Goal: Task Accomplishment & Management: Use online tool/utility

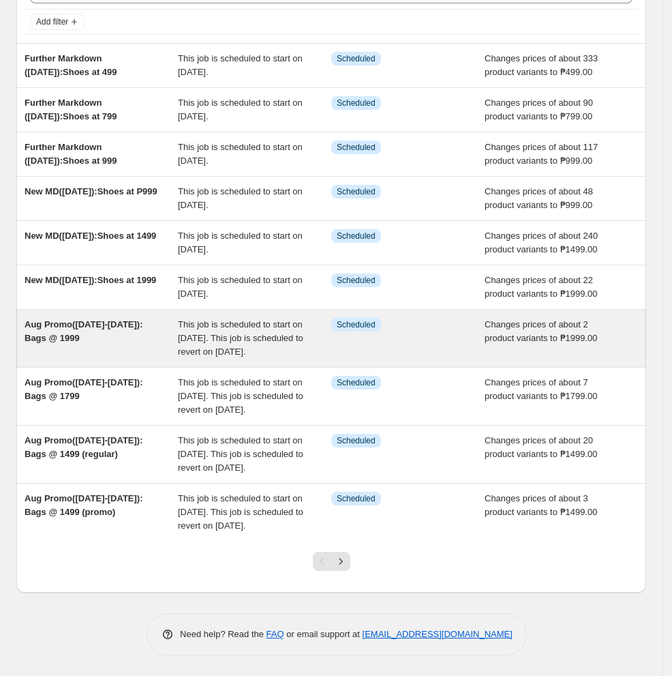
scroll to position [136, 0]
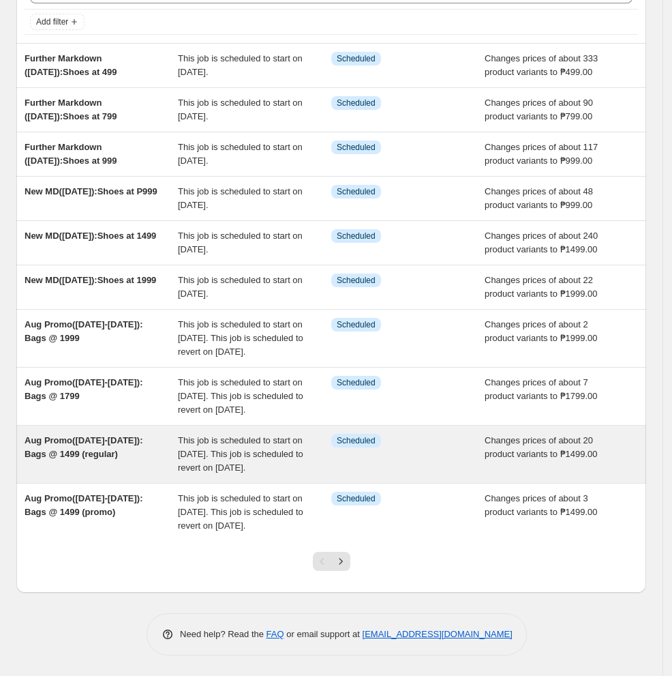
click at [151, 442] on div "Aug Promo([DATE]-[DATE]): Bags @ 1499 (regular)" at bounding box center [101, 454] width 153 height 41
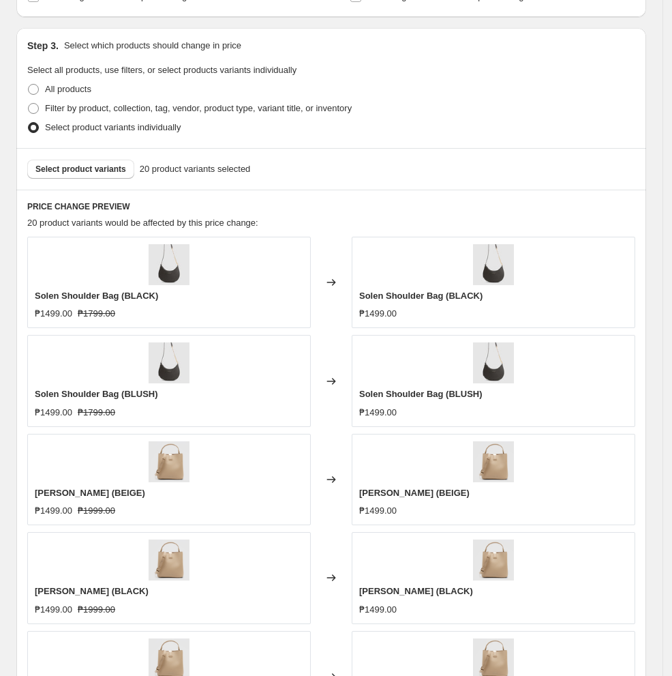
scroll to position [545, 0]
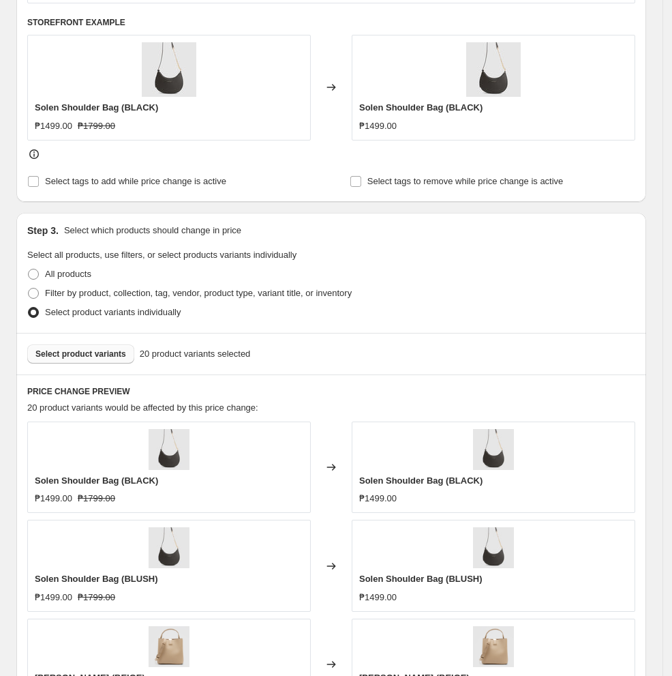
click at [57, 352] on span "Select product variants" at bounding box center [80, 353] width 91 height 11
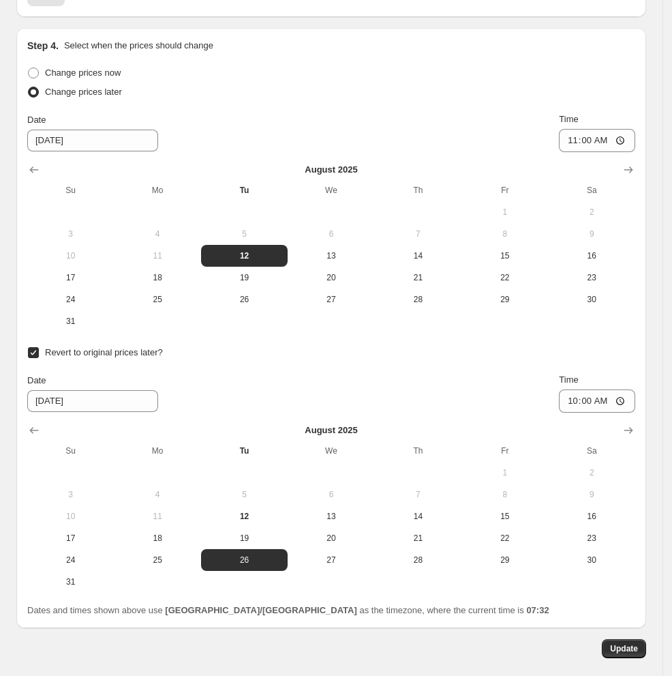
scroll to position [1543, 0]
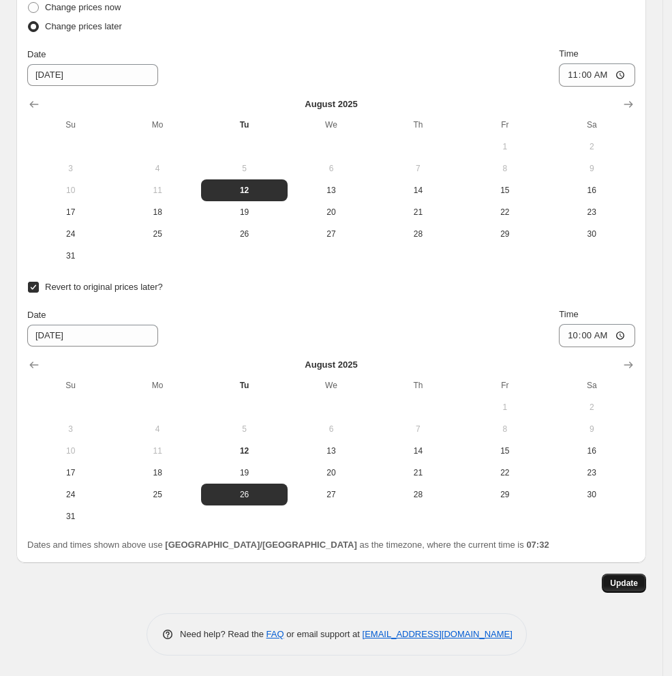
click at [555, 581] on span "Update" at bounding box center [624, 583] width 28 height 11
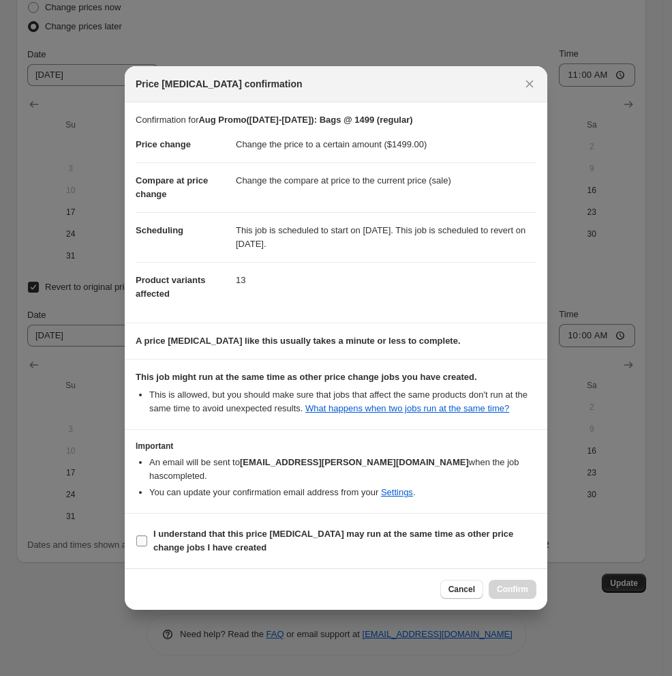
click at [150, 537] on label "I understand that this price [MEDICAL_DATA] may run at the same time as other p…" at bounding box center [336, 540] width 401 height 33
click at [147, 537] on input "I understand that this price [MEDICAL_DATA] may run at the same time as other p…" at bounding box center [141, 540] width 11 height 11
checkbox input "true"
click at [507, 593] on span "Confirm" at bounding box center [512, 589] width 31 height 11
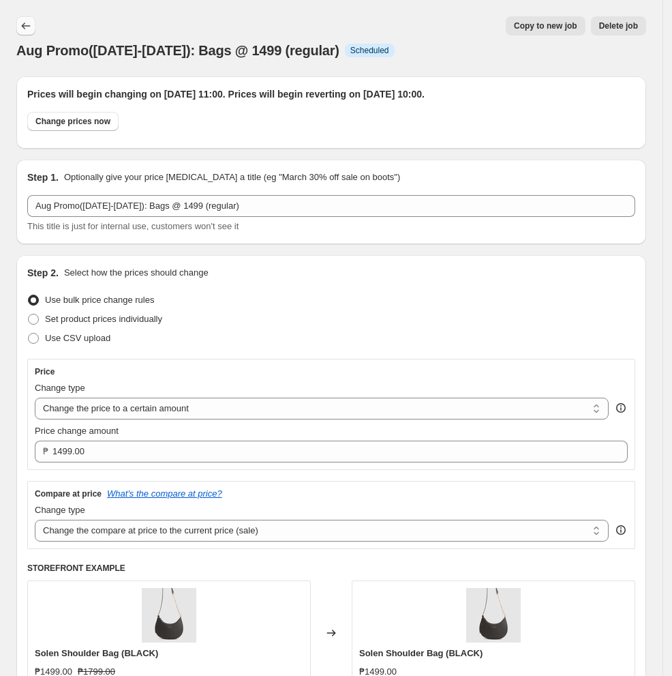
click at [29, 27] on icon "Price change jobs" at bounding box center [26, 26] width 14 height 14
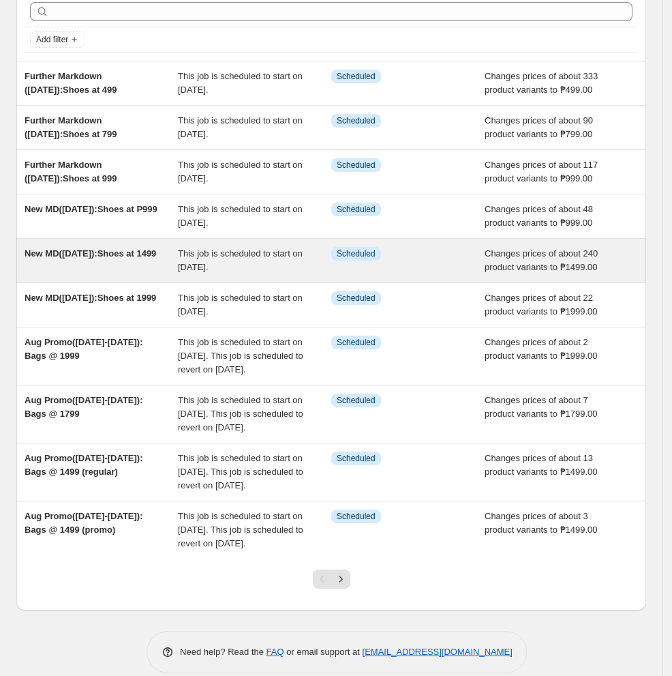
scroll to position [91, 0]
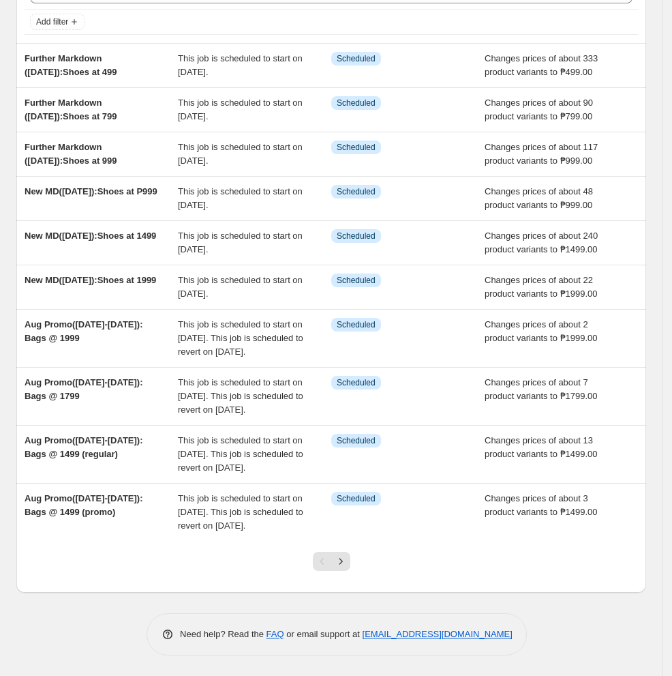
click at [348, 568] on icon "Next" at bounding box center [341, 561] width 14 height 14
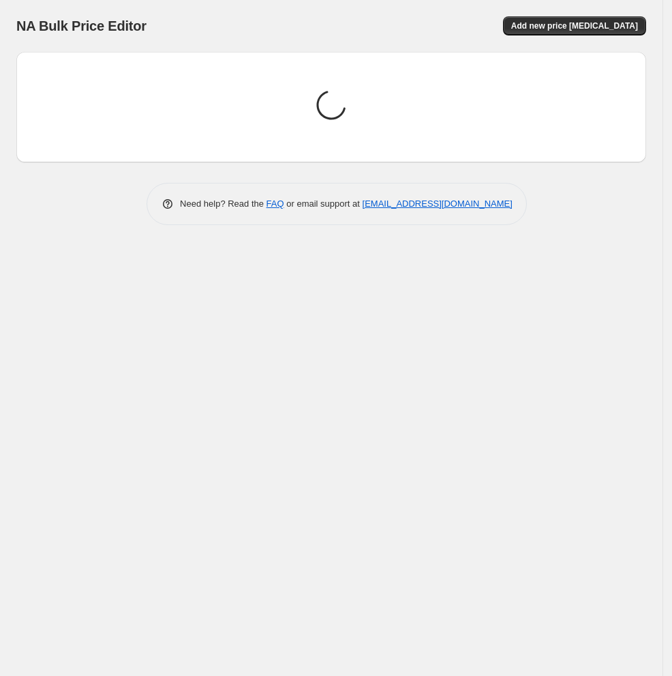
scroll to position [0, 0]
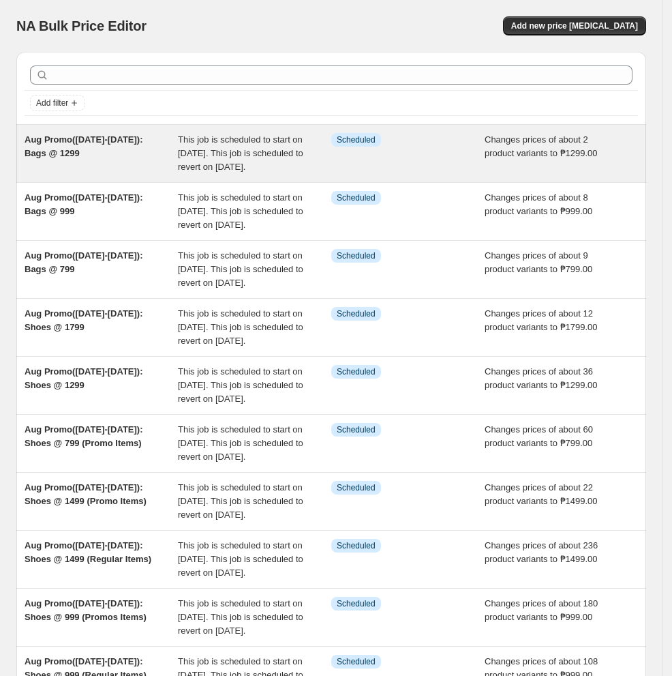
click at [117, 168] on div "Aug Promo([DATE]-[DATE]): Bags @ 1299" at bounding box center [101, 153] width 153 height 41
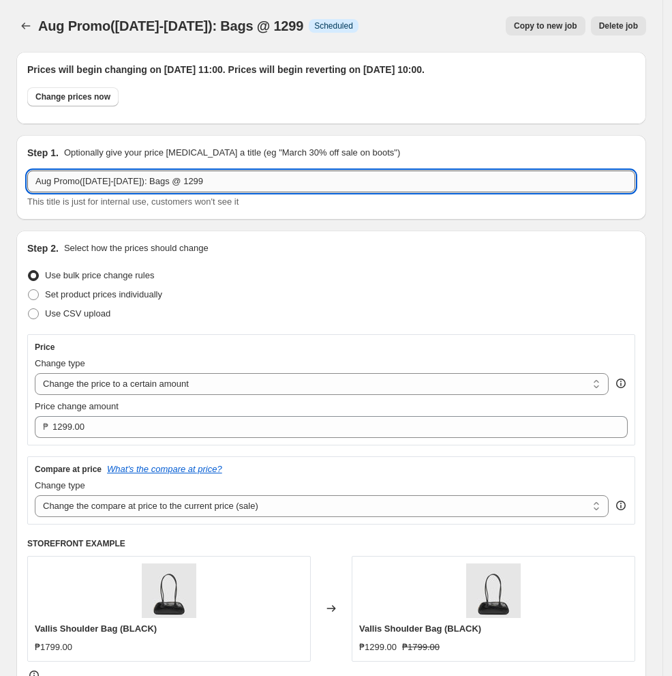
click at [113, 185] on input "Aug Promo([DATE]-[DATE]): Bags @ 1299" at bounding box center [331, 181] width 608 height 22
drag, startPoint x: 81, startPoint y: 181, endPoint x: -49, endPoint y: 192, distance: 130.7
click at [0, 192] on html "Home Settings Plans Skip to content Aug Promo([DATE]-[DATE]): Bags @ 1299. This…" at bounding box center [336, 338] width 672 height 676
drag, startPoint x: 172, startPoint y: 182, endPoint x: 140, endPoint y: 183, distance: 32.1
click at [140, 183] on input "MD([DATE]-[DATE]): Bags @ 1299" at bounding box center [331, 181] width 608 height 22
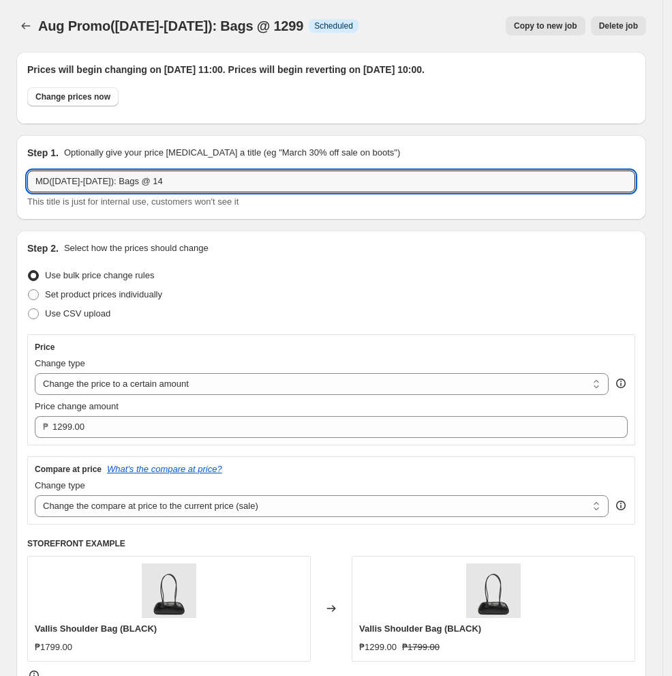
type input "MD([DATE]-[DATE]): Bags @ 14"
click at [298, 248] on div "Step 2. Select how the prices should change" at bounding box center [331, 248] width 608 height 14
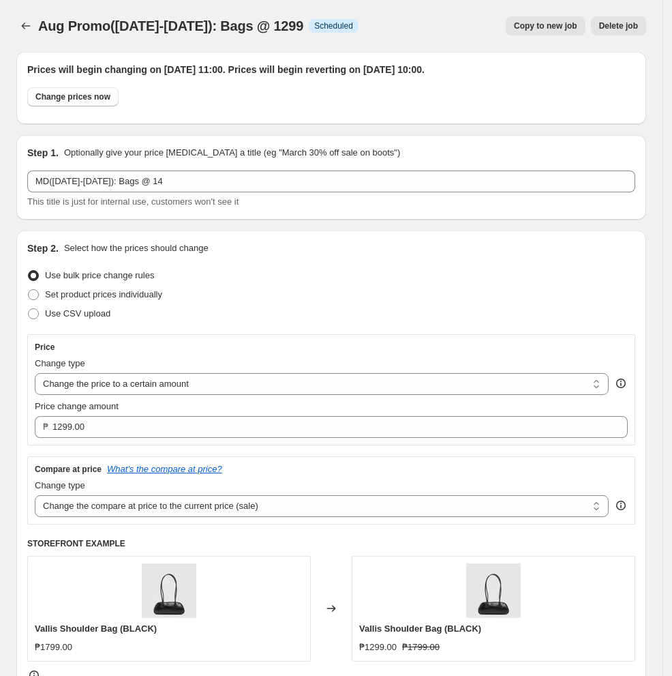
click at [555, 25] on span "Delete job" at bounding box center [618, 25] width 39 height 11
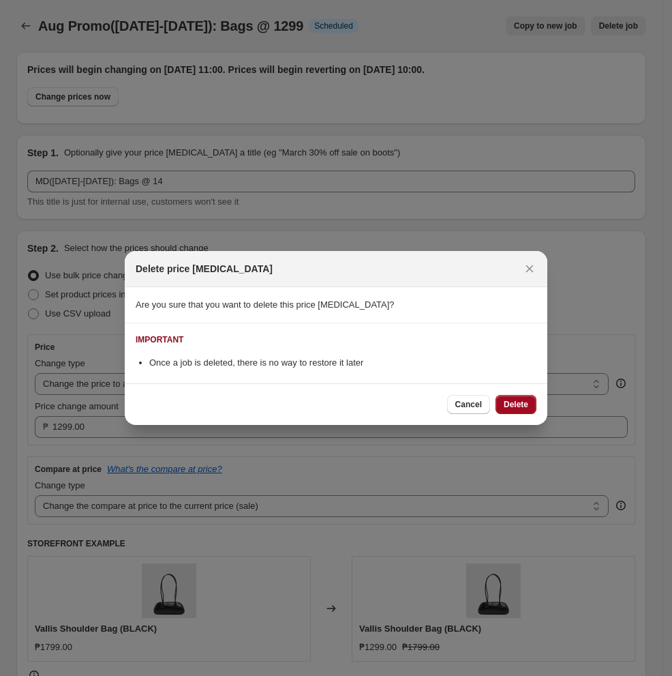
click at [519, 406] on span "Delete" at bounding box center [516, 404] width 25 height 11
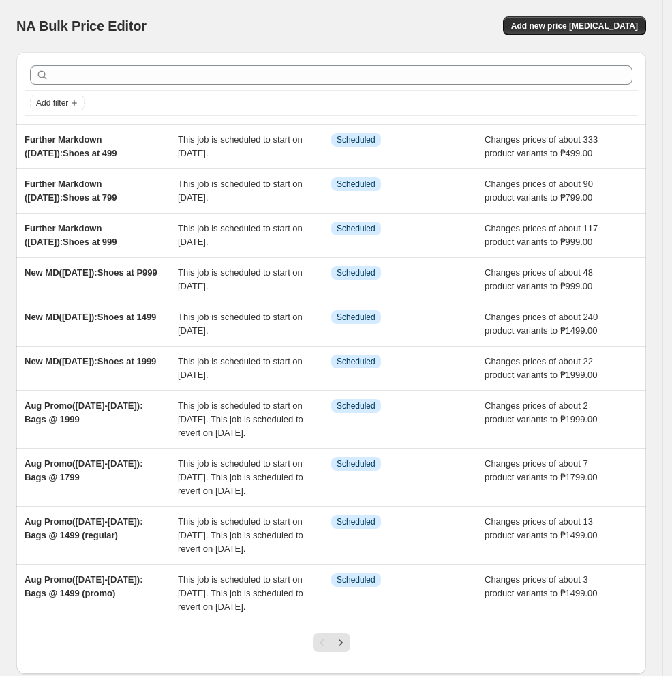
click at [212, 10] on div "NA Bulk Price Editor. This page is ready NA Bulk Price Editor Add new price [ME…" at bounding box center [331, 26] width 630 height 52
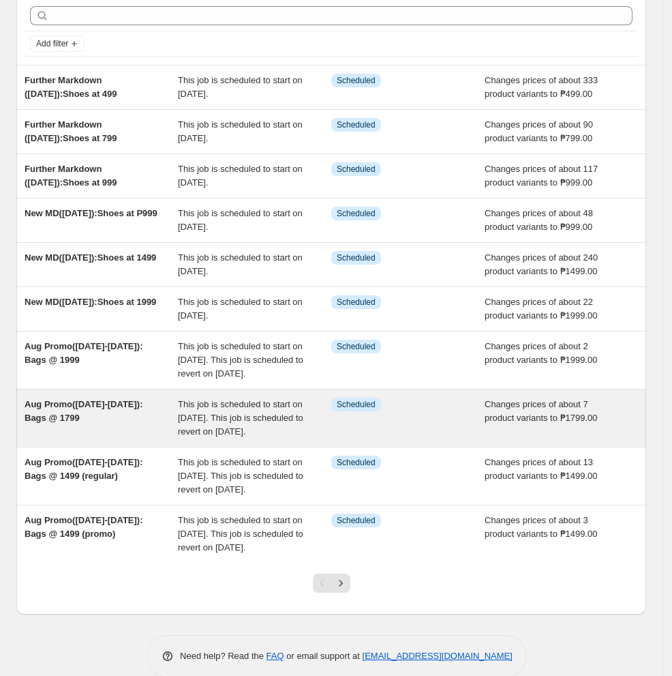
scroll to position [91, 0]
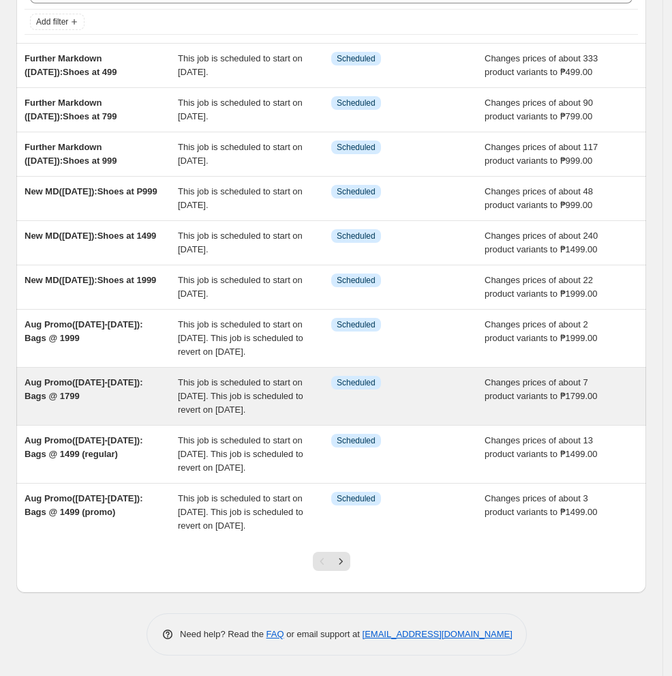
click at [211, 415] on span "This job is scheduled to start on [DATE]. This job is scheduled to revert on [D…" at bounding box center [240, 396] width 125 height 38
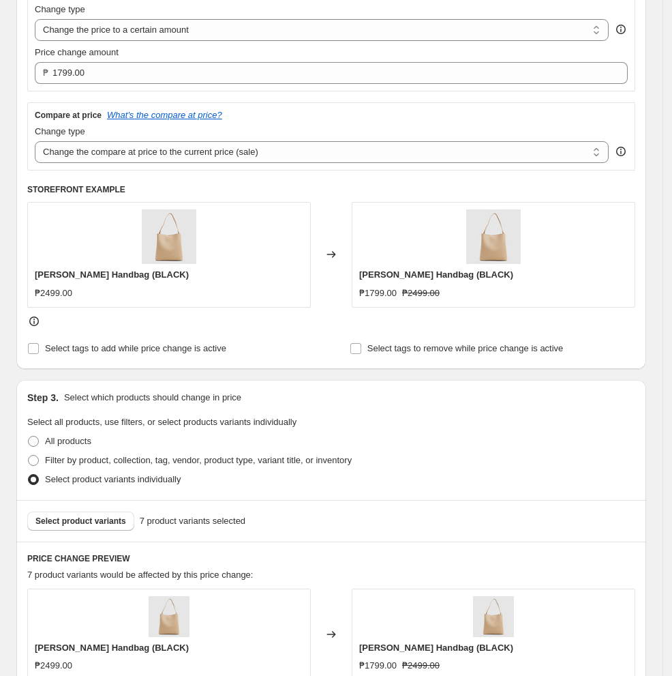
scroll to position [454, 0]
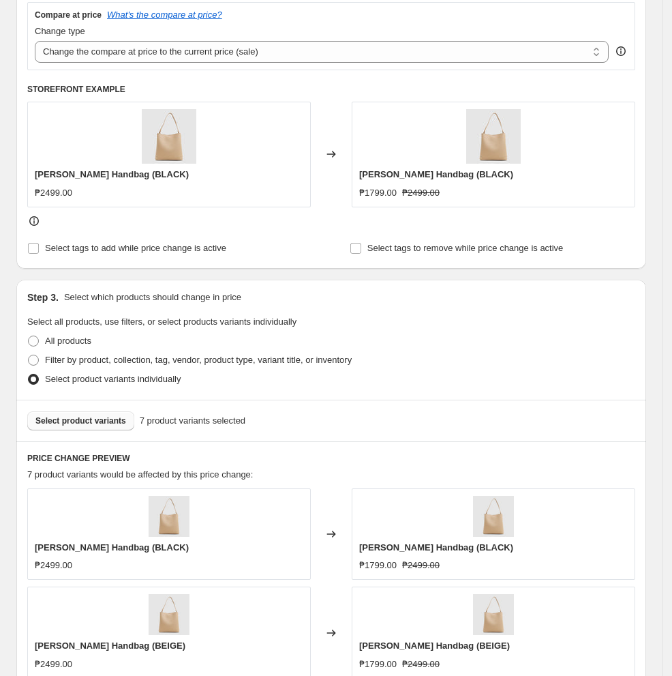
click at [106, 419] on span "Select product variants" at bounding box center [80, 420] width 91 height 11
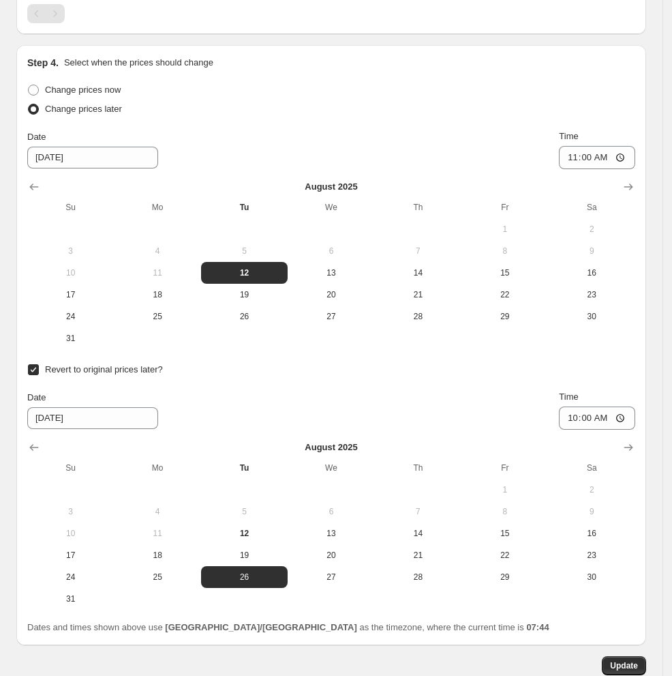
scroll to position [1223, 0]
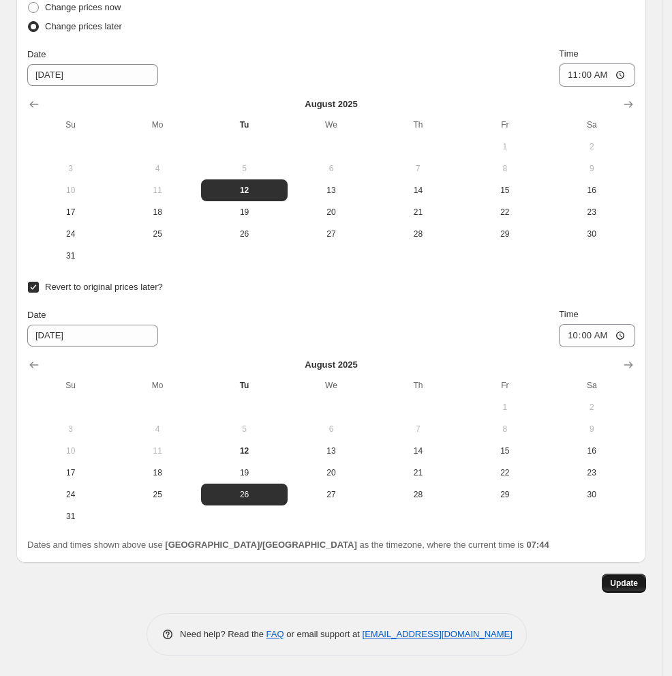
click at [555, 579] on span "Update" at bounding box center [624, 583] width 28 height 11
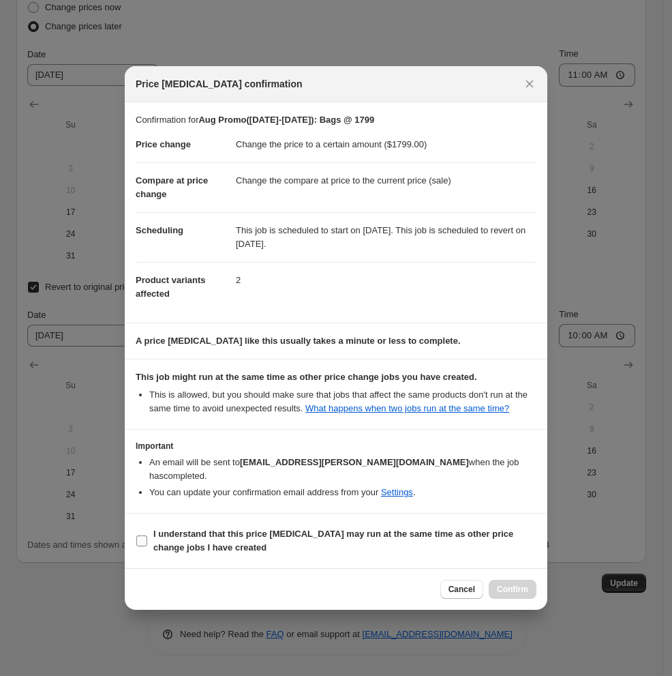
click at [147, 543] on span ":r7n:" at bounding box center [142, 541] width 12 height 12
click at [147, 543] on input "I understand that this price [MEDICAL_DATA] may run at the same time as other p…" at bounding box center [141, 540] width 11 height 11
checkbox input "true"
click at [523, 593] on span "Confirm" at bounding box center [512, 589] width 31 height 11
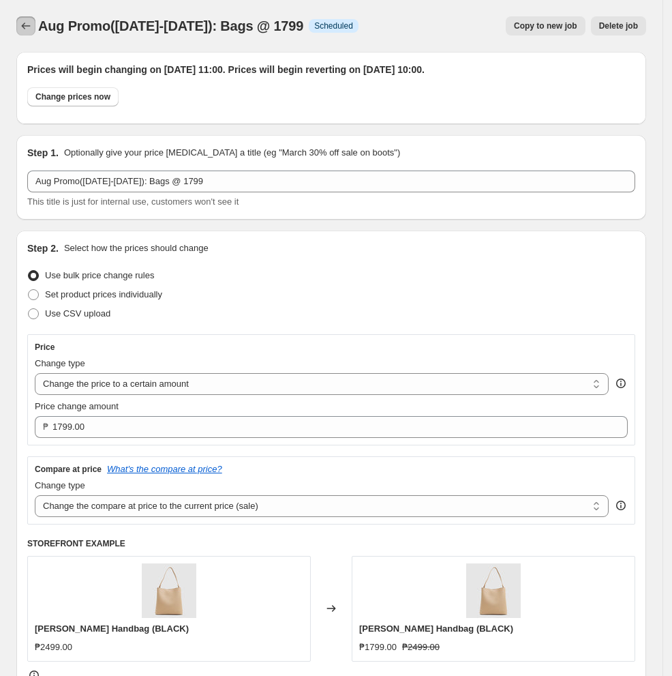
click at [26, 30] on icon "Price change jobs" at bounding box center [26, 26] width 14 height 14
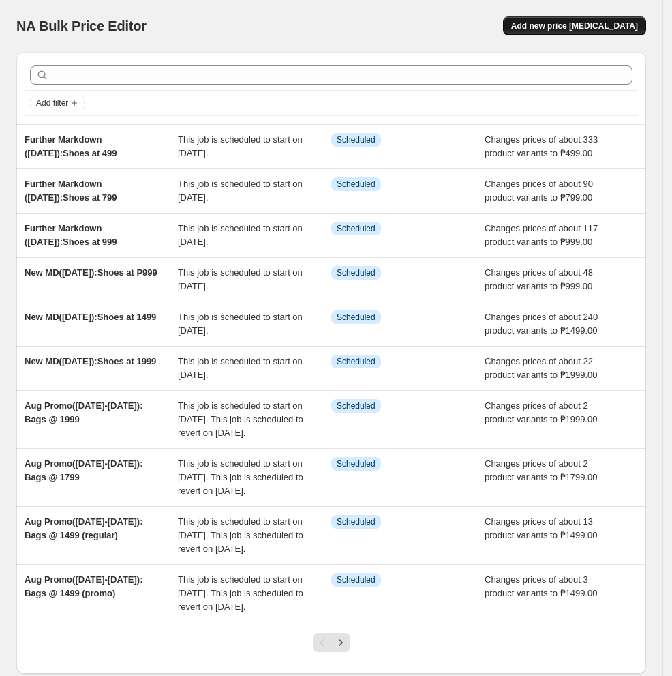
click at [555, 26] on span "Add new price [MEDICAL_DATA]" at bounding box center [574, 25] width 127 height 11
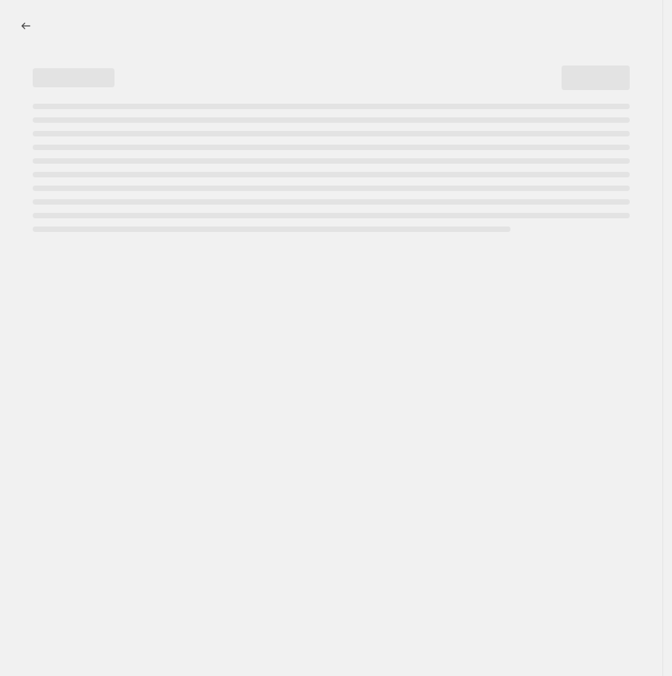
select select "percentage"
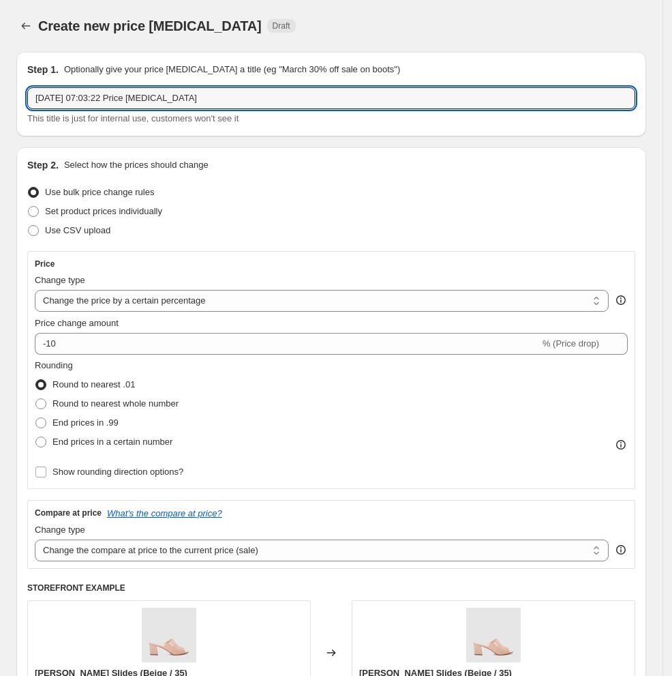
drag, startPoint x: 207, startPoint y: 98, endPoint x: -170, endPoint y: 87, distance: 376.5
click at [0, 87] on html "Home Settings Plans Skip to content Create new price [MEDICAL_DATA]. This page …" at bounding box center [336, 338] width 672 height 676
click at [26, 28] on icon "Price change jobs" at bounding box center [26, 26] width 14 height 14
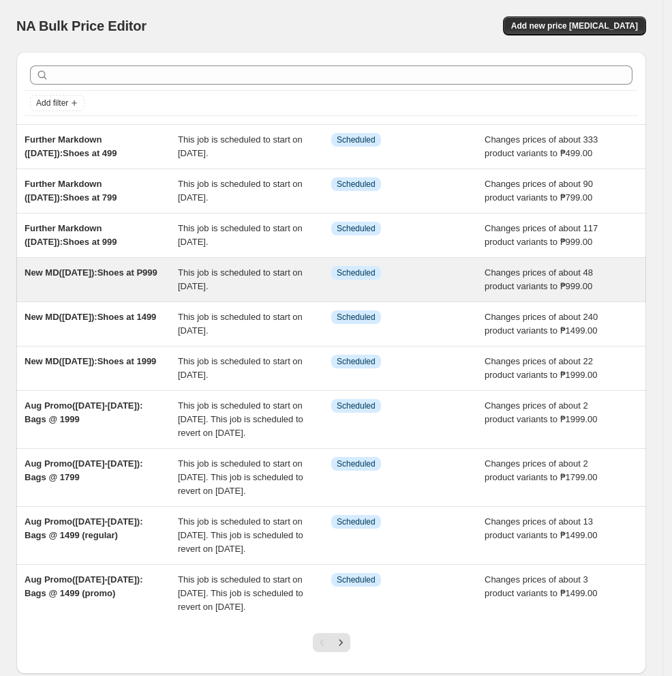
click at [93, 293] on div "New MD([DATE]):Shoes at P999" at bounding box center [101, 279] width 153 height 27
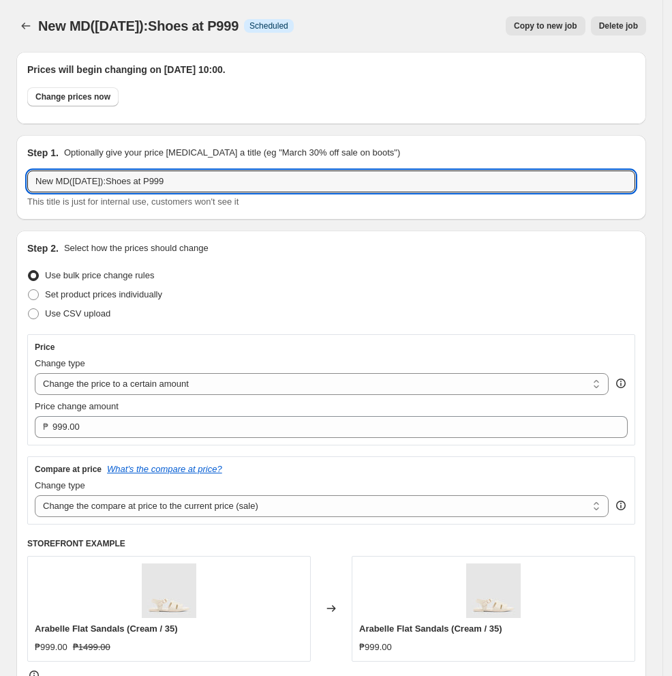
drag, startPoint x: 184, startPoint y: 180, endPoint x: -111, endPoint y: 194, distance: 295.6
click at [0, 194] on html "Home Settings Plans Skip to content New MD([DATE]):Shoes at P999. This page is …" at bounding box center [336, 338] width 672 height 676
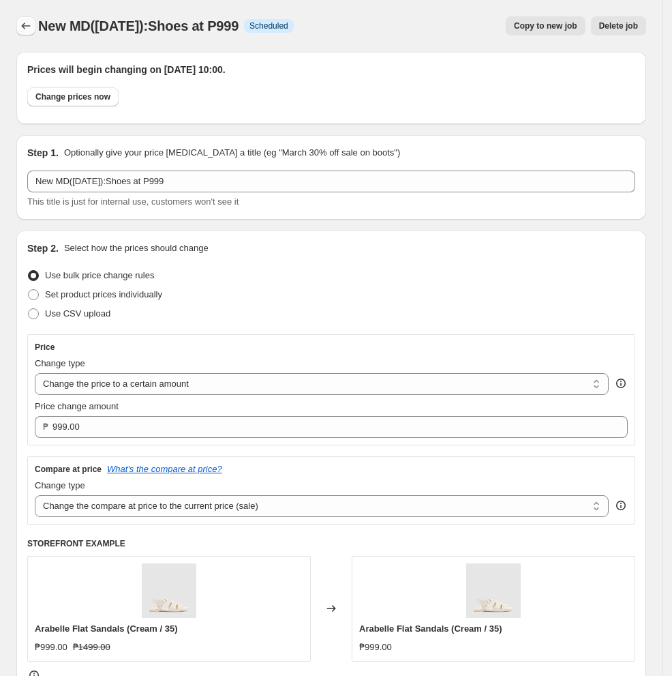
click at [29, 28] on icon "Price change jobs" at bounding box center [26, 26] width 14 height 14
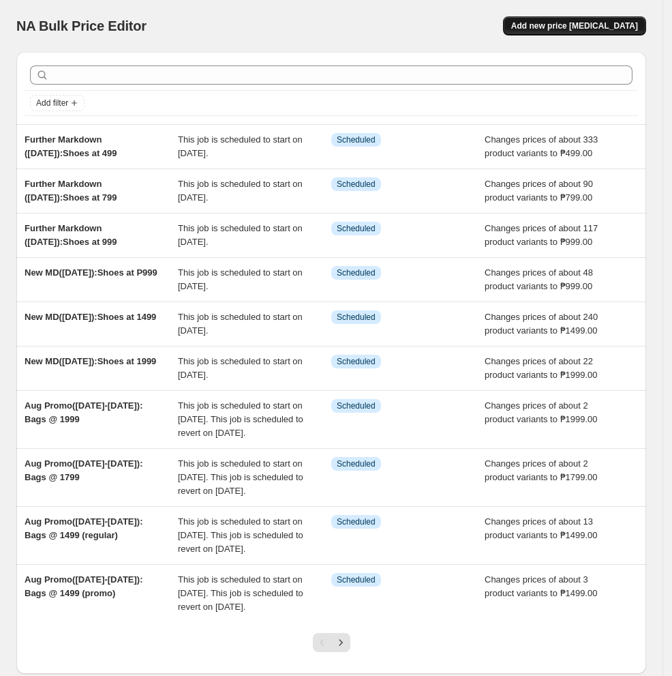
click at [555, 26] on span "Add new price [MEDICAL_DATA]" at bounding box center [574, 25] width 127 height 11
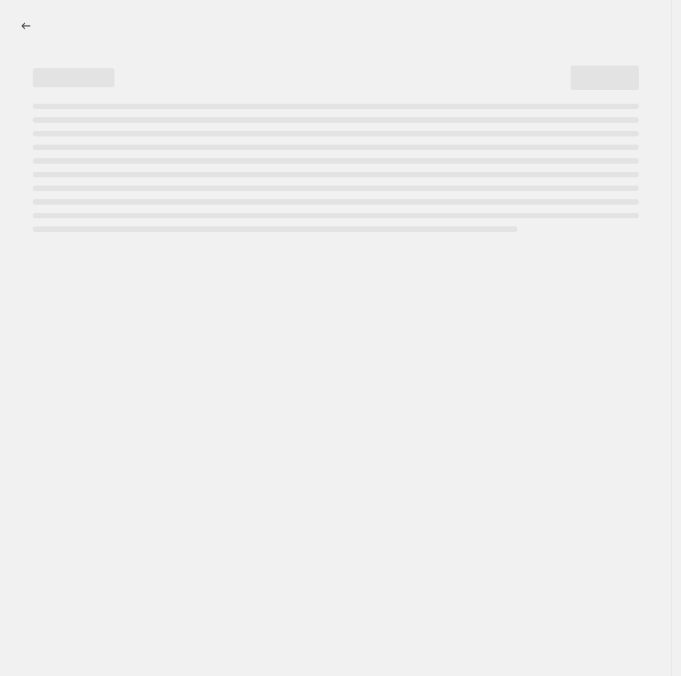
select select "percentage"
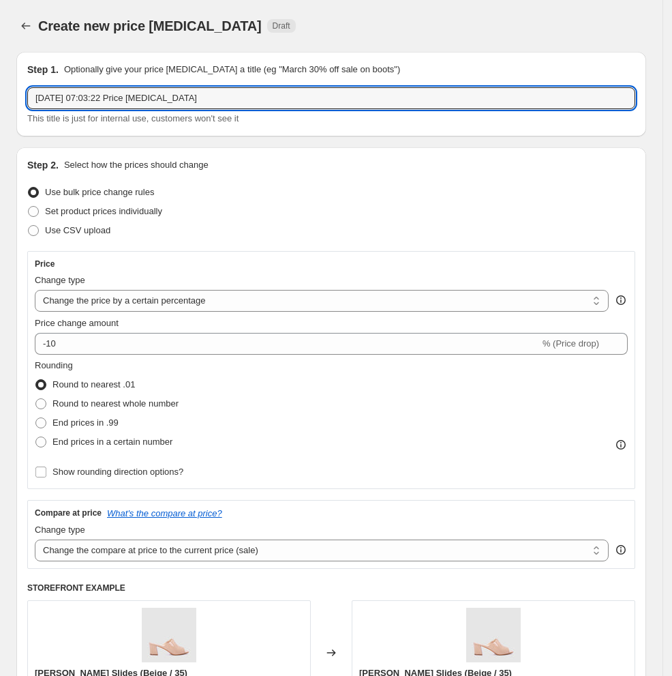
drag, startPoint x: 296, startPoint y: 95, endPoint x: -170, endPoint y: 128, distance: 466.8
click at [0, 128] on html "Home Settings Plans Skip to content Create new price [MEDICAL_DATA]. This page …" at bounding box center [336, 338] width 672 height 676
paste input "New MD([DATE]):Shoes at P999"
click at [202, 98] on input "New MD([DATE]):Shoes at P999" at bounding box center [331, 98] width 608 height 22
click at [99, 98] on input "New MD([DATE]):Shoes at P999" at bounding box center [331, 98] width 608 height 22
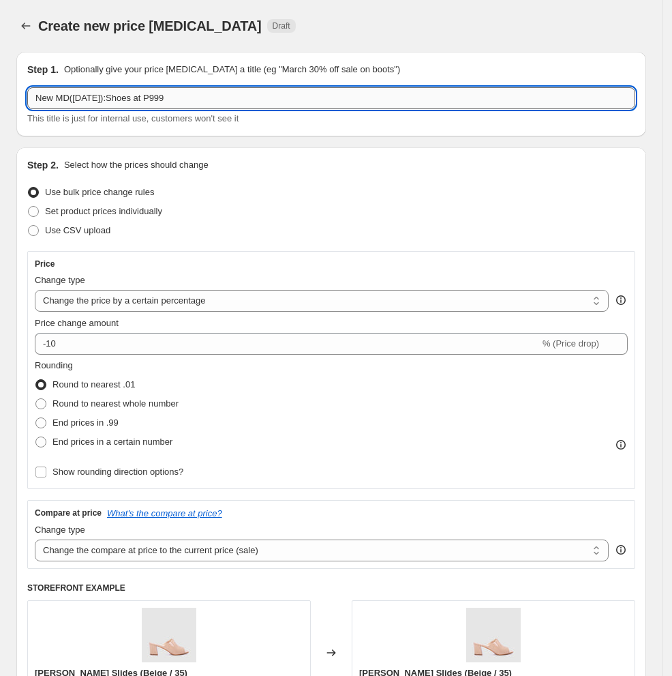
drag, startPoint x: 187, startPoint y: 103, endPoint x: 149, endPoint y: 103, distance: 38.2
click at [149, 103] on input "New MD([DATE]):Shoes at P999" at bounding box center [331, 98] width 608 height 22
drag, startPoint x: 134, startPoint y: 100, endPoint x: 110, endPoint y: 99, distance: 24.6
click at [110, 99] on input "New MD([DATE]):Shoes at 1999" at bounding box center [331, 98] width 608 height 22
type input "New MD([DATE]): Bags at 1999"
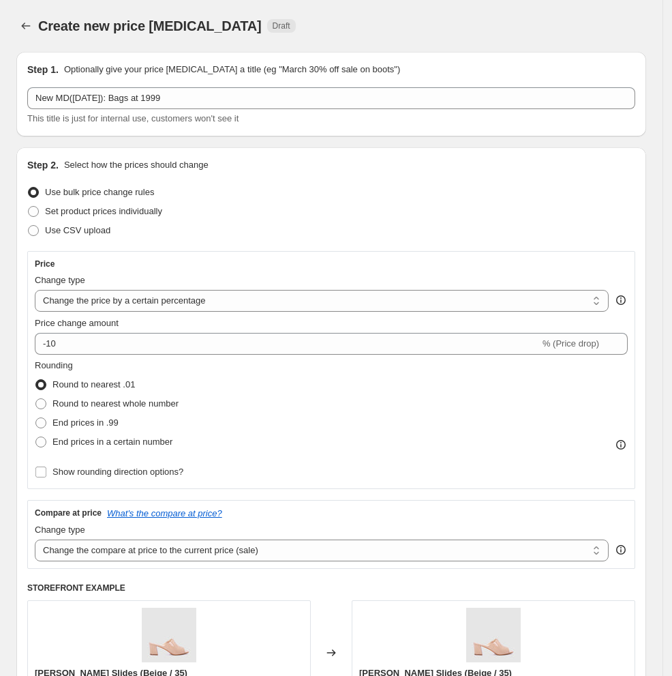
click at [306, 173] on div "Step 2. Select how the prices should change Use bulk price change rules Set pro…" at bounding box center [331, 456] width 608 height 597
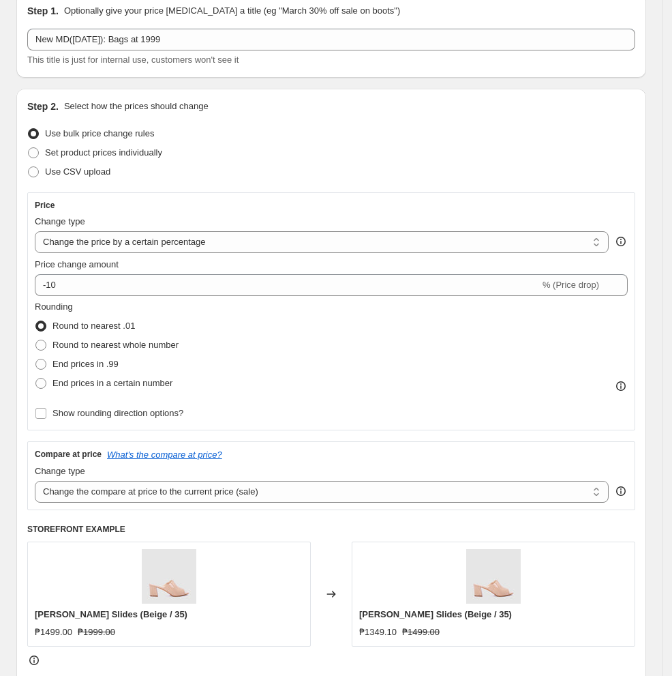
scroll to position [91, 0]
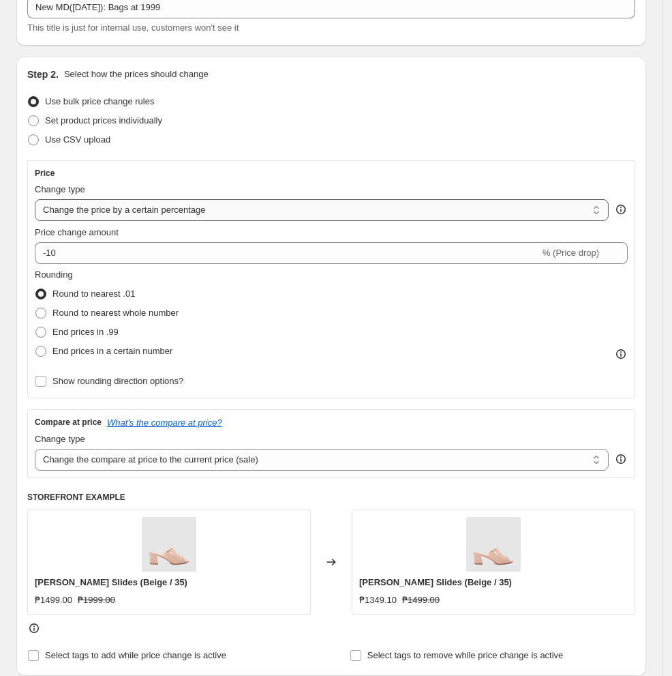
drag, startPoint x: 166, startPoint y: 210, endPoint x: 166, endPoint y: 218, distance: 7.5
click at [166, 210] on select "Change the price to a certain amount Change the price by a certain amount Chang…" at bounding box center [322, 210] width 574 height 22
select select "to"
click at [35, 199] on select "Change the price to a certain amount Change the price by a certain amount Chang…" at bounding box center [322, 210] width 574 height 22
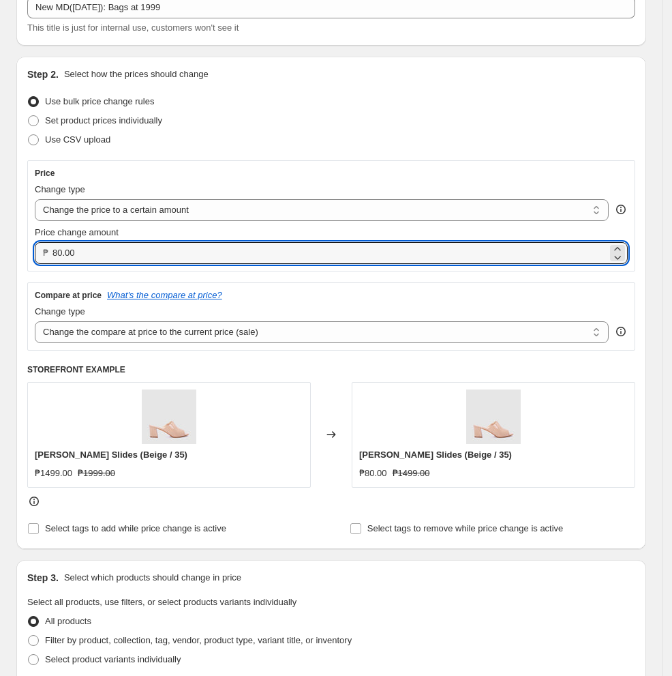
drag, startPoint x: 162, startPoint y: 254, endPoint x: -170, endPoint y: 258, distance: 331.4
click at [0, 258] on html "Home Settings Plans Skip to content Create new price [MEDICAL_DATA]. This page …" at bounding box center [336, 247] width 672 height 676
type input "1999.00"
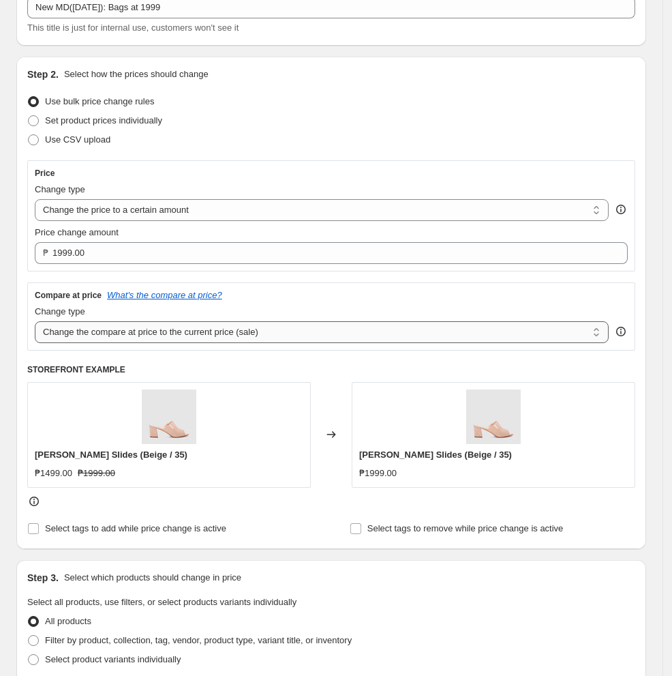
click at [203, 340] on select "Change the compare at price to the current price (sale) Change the compare at p…" at bounding box center [322, 332] width 574 height 22
click at [35, 321] on select "Change the compare at price to the current price (sale) Change the compare at p…" at bounding box center [322, 332] width 574 height 22
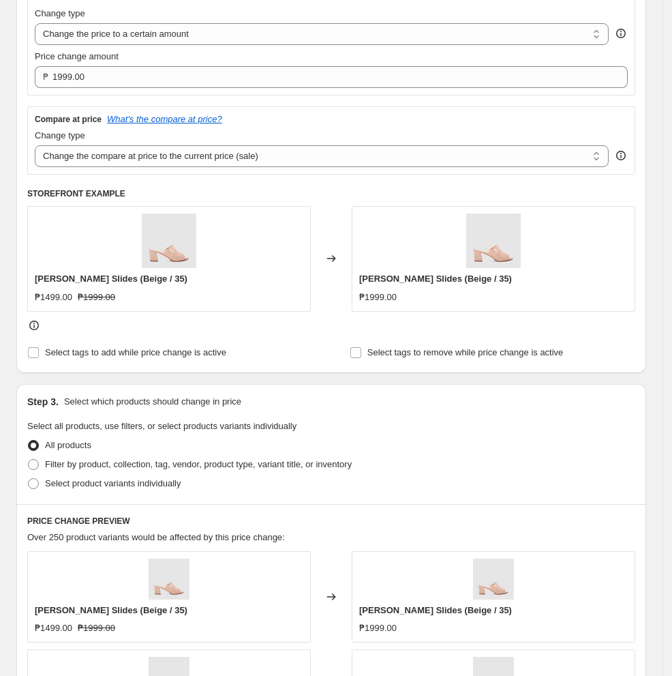
scroll to position [273, 0]
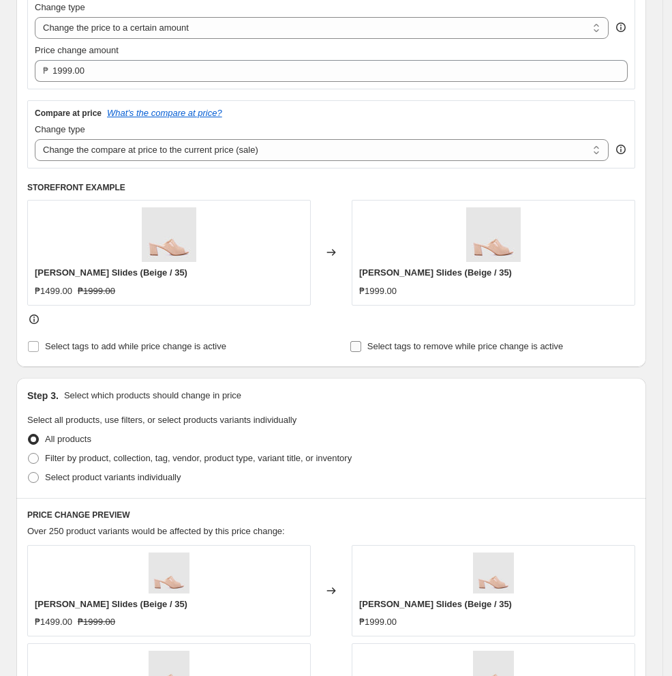
click at [360, 350] on input "Select tags to remove while price change is active" at bounding box center [355, 346] width 11 height 11
checkbox input "true"
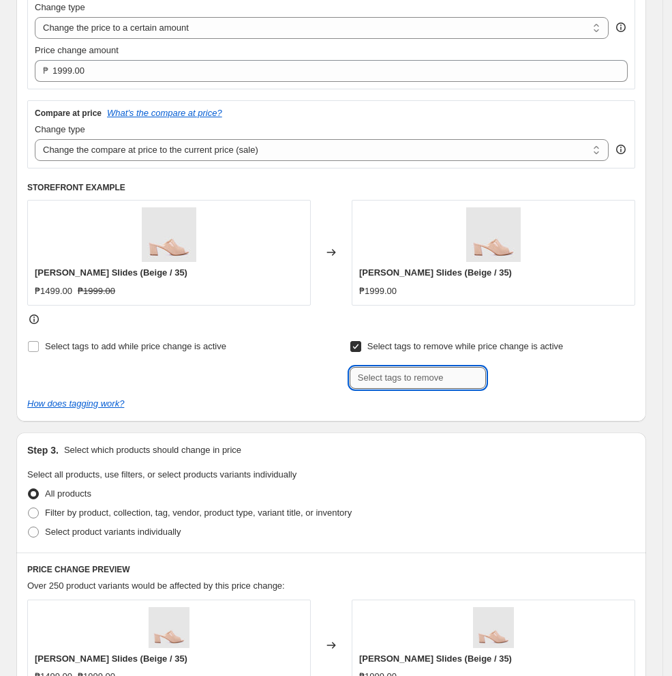
click at [387, 382] on input "text" at bounding box center [418, 378] width 136 height 22
type input "regular"
click at [513, 376] on b "Add" at bounding box center [506, 377] width 16 height 10
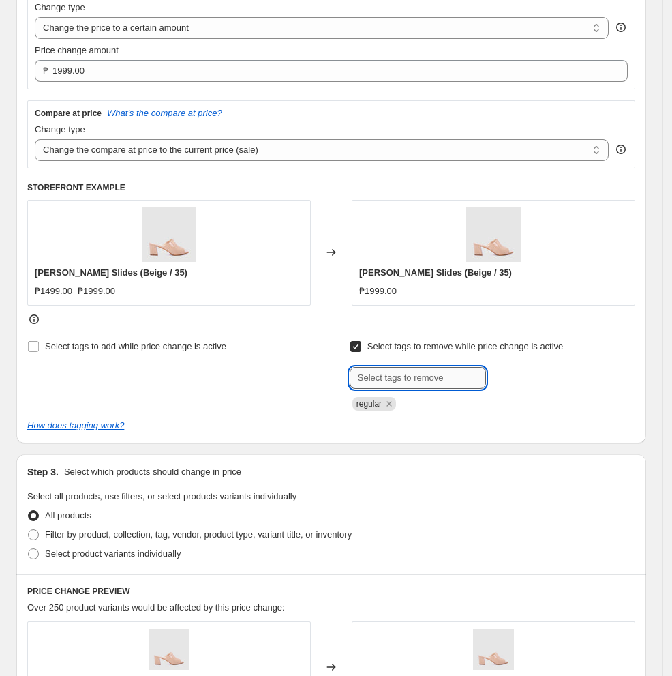
click at [450, 383] on input "text" at bounding box center [418, 378] width 136 height 22
type input "Regular"
click at [513, 377] on b "Add" at bounding box center [506, 377] width 16 height 10
click at [221, 455] on div "Step 3. Select which products should change in price Select all products, use f…" at bounding box center [331, 514] width 630 height 120
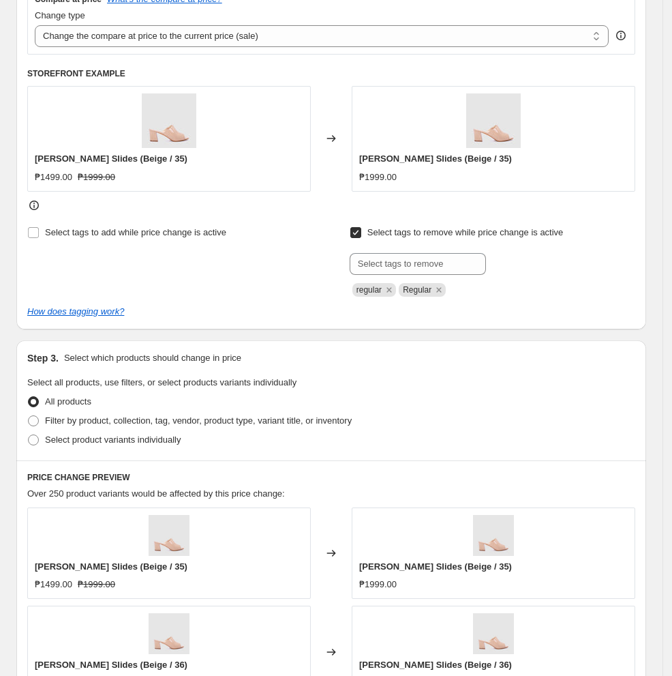
scroll to position [545, 0]
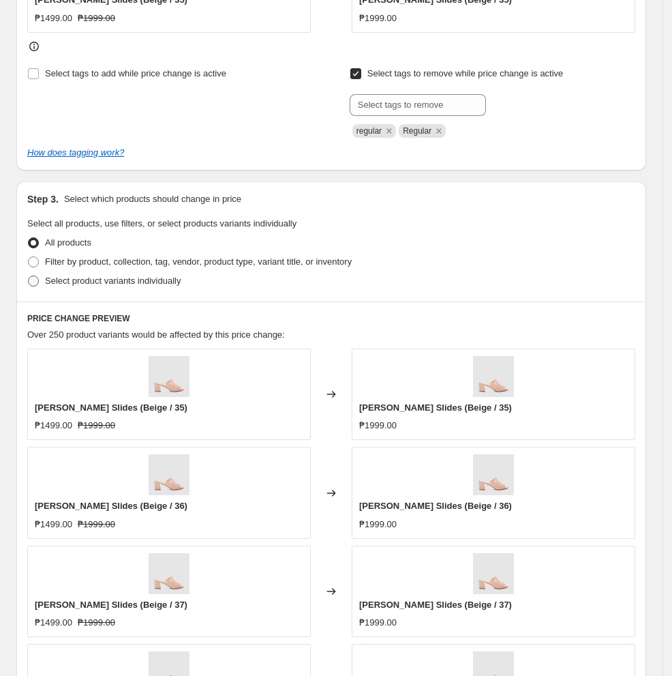
click at [134, 287] on span "Select product variants individually" at bounding box center [113, 281] width 136 height 14
click at [29, 276] on input "Select product variants individually" at bounding box center [28, 275] width 1 height 1
radio input "true"
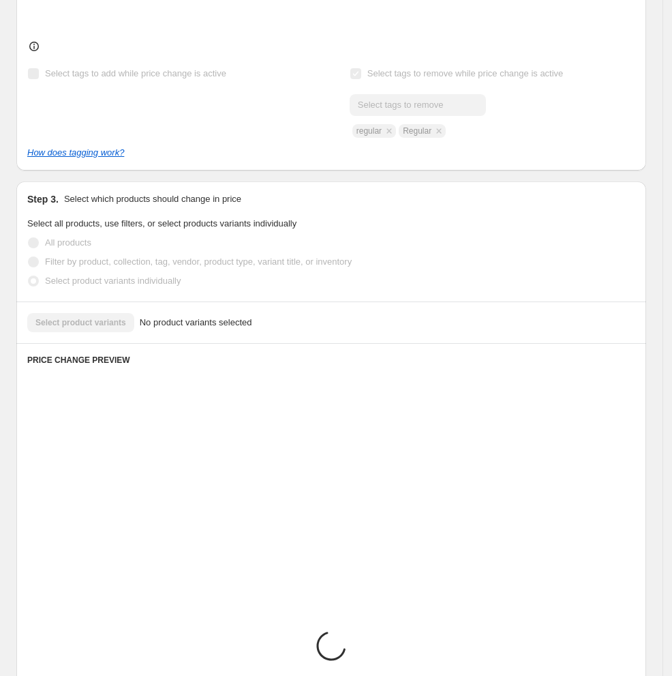
scroll to position [503, 0]
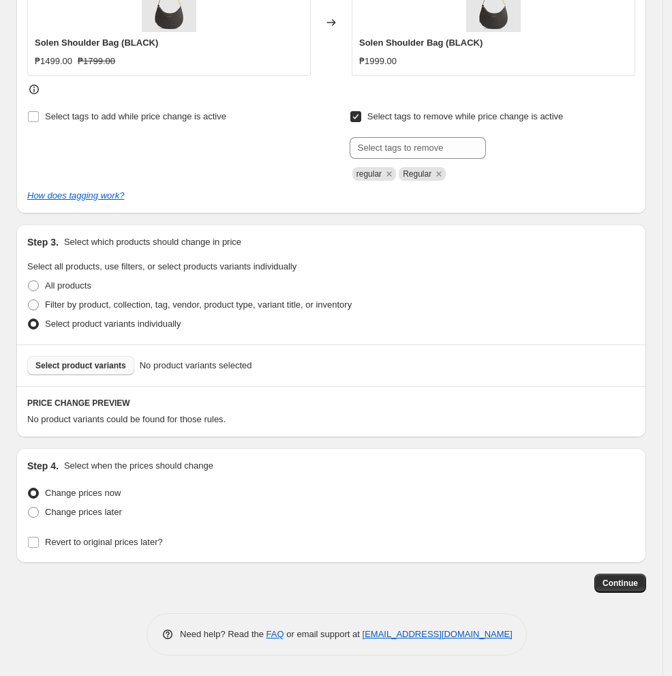
click at [88, 369] on span "Select product variants" at bounding box center [80, 365] width 91 height 11
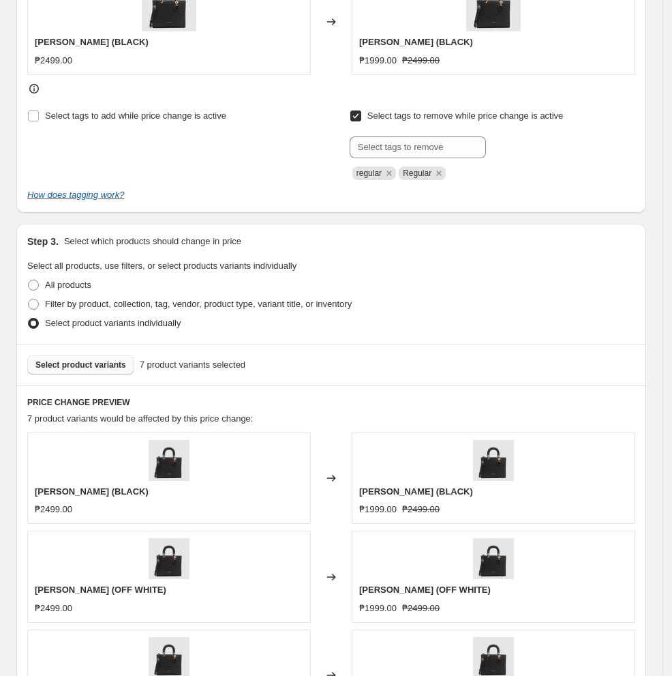
click at [436, 340] on div "Step 3. Select which products should change in price Select all products, use f…" at bounding box center [331, 284] width 630 height 120
click at [530, 320] on div "Select product variants individually" at bounding box center [331, 323] width 608 height 19
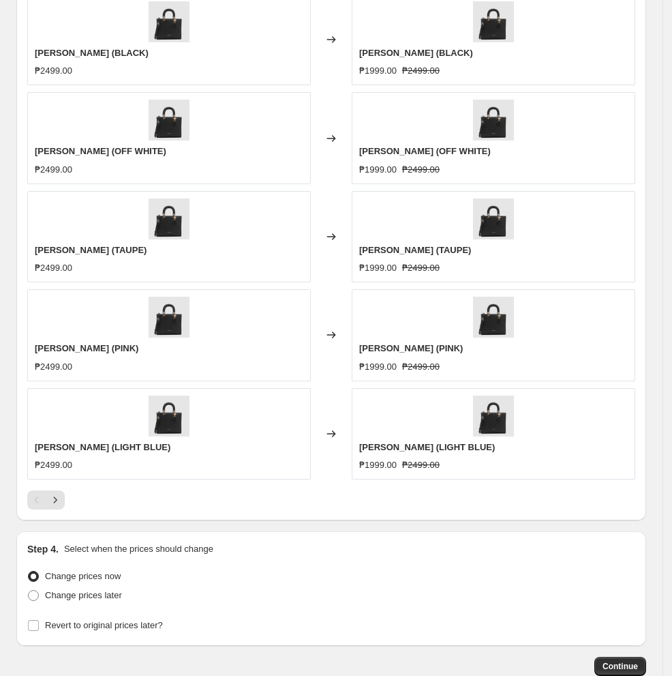
scroll to position [1026, 0]
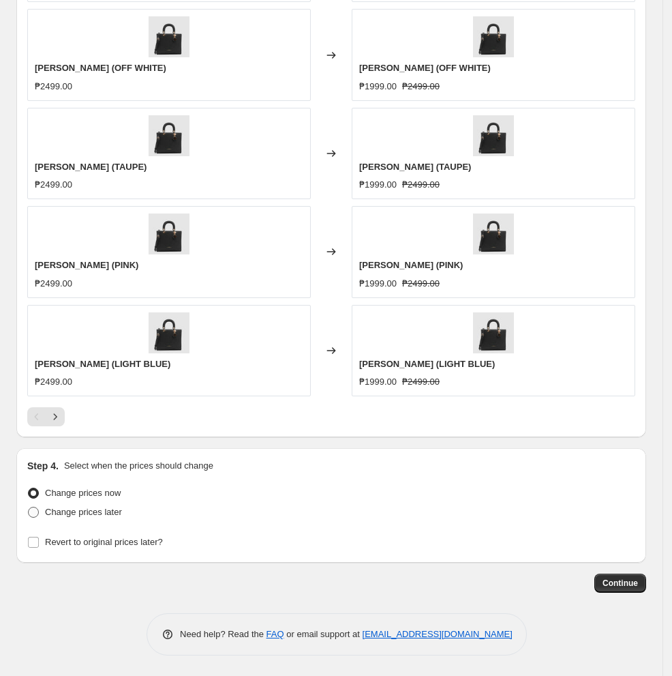
click at [77, 513] on span "Change prices later" at bounding box center [83, 512] width 77 height 10
click at [29, 507] on input "Change prices later" at bounding box center [28, 507] width 1 height 1
radio input "true"
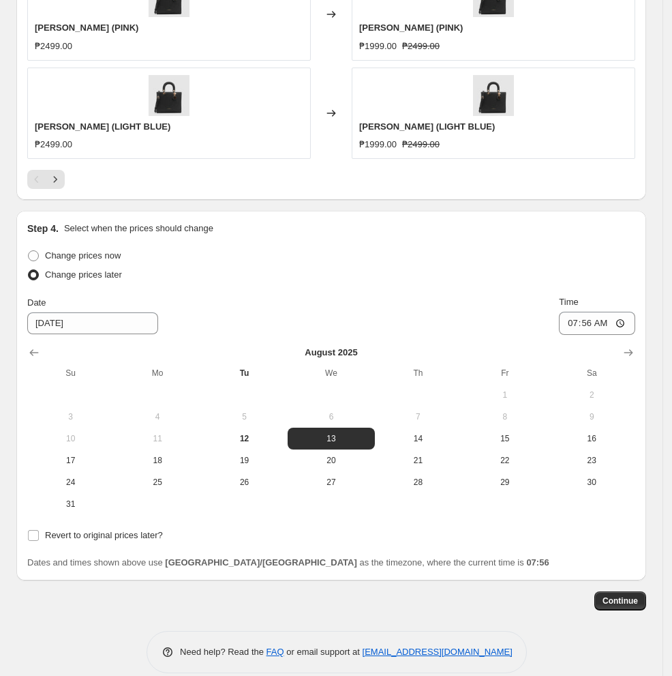
scroll to position [1281, 0]
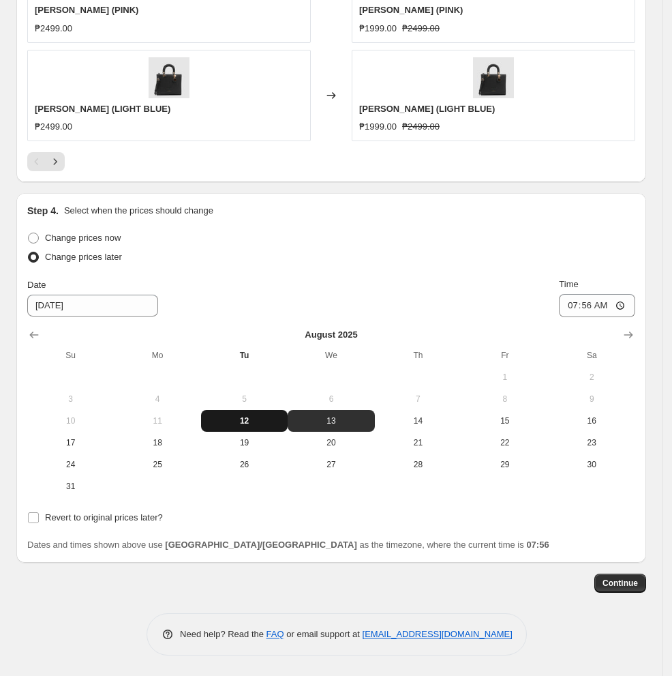
click at [255, 417] on span "12" at bounding box center [245, 420] width 76 height 11
type input "[DATE]"
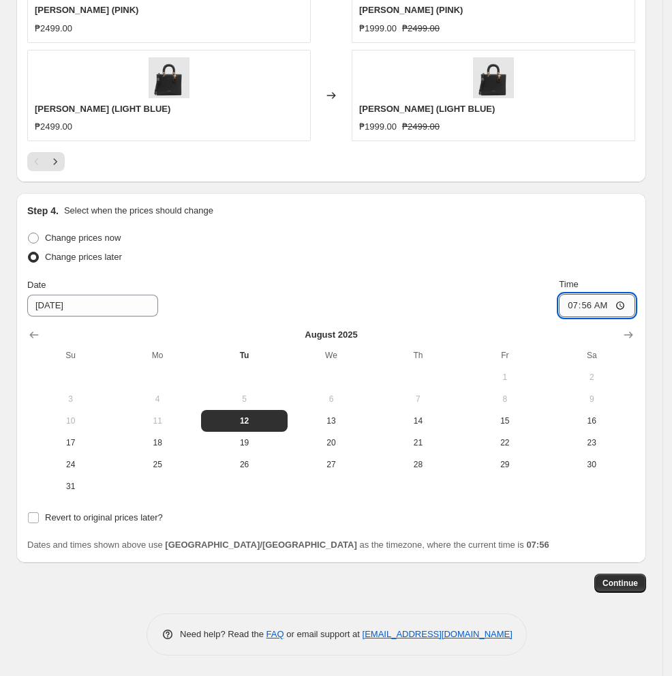
click at [555, 304] on input "07:56" at bounding box center [597, 305] width 76 height 23
drag, startPoint x: 409, startPoint y: 248, endPoint x: 554, endPoint y: 503, distance: 294.1
click at [410, 249] on div "Change prices later" at bounding box center [331, 257] width 608 height 19
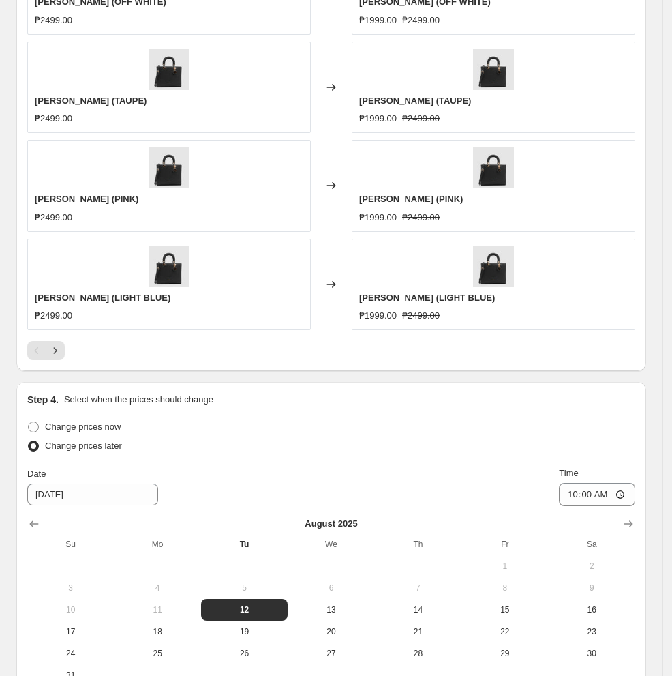
scroll to position [1190, 0]
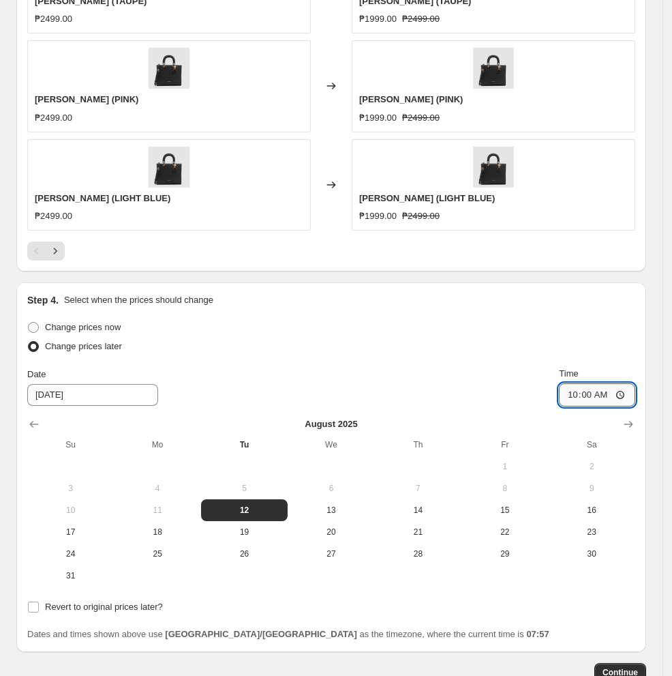
click at [555, 398] on input "10:00" at bounding box center [597, 394] width 76 height 23
type input "11:00"
drag, startPoint x: 488, startPoint y: 341, endPoint x: 456, endPoint y: 368, distance: 41.6
click at [488, 340] on div "Change prices later" at bounding box center [331, 346] width 608 height 19
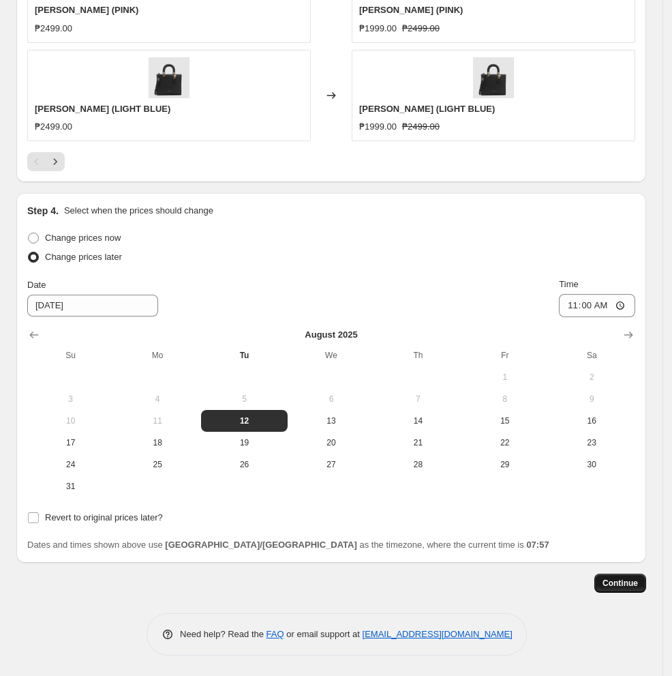
click at [555, 584] on span "Continue" at bounding box center [620, 583] width 35 height 11
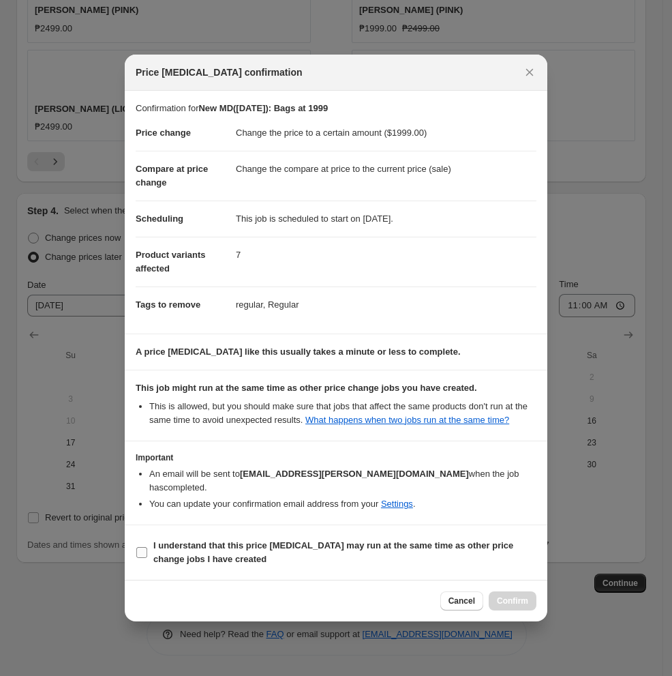
click at [213, 555] on b "I understand that this price [MEDICAL_DATA] may run at the same time as other p…" at bounding box center [333, 552] width 360 height 24
click at [147, 555] on input "I understand that this price [MEDICAL_DATA] may run at the same time as other p…" at bounding box center [141, 552] width 11 height 11
checkbox input "true"
click at [522, 597] on span "Confirm" at bounding box center [512, 600] width 31 height 11
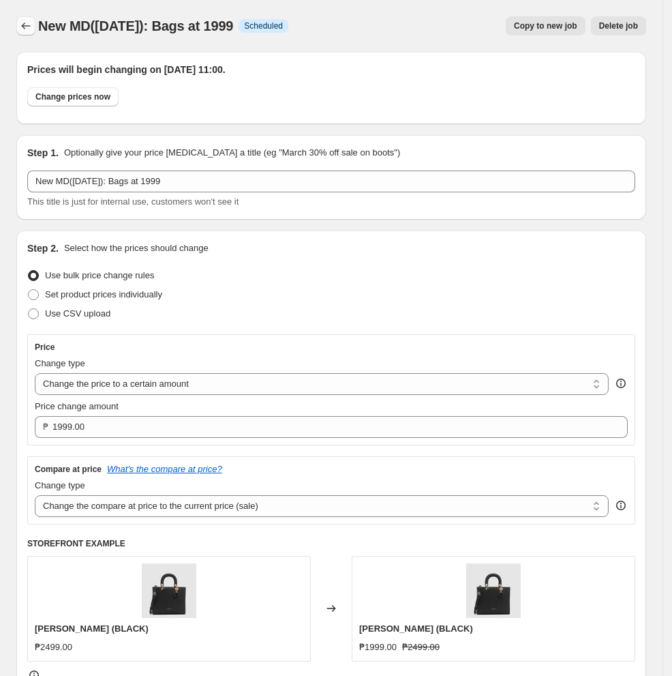
click at [26, 23] on icon "Price change jobs" at bounding box center [26, 26] width 14 height 14
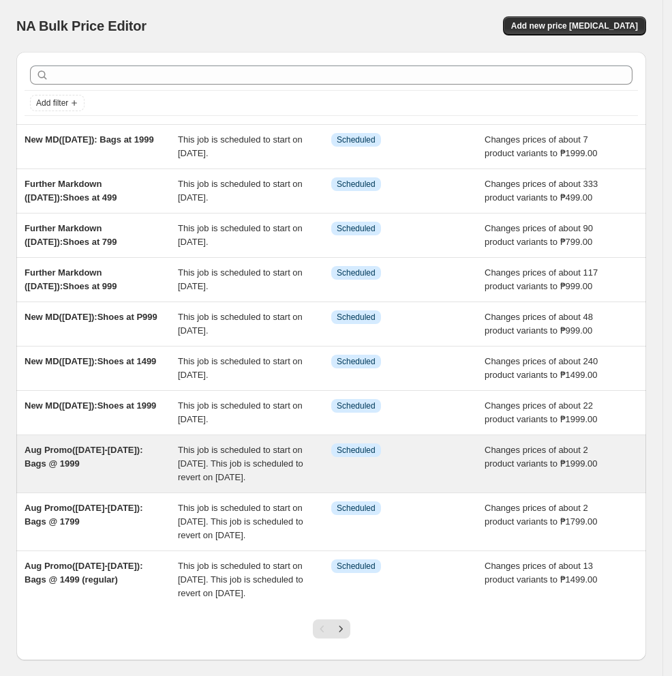
click at [273, 481] on span "This job is scheduled to start on [DATE]. This job is scheduled to revert on [D…" at bounding box center [240, 464] width 125 height 38
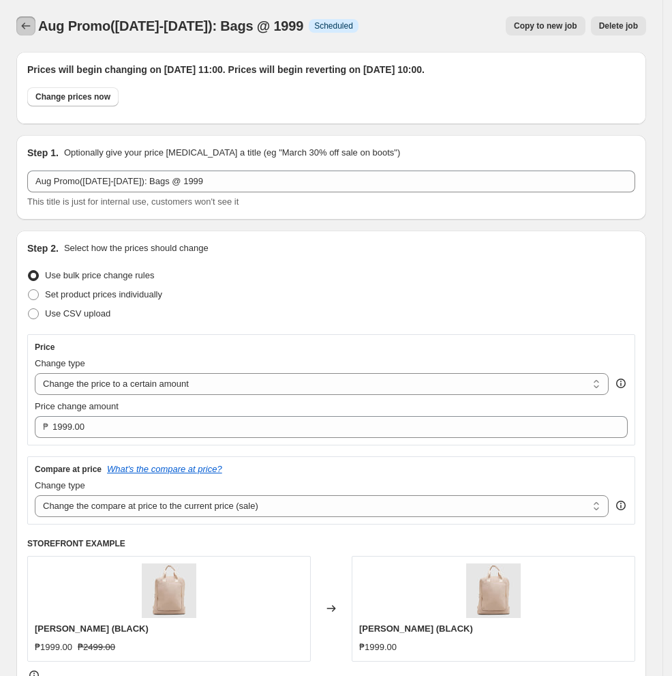
click at [20, 25] on icon "Price change jobs" at bounding box center [26, 26] width 14 height 14
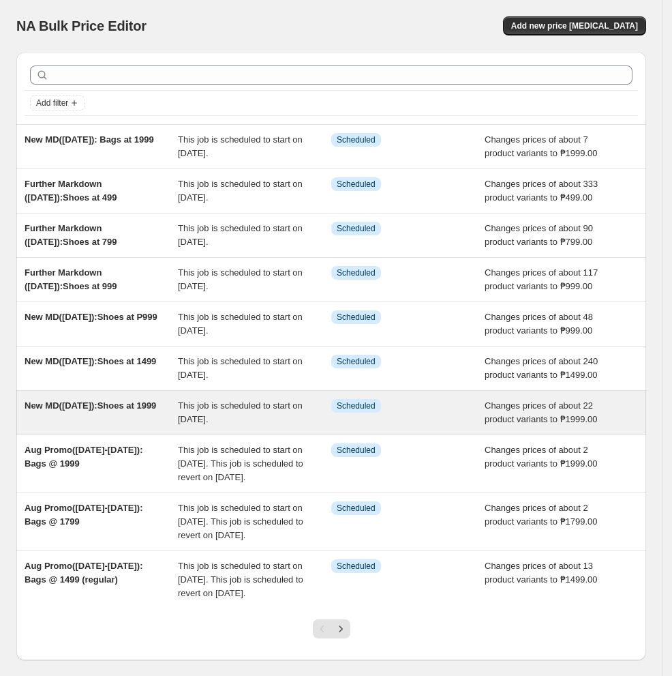
click at [188, 408] on span "This job is scheduled to start on [DATE]." at bounding box center [240, 412] width 125 height 24
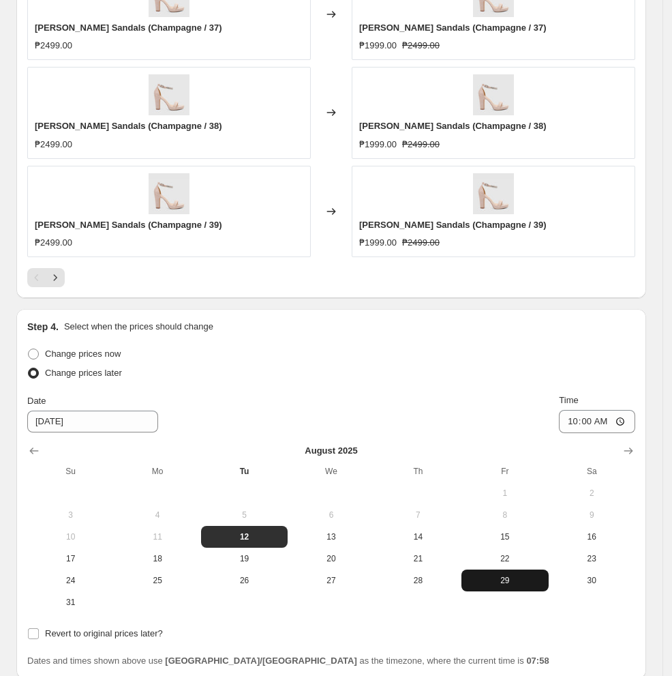
scroll to position [1272, 0]
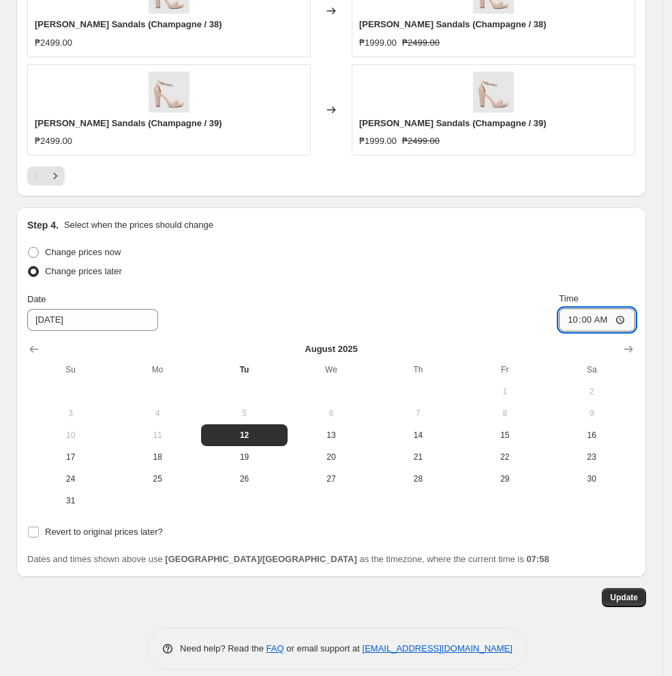
click at [555, 321] on input "10:00" at bounding box center [597, 319] width 76 height 23
type input "11:00"
click at [555, 599] on span "Update" at bounding box center [624, 597] width 28 height 11
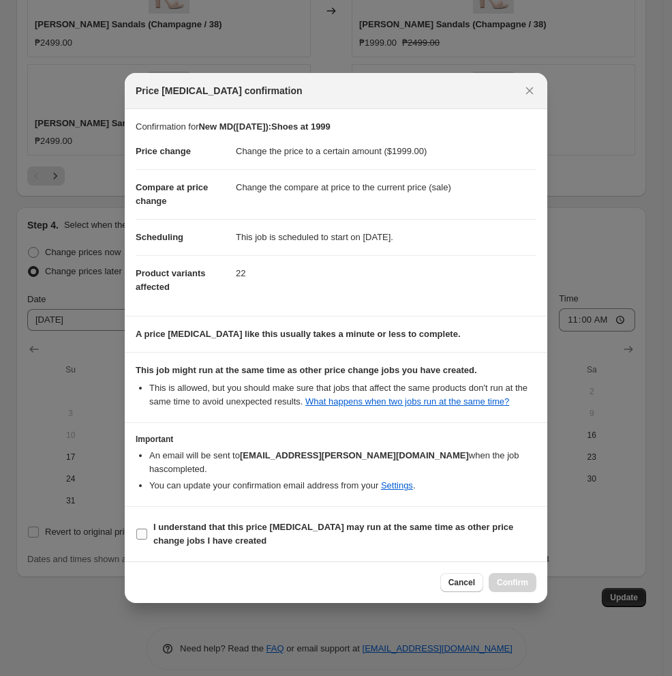
click at [230, 530] on b "I understand that this price [MEDICAL_DATA] may run at the same time as other p…" at bounding box center [333, 534] width 360 height 24
click at [147, 530] on input "I understand that this price [MEDICAL_DATA] may run at the same time as other p…" at bounding box center [141, 533] width 11 height 11
checkbox input "true"
click at [518, 589] on button "Confirm" at bounding box center [513, 582] width 48 height 19
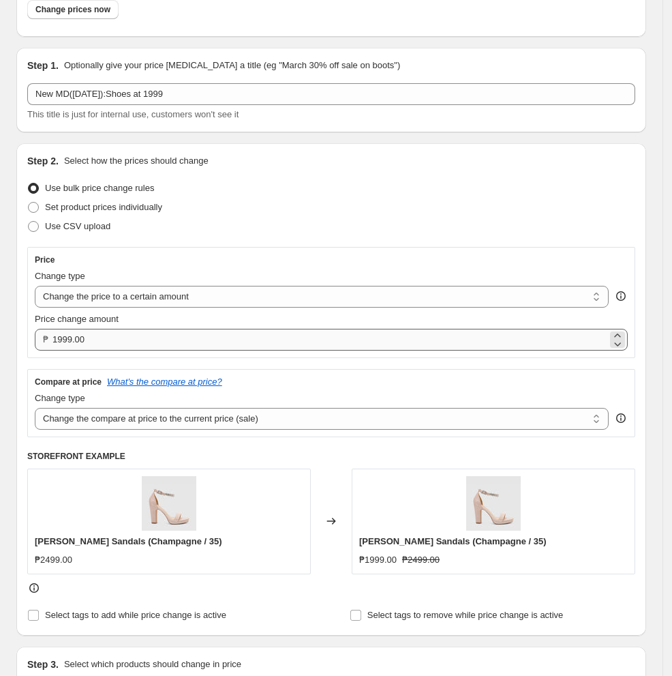
scroll to position [0, 0]
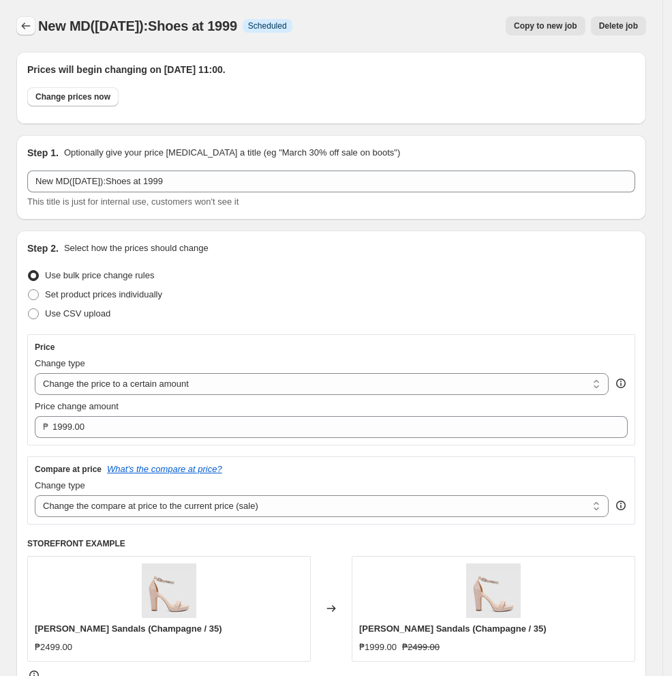
click at [25, 27] on icon "Price change jobs" at bounding box center [26, 26] width 14 height 14
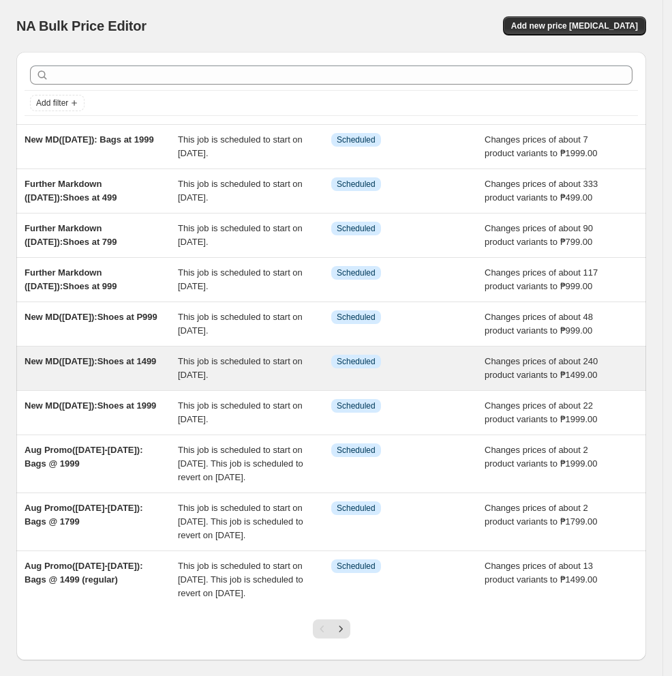
click at [132, 377] on div "New MD([DATE]):Shoes at 1499" at bounding box center [101, 368] width 153 height 27
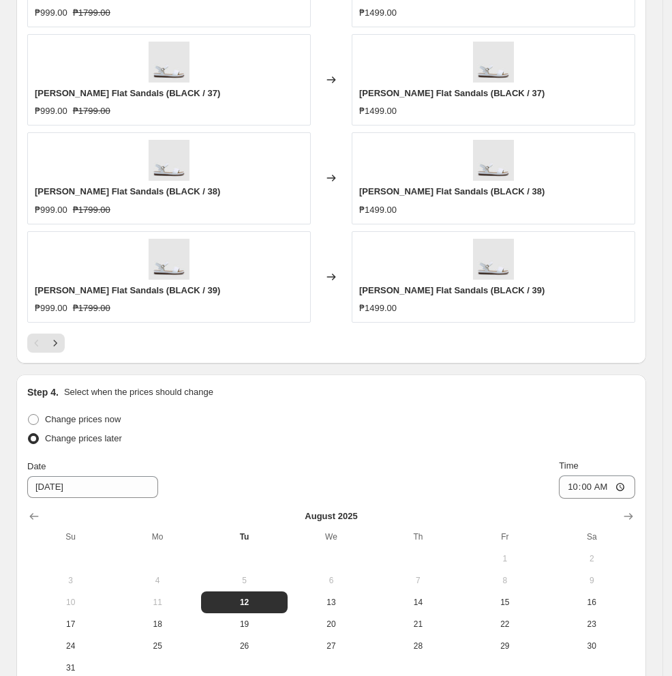
scroll to position [1272, 0]
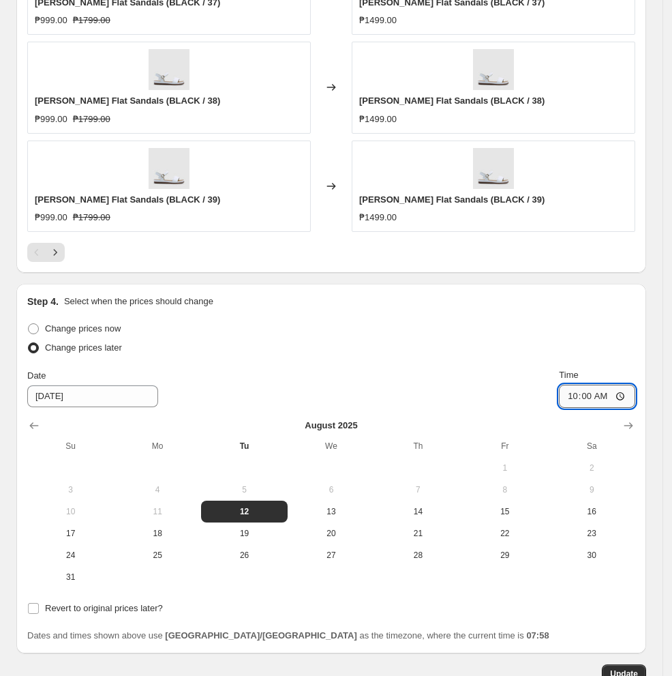
click at [555, 397] on input "10:00" at bounding box center [597, 396] width 76 height 23
type input "11:00"
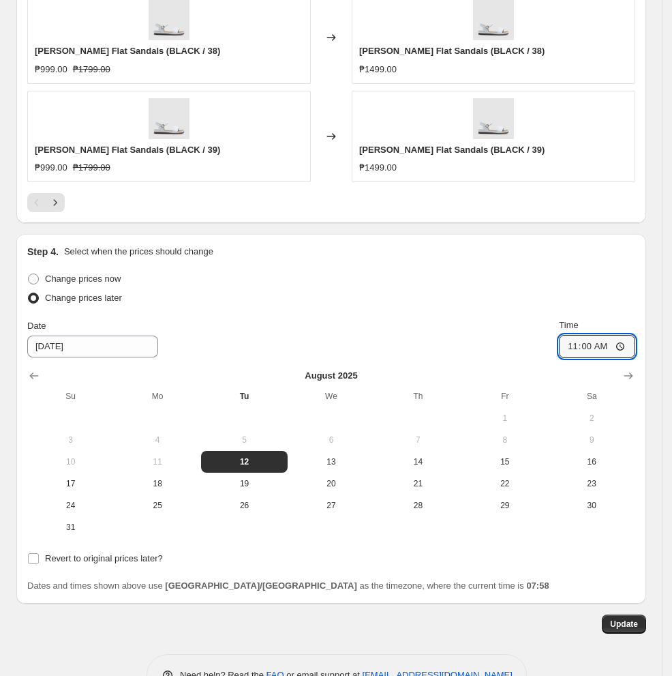
scroll to position [1364, 0]
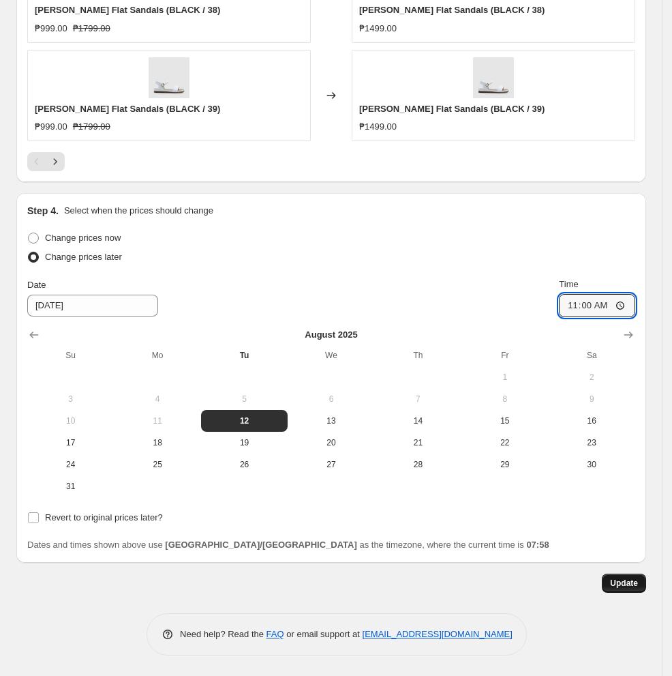
click at [555, 578] on span "Update" at bounding box center [624, 583] width 28 height 11
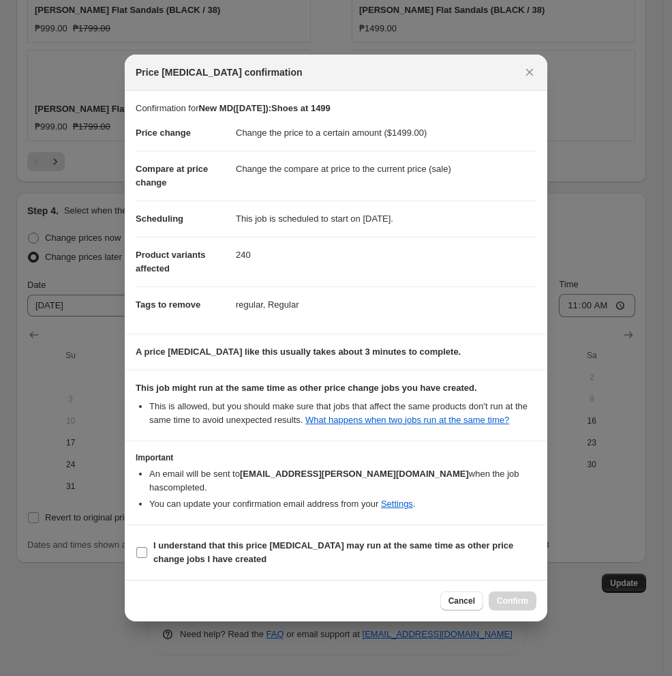
click at [263, 549] on b "I understand that this price [MEDICAL_DATA] may run at the same time as other p…" at bounding box center [333, 552] width 360 height 24
click at [147, 549] on input "I understand that this price [MEDICAL_DATA] may run at the same time as other p…" at bounding box center [141, 552] width 11 height 11
checkbox input "true"
click at [509, 605] on span "Confirm" at bounding box center [512, 600] width 31 height 11
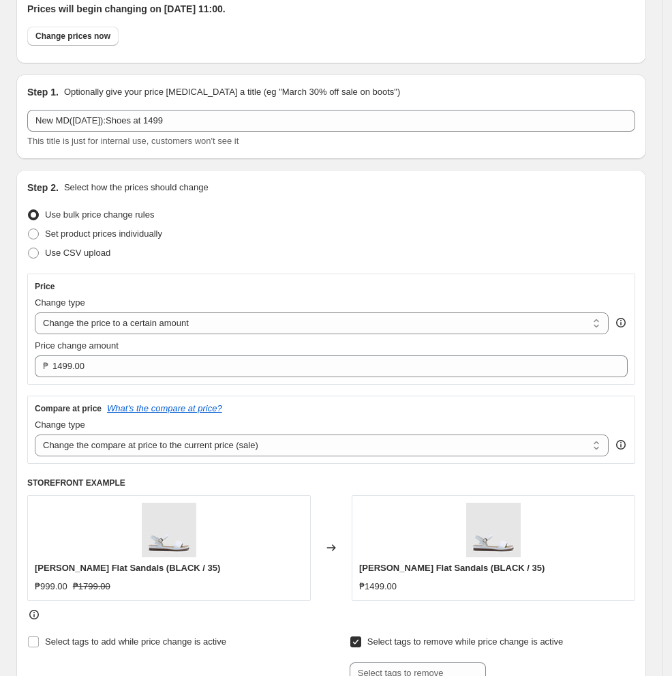
scroll to position [0, 0]
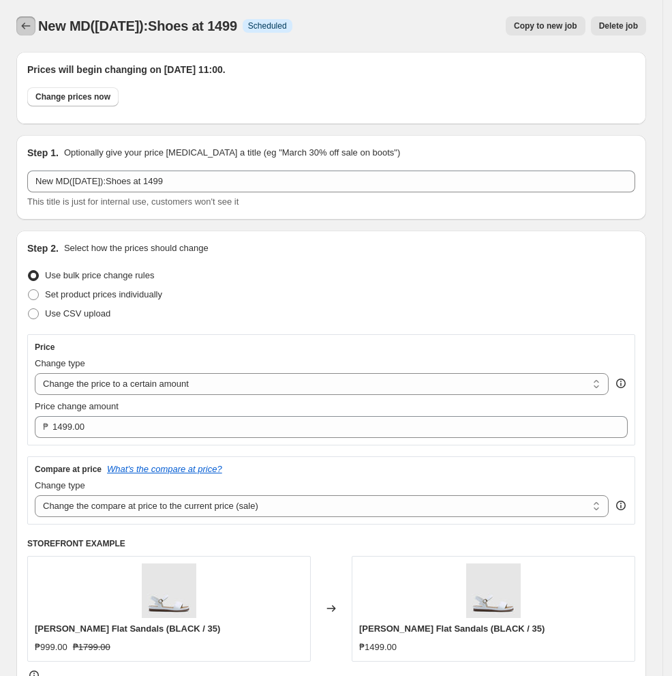
click at [26, 21] on icon "Price change jobs" at bounding box center [26, 26] width 14 height 14
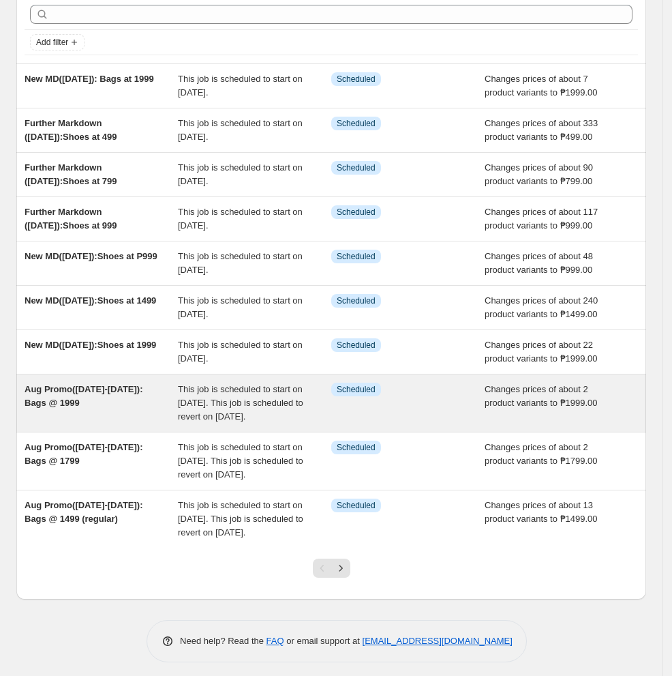
scroll to position [91, 0]
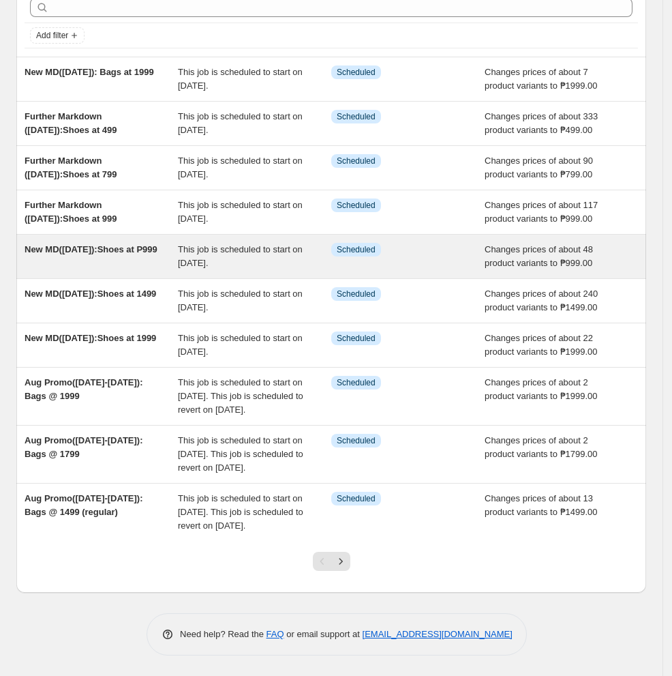
click at [129, 243] on div "New MD([DATE]):Shoes at P999" at bounding box center [101, 256] width 153 height 27
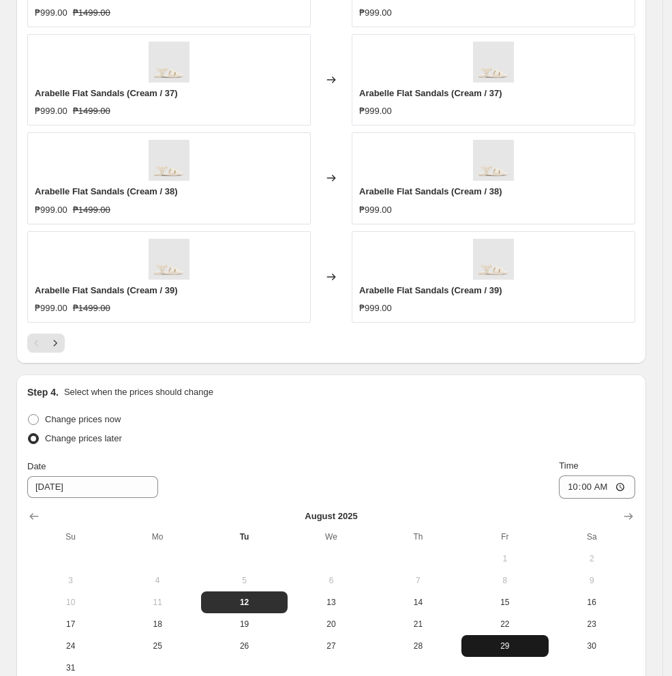
scroll to position [1364, 0]
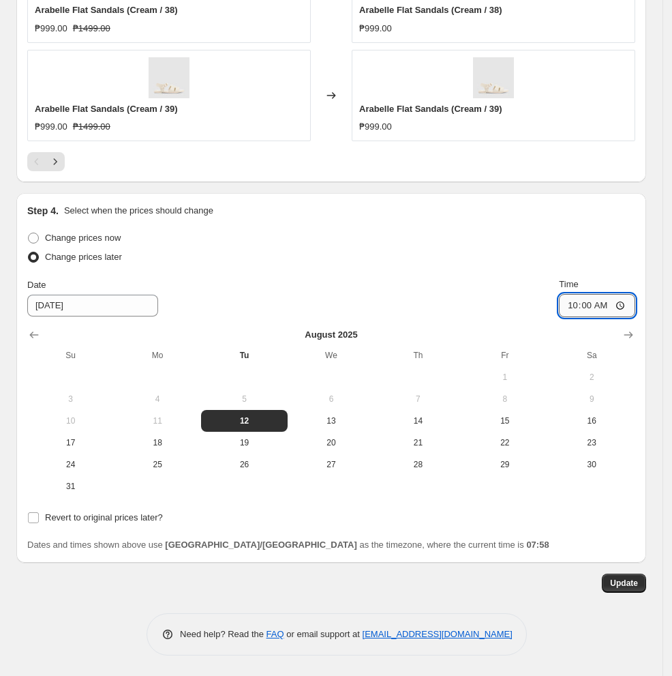
click at [555, 308] on input "10:00" at bounding box center [597, 305] width 76 height 23
type input "11:00"
click at [555, 584] on span "Update" at bounding box center [624, 583] width 28 height 11
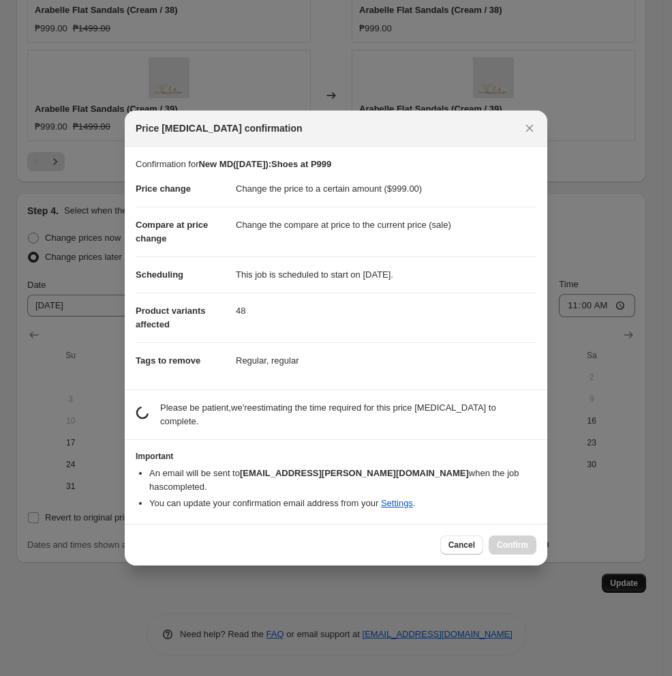
scroll to position [0, 0]
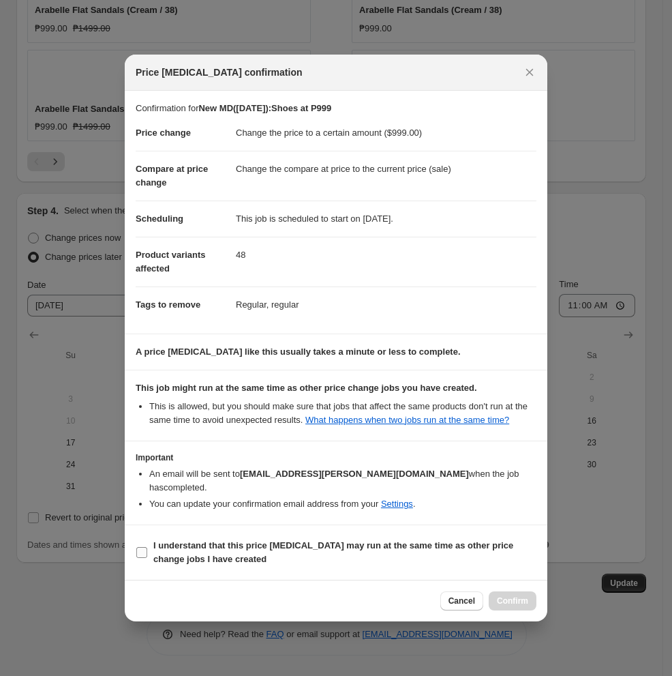
click at [144, 552] on input "I understand that this price [MEDICAL_DATA] may run at the same time as other p…" at bounding box center [141, 552] width 11 height 11
checkbox input "true"
click at [507, 603] on span "Confirm" at bounding box center [512, 600] width 31 height 11
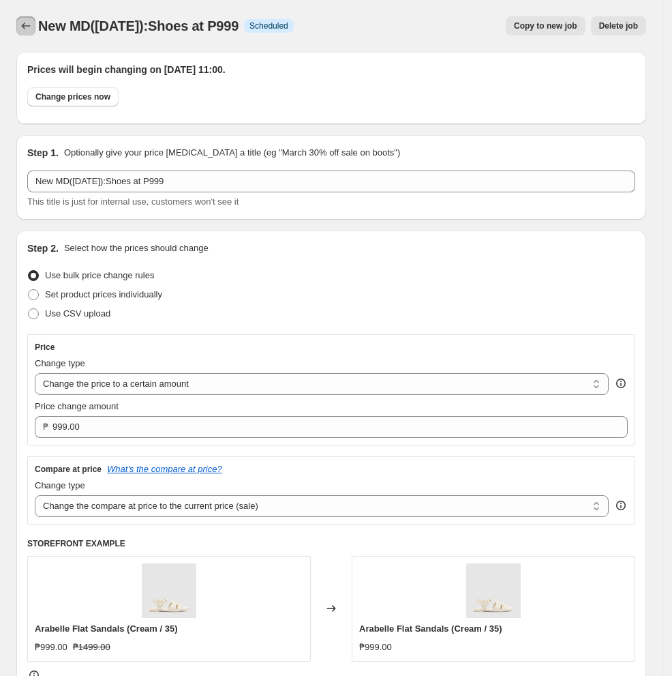
click at [27, 31] on icon "Price change jobs" at bounding box center [26, 26] width 14 height 14
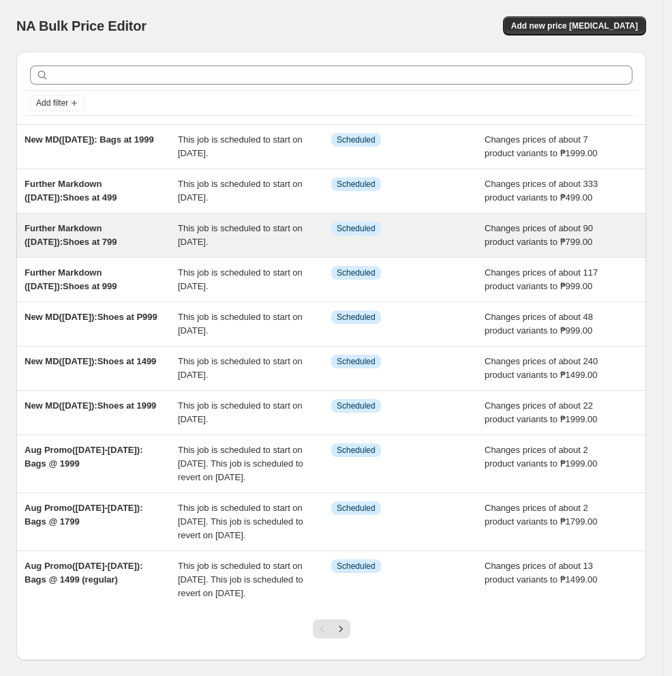
click at [147, 226] on div "Further Markdown ([DATE]):Shoes at 799" at bounding box center [101, 235] width 153 height 27
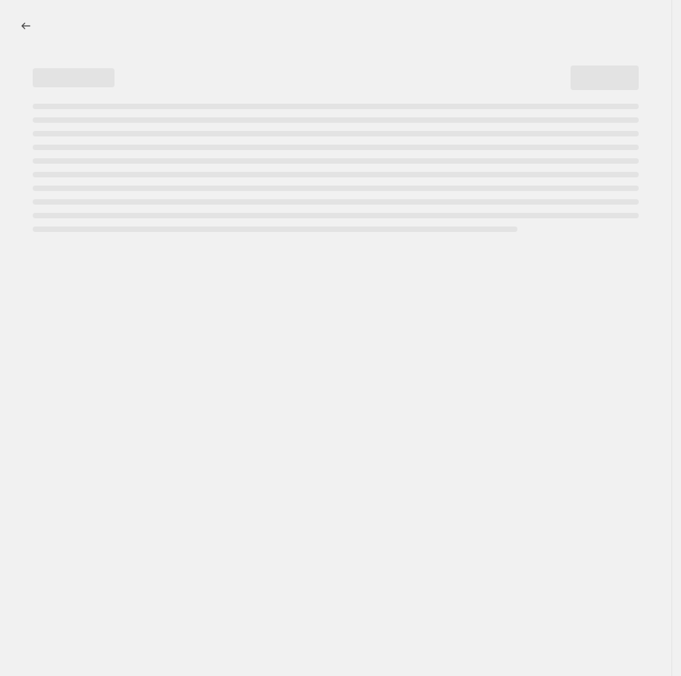
select select "no_change"
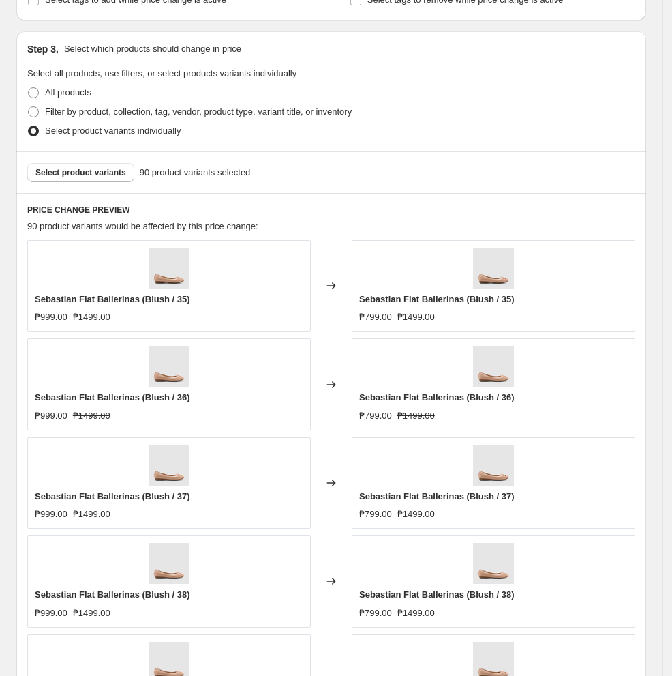
scroll to position [1182, 0]
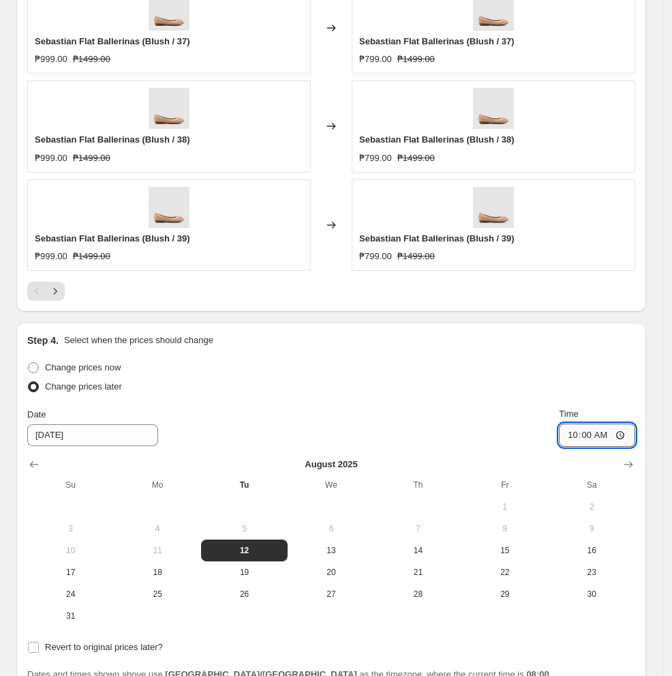
click at [555, 432] on input "10:00" at bounding box center [597, 434] width 76 height 23
type input "11:00"
click at [445, 360] on div "Change prices now" at bounding box center [331, 367] width 608 height 19
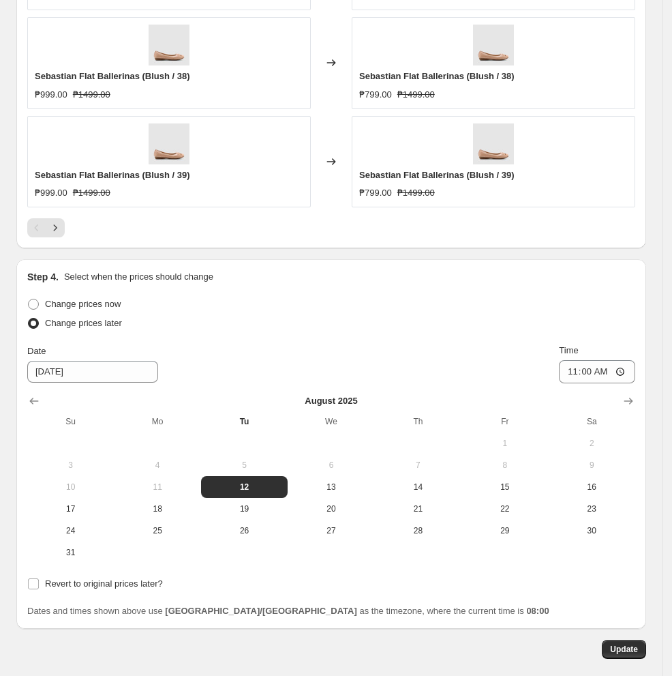
scroll to position [1313, 0]
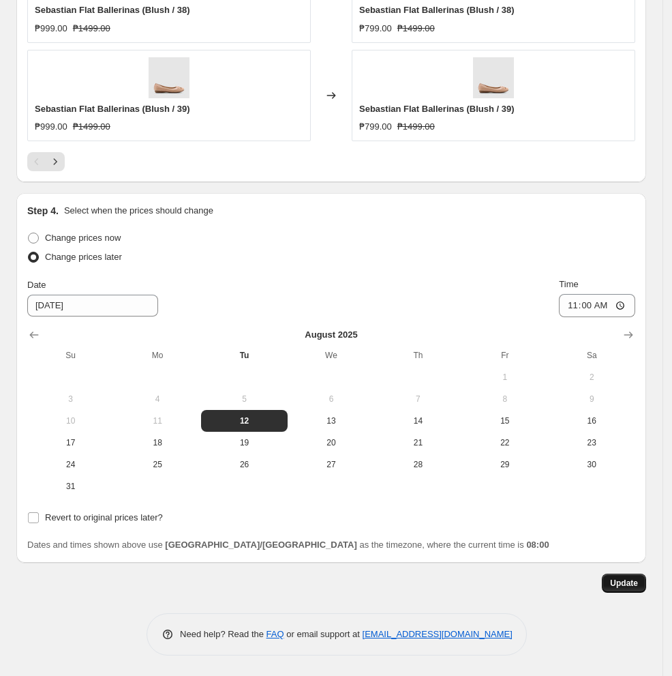
click at [555, 582] on span "Update" at bounding box center [624, 583] width 28 height 11
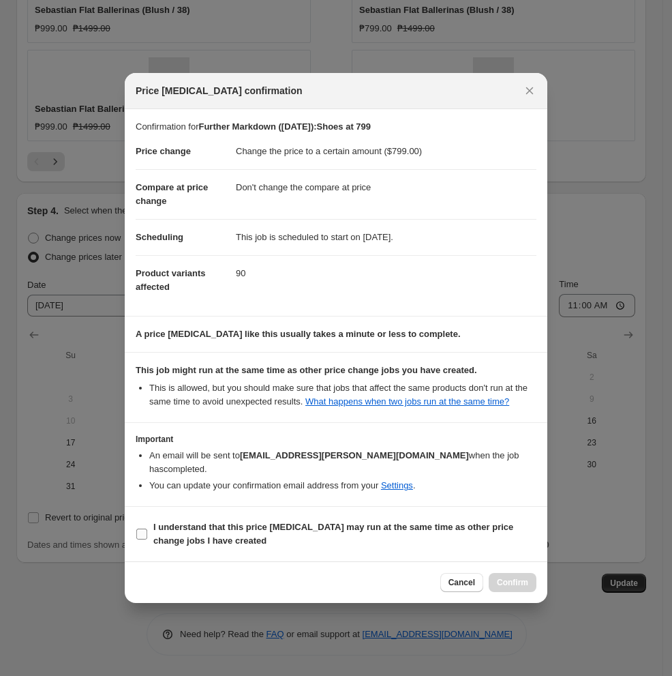
click at [179, 527] on b "I understand that this price [MEDICAL_DATA] may run at the same time as other p…" at bounding box center [333, 534] width 360 height 24
click at [147, 528] on input "I understand that this price [MEDICAL_DATA] may run at the same time as other p…" at bounding box center [141, 533] width 11 height 11
checkbox input "true"
click at [508, 581] on span "Confirm" at bounding box center [512, 582] width 31 height 11
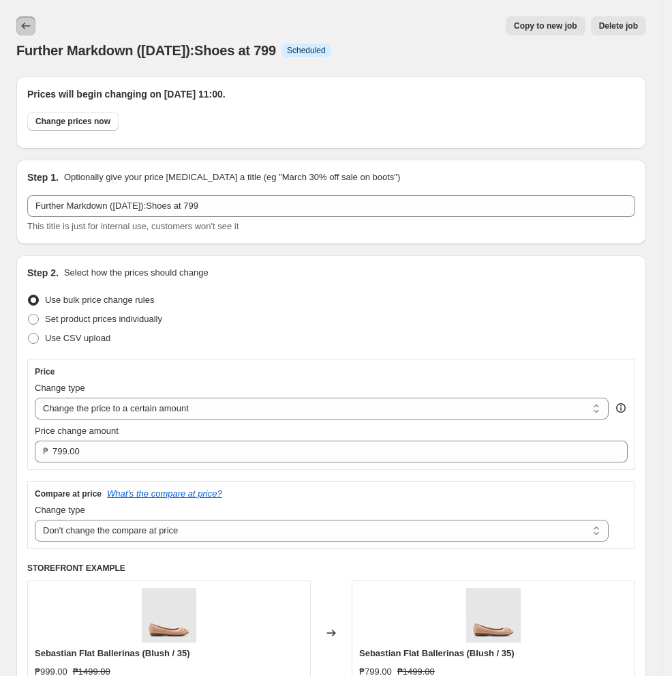
click at [27, 28] on icon "Price change jobs" at bounding box center [26, 26] width 14 height 14
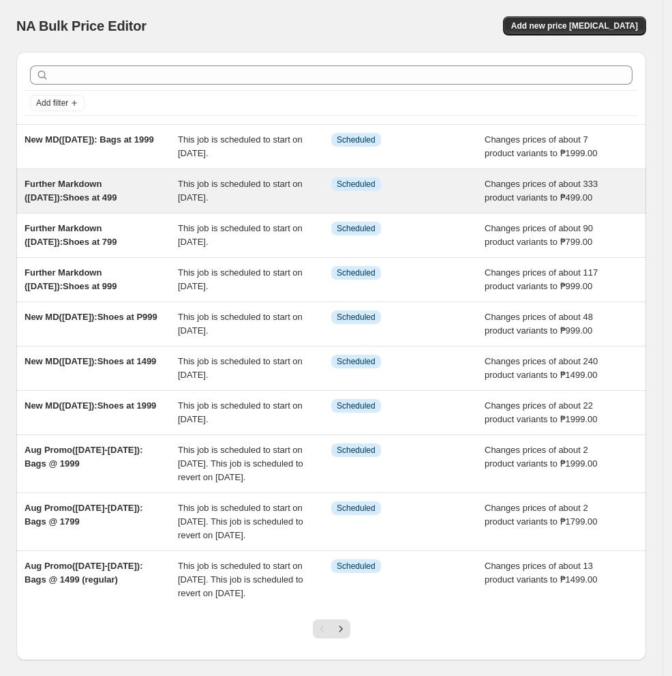
click at [193, 190] on div "This job is scheduled to start on [DATE]." at bounding box center [254, 190] width 153 height 27
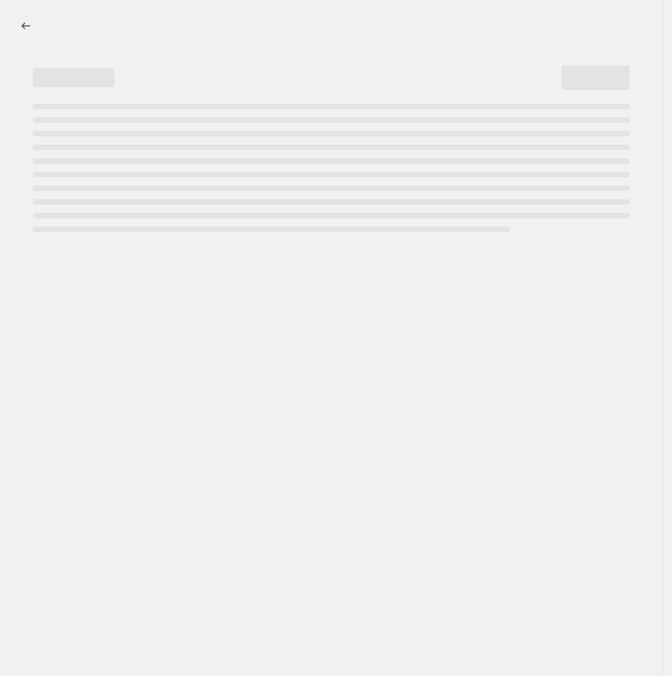
select select "no_change"
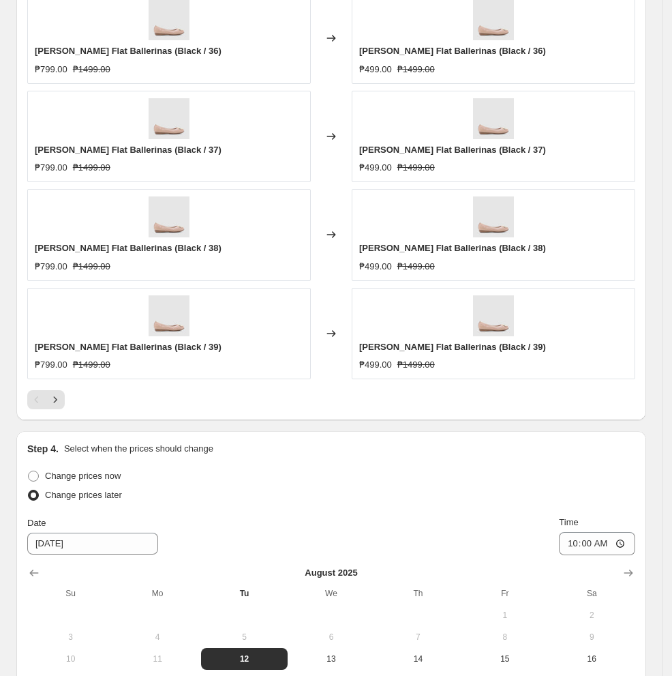
scroll to position [1182, 0]
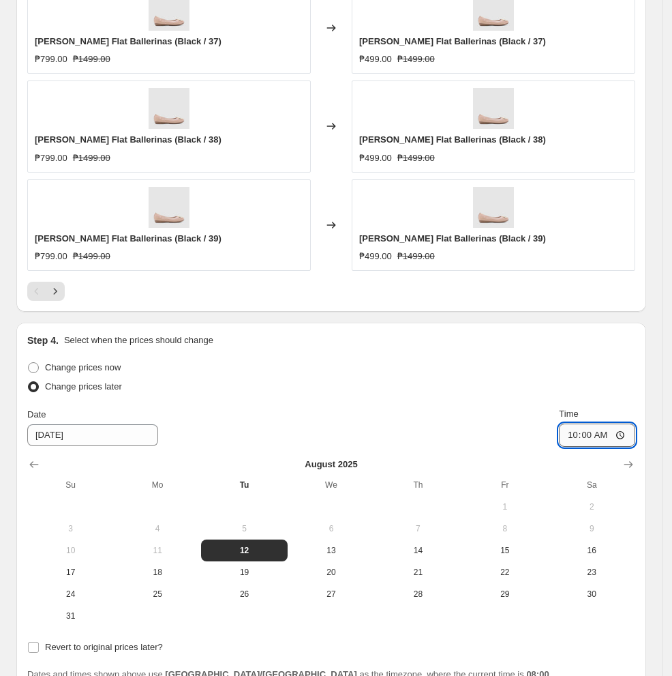
click at [555, 432] on input "10:00" at bounding box center [597, 434] width 76 height 23
type input "11:00"
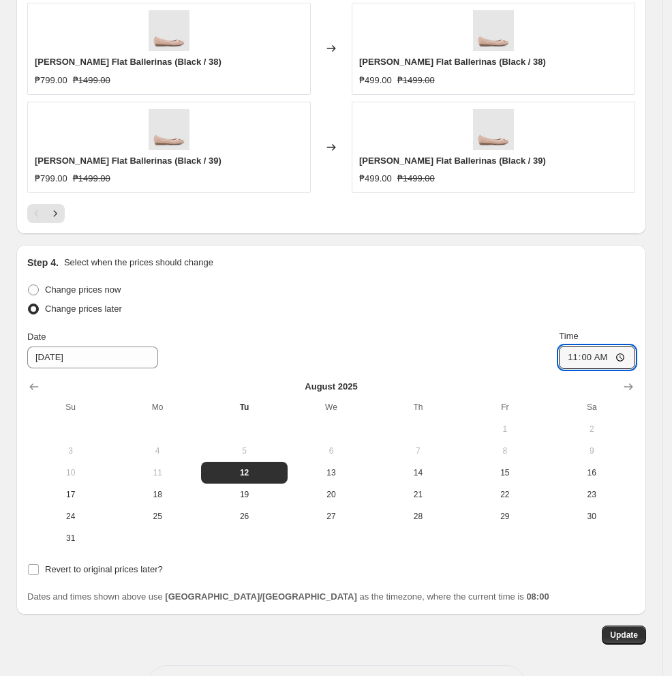
scroll to position [1313, 0]
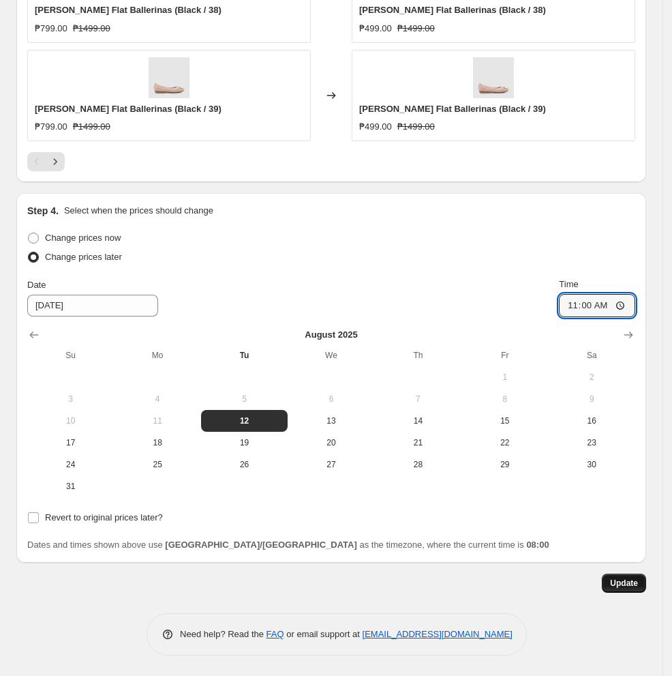
click at [555, 580] on span "Update" at bounding box center [624, 583] width 28 height 11
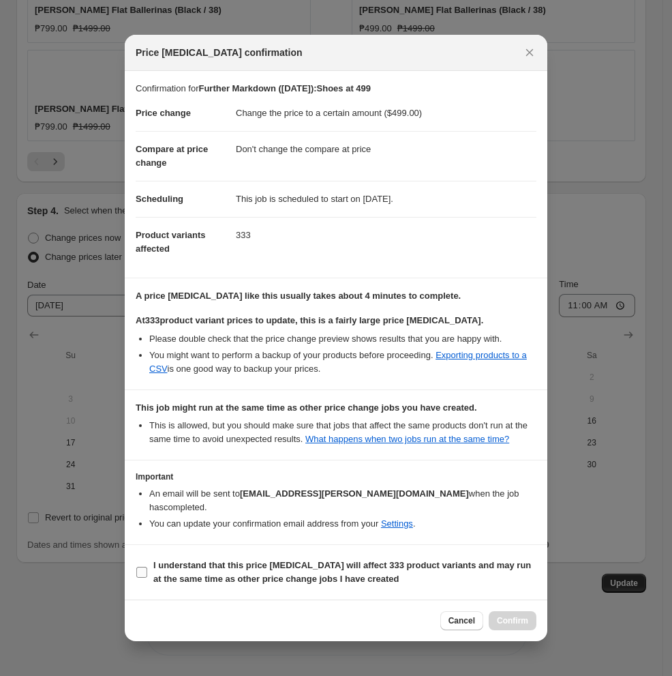
click at [209, 569] on b "I understand that this price [MEDICAL_DATA] will affect 333 product variants an…" at bounding box center [342, 572] width 378 height 24
click at [147, 569] on input "I understand that this price [MEDICAL_DATA] will affect 333 product variants an…" at bounding box center [141, 572] width 11 height 11
checkbox input "true"
click at [503, 626] on button "Confirm" at bounding box center [513, 620] width 48 height 19
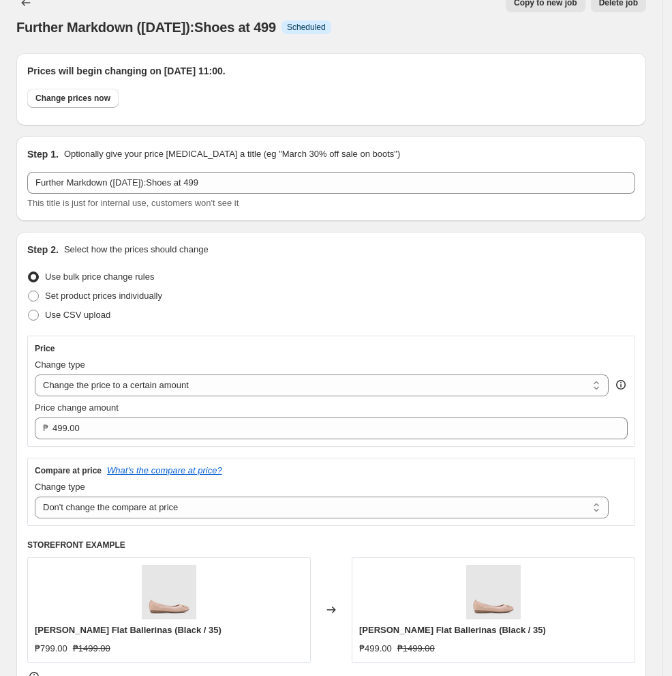
scroll to position [0, 0]
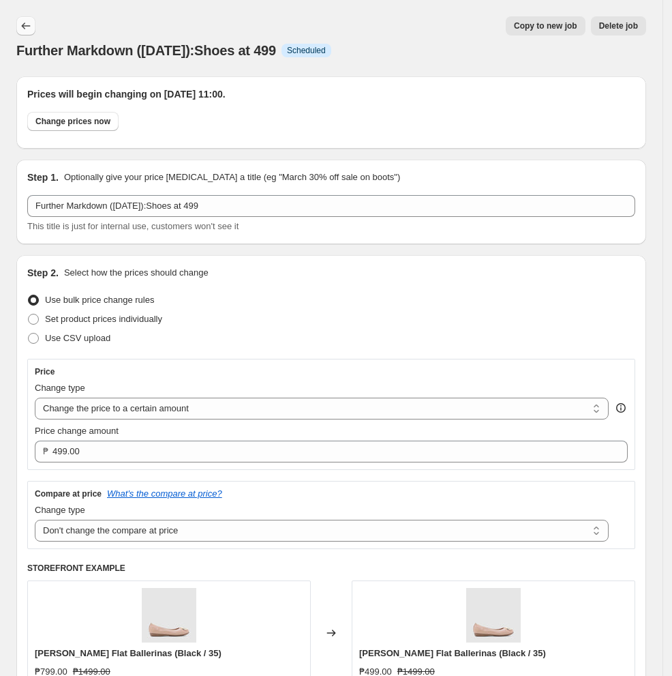
click at [29, 27] on icon "Price change jobs" at bounding box center [26, 26] width 14 height 14
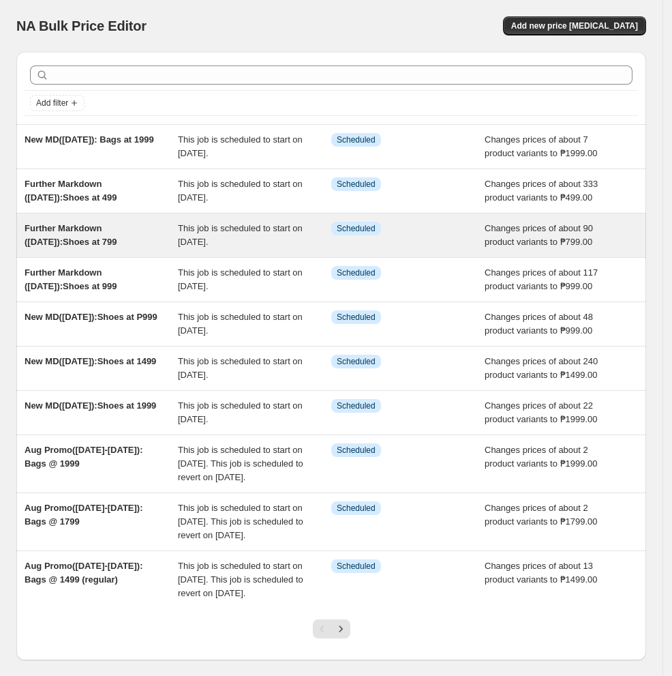
click at [106, 234] on span "Further Markdown ([DATE]):Shoes at 799" at bounding box center [71, 235] width 93 height 24
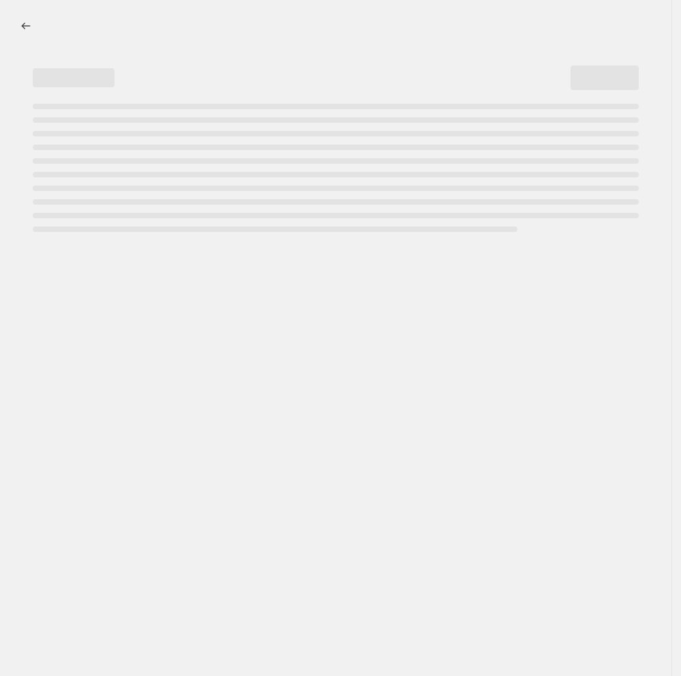
select select "no_change"
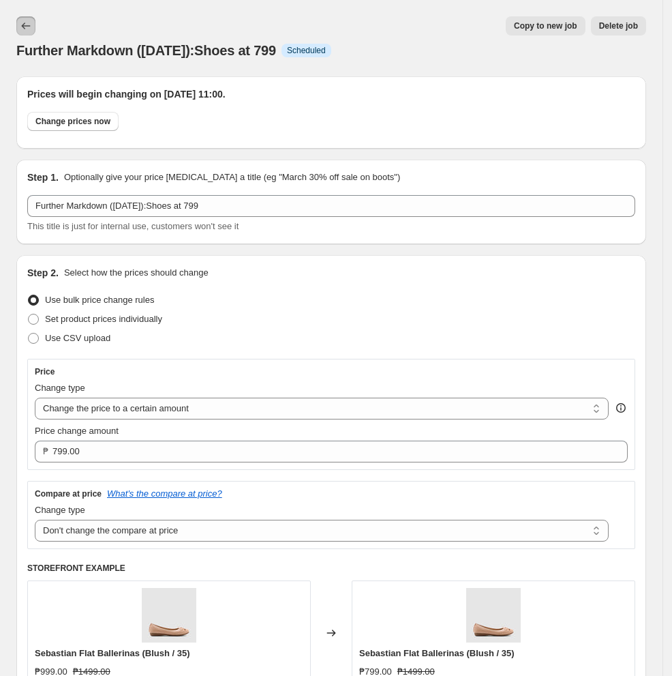
click at [23, 22] on icon "Price change jobs" at bounding box center [26, 26] width 14 height 14
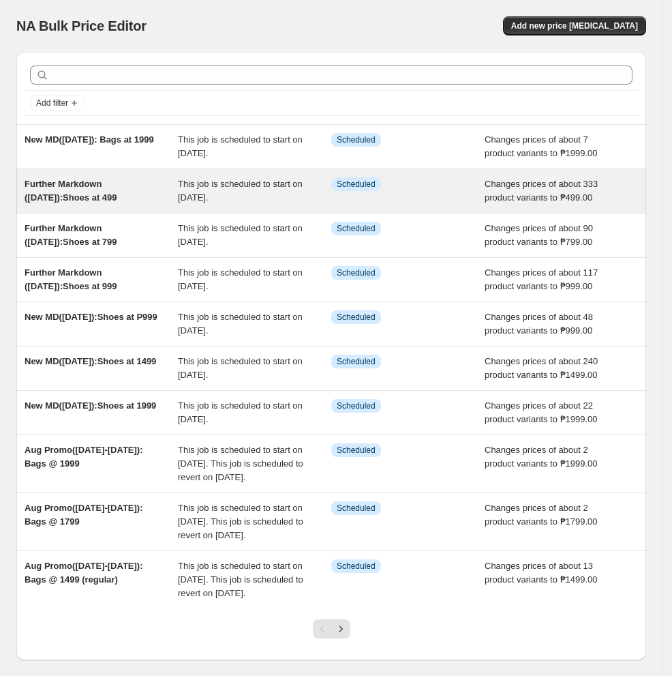
click at [145, 195] on div "Further Markdown ([DATE]):Shoes at 499" at bounding box center [101, 190] width 153 height 27
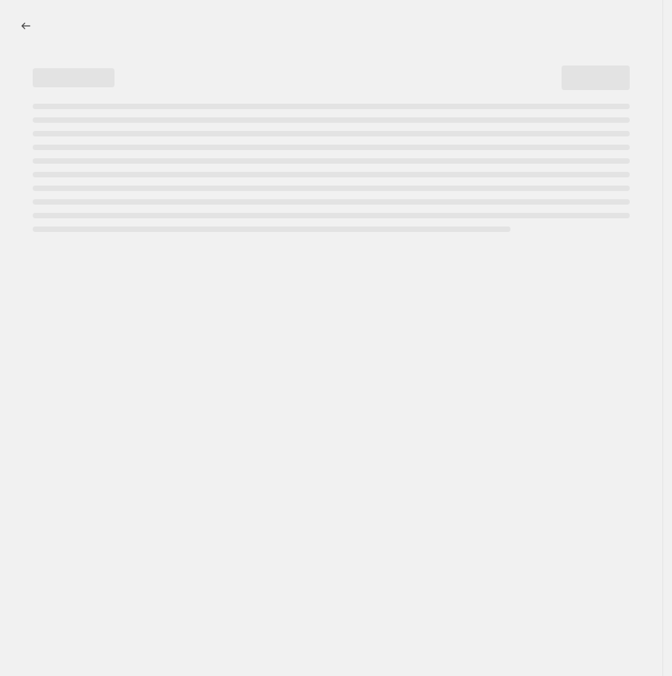
select select "no_change"
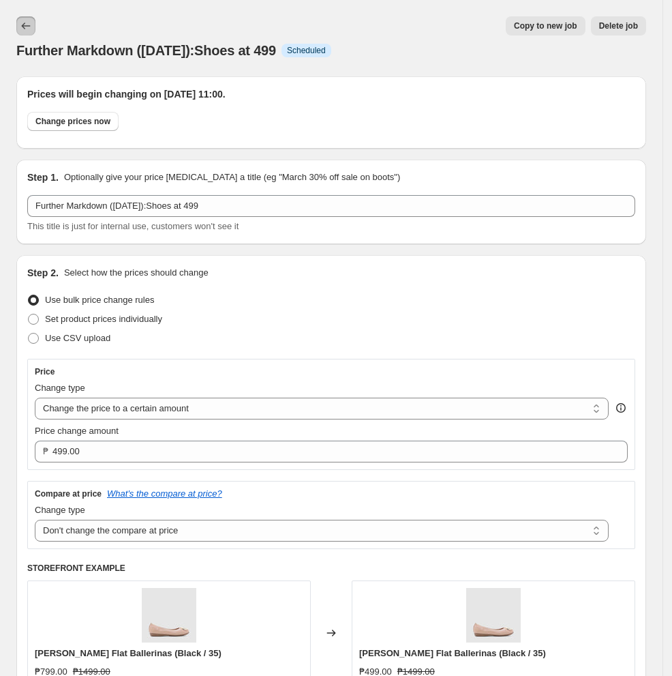
click at [25, 23] on icon "Price change jobs" at bounding box center [26, 26] width 14 height 14
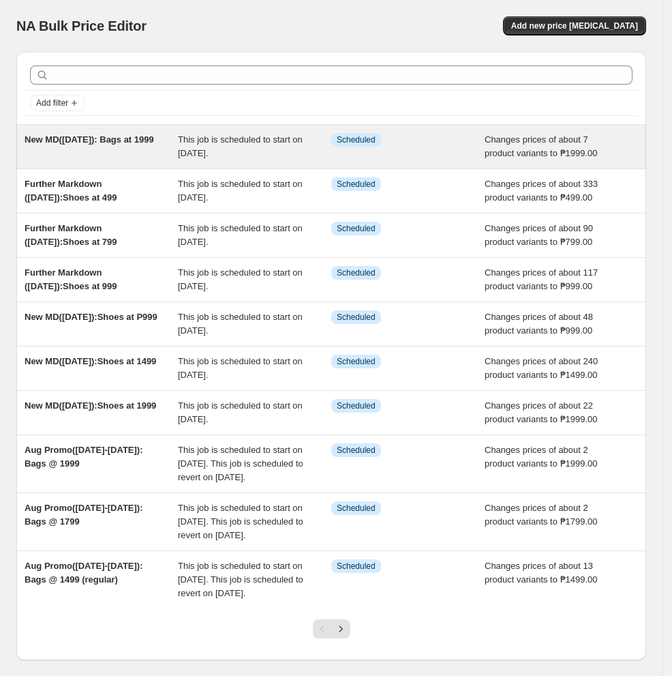
click at [147, 145] on span "New MD([DATE]): Bags at 1999" at bounding box center [90, 139] width 130 height 10
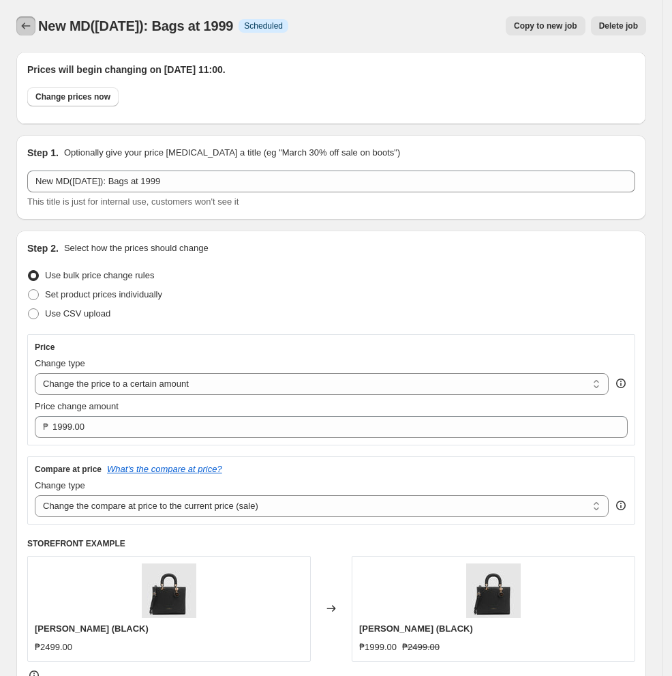
click at [29, 30] on icon "Price change jobs" at bounding box center [26, 26] width 14 height 14
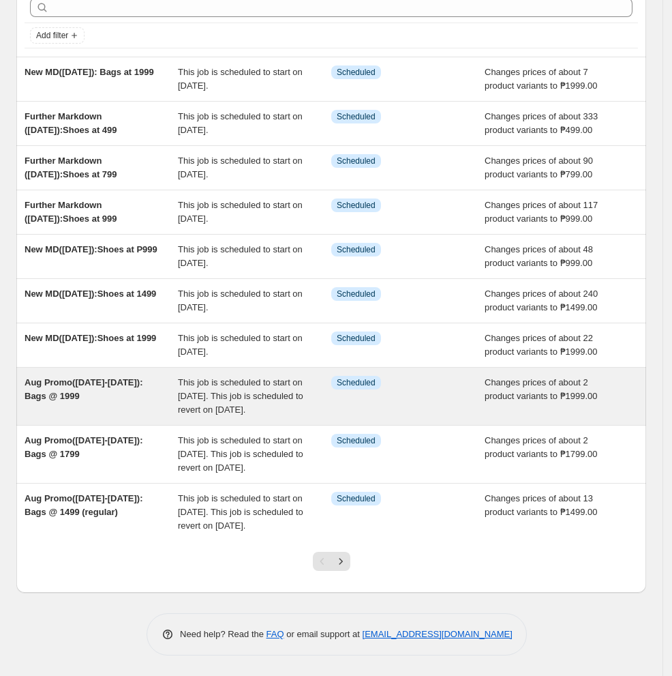
scroll to position [109, 0]
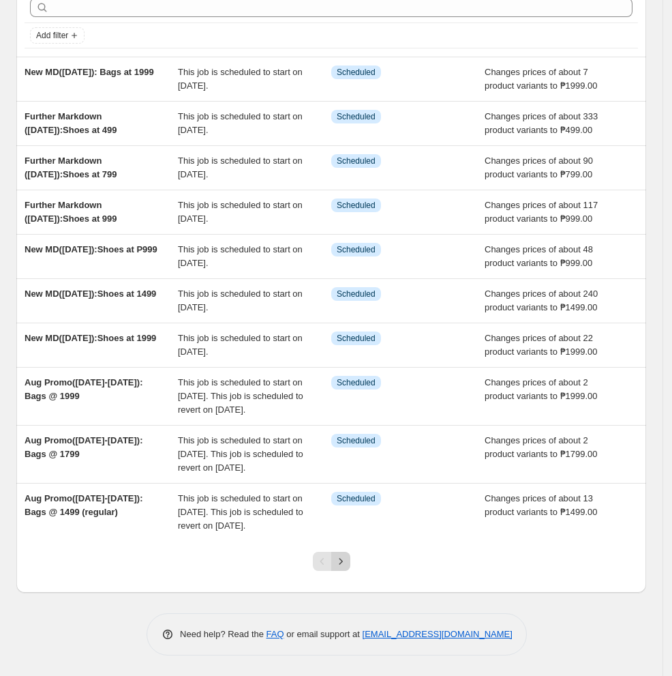
click at [344, 566] on icon "Next" at bounding box center [341, 561] width 14 height 14
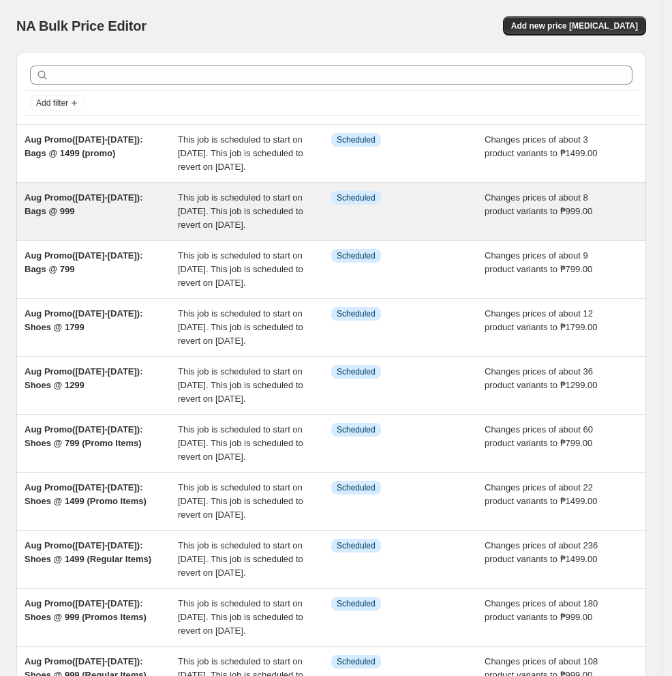
click at [119, 232] on div "Aug Promo([DATE]-[DATE]): Bags @ 999" at bounding box center [101, 211] width 153 height 41
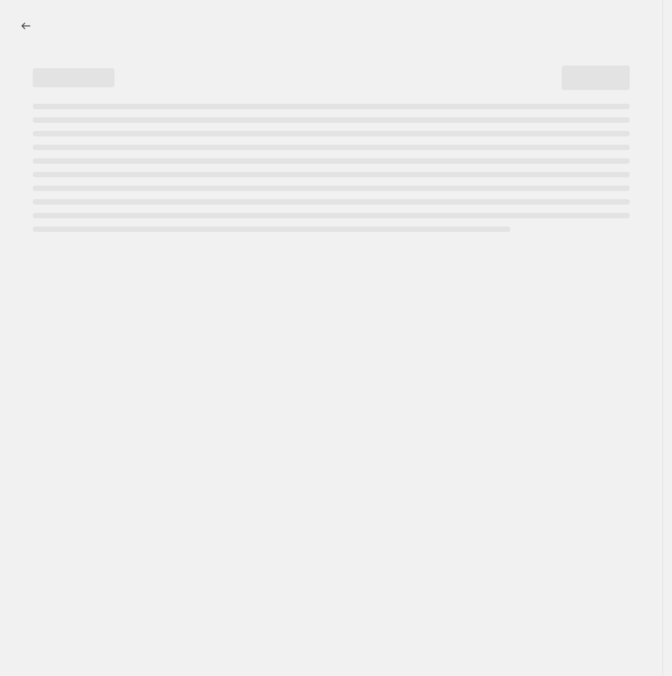
select select "no_change"
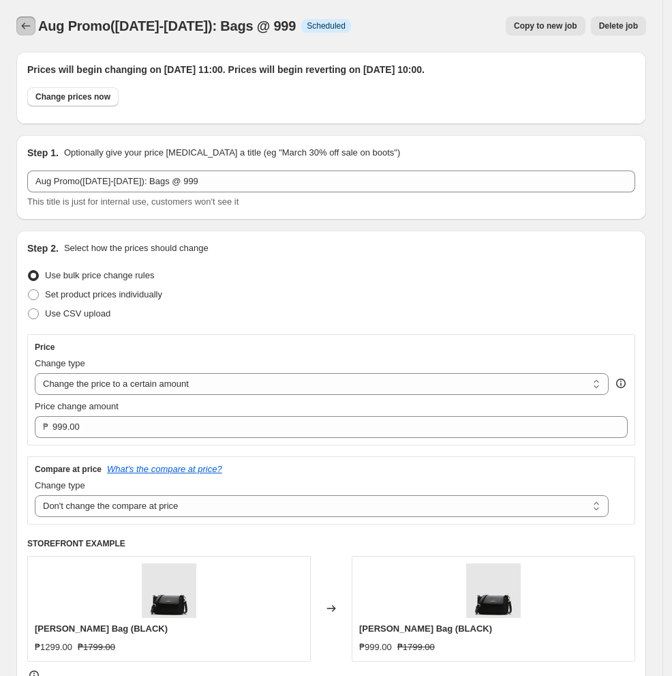
click at [27, 21] on icon "Price change jobs" at bounding box center [26, 26] width 14 height 14
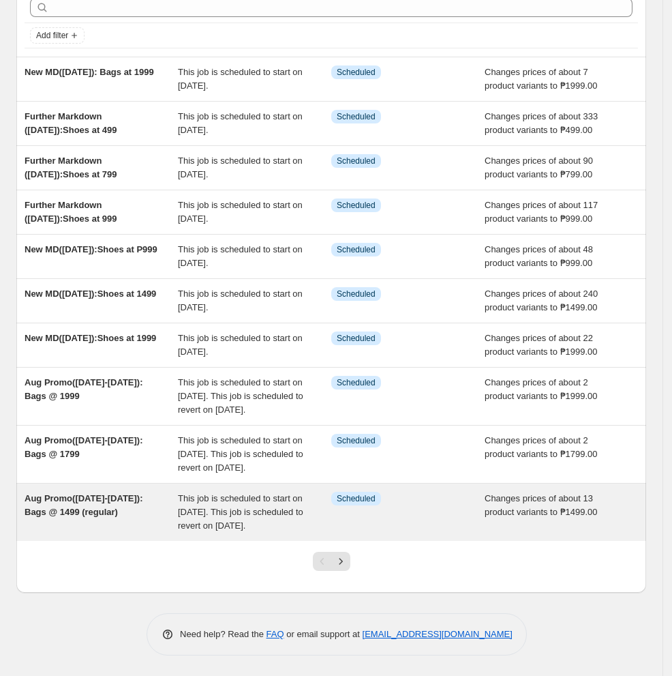
scroll to position [109, 0]
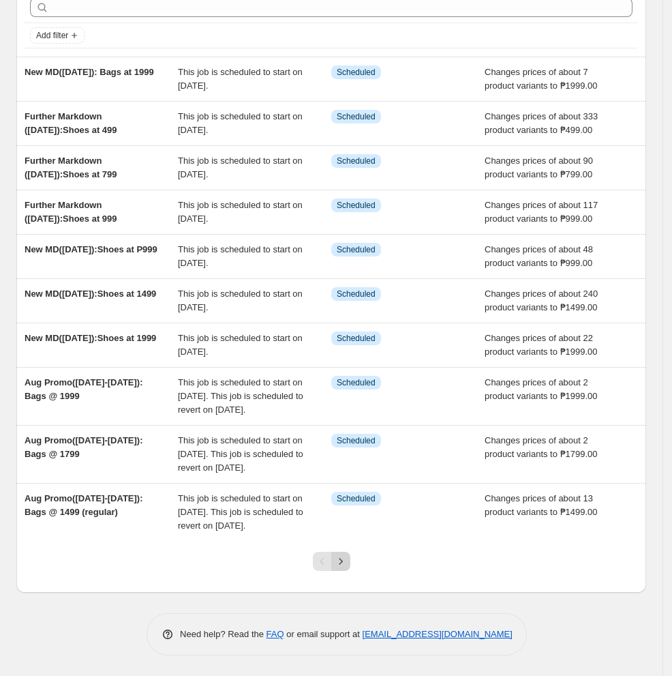
click at [348, 560] on icon "Next" at bounding box center [341, 561] width 14 height 14
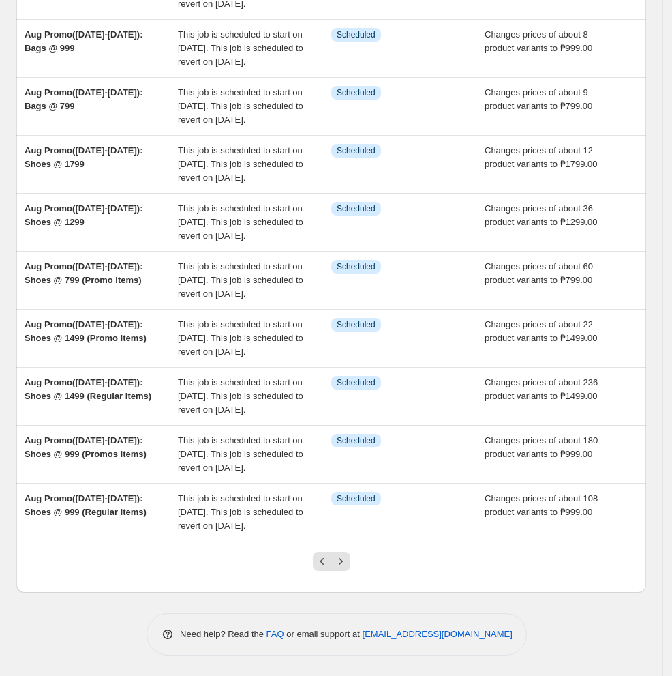
scroll to position [301, 0]
click at [324, 558] on icon "Previous" at bounding box center [323, 561] width 14 height 14
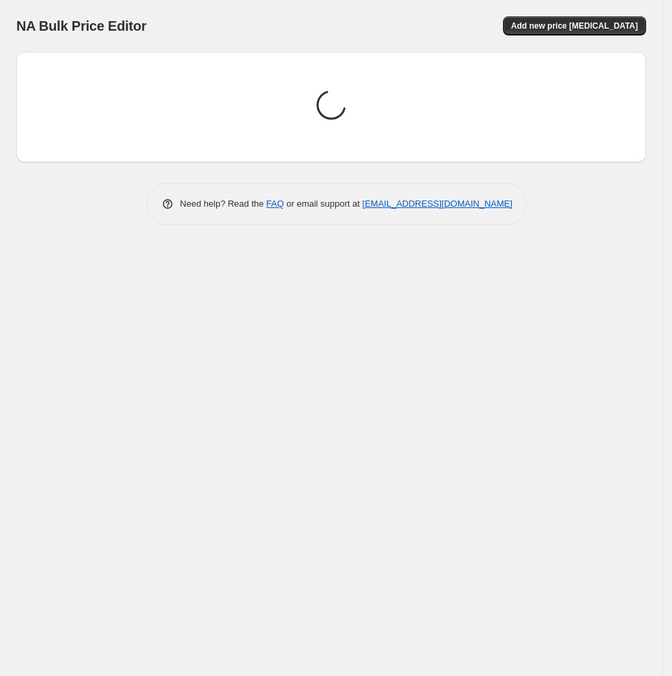
scroll to position [0, 0]
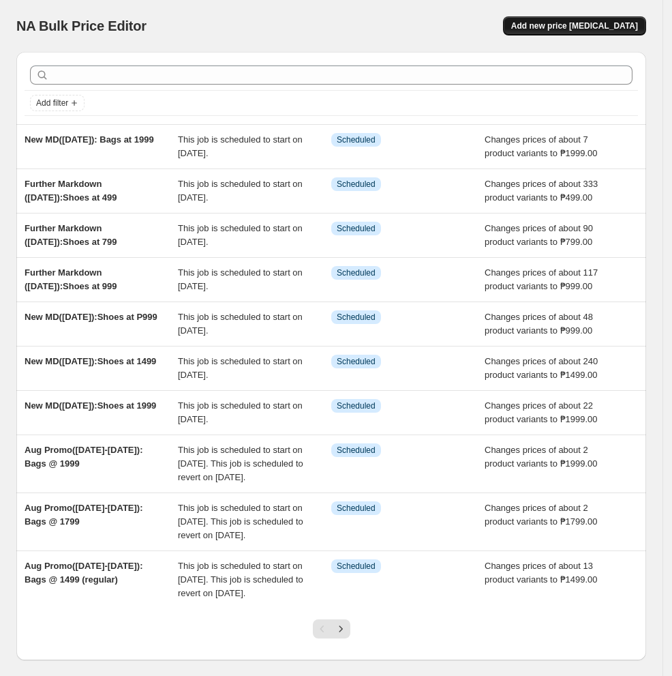
click at [550, 29] on span "Add new price [MEDICAL_DATA]" at bounding box center [574, 25] width 127 height 11
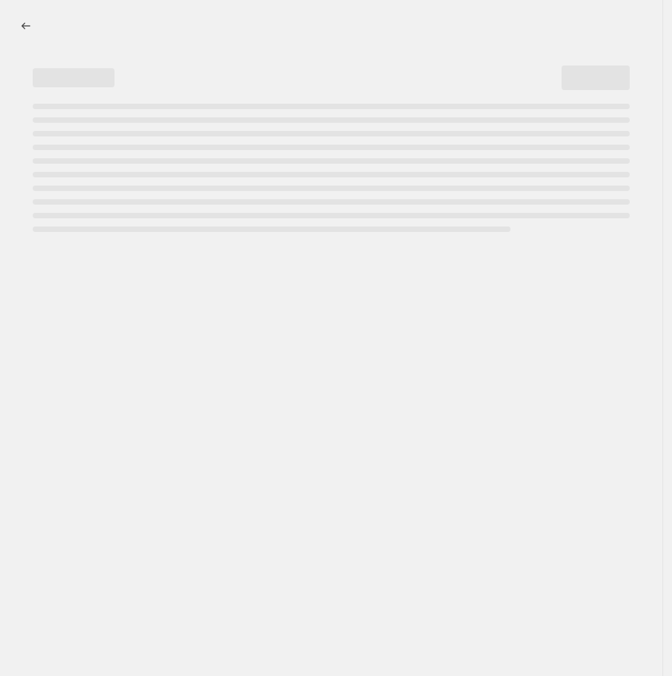
select select "percentage"
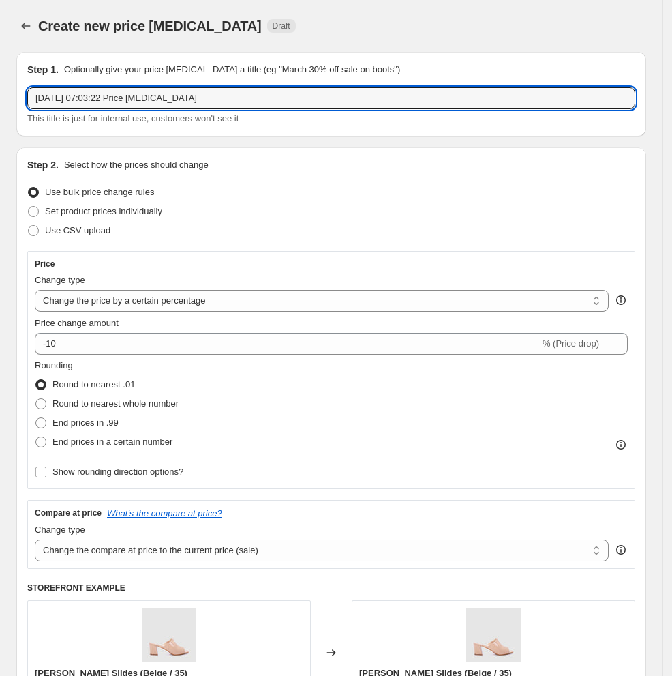
drag, startPoint x: 205, startPoint y: 95, endPoint x: -164, endPoint y: 106, distance: 369.0
click at [0, 106] on html "Home Settings Plans Skip to content Create new price [MEDICAL_DATA]. This page …" at bounding box center [336, 338] width 672 height 676
paste input "New MD([DATE]):Shoes at P999"
drag, startPoint x: 134, startPoint y: 100, endPoint x: 110, endPoint y: 103, distance: 24.1
click at [110, 103] on input "New MD([DATE]):Shoes at P999" at bounding box center [331, 98] width 608 height 22
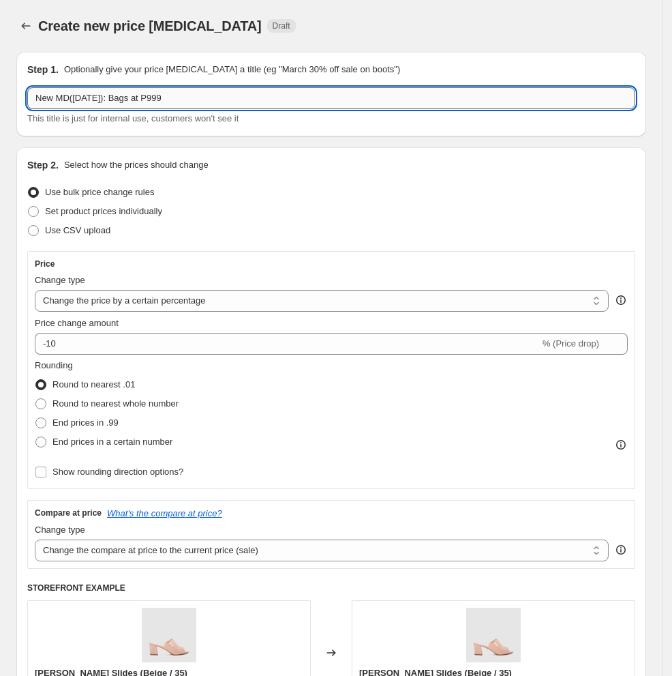
drag, startPoint x: 170, startPoint y: 96, endPoint x: 153, endPoint y: 100, distance: 17.5
click at [153, 100] on input "New MD([DATE]): Bags at P999" at bounding box center [331, 98] width 608 height 22
type input "New MD([DATE]): Bags at P1499"
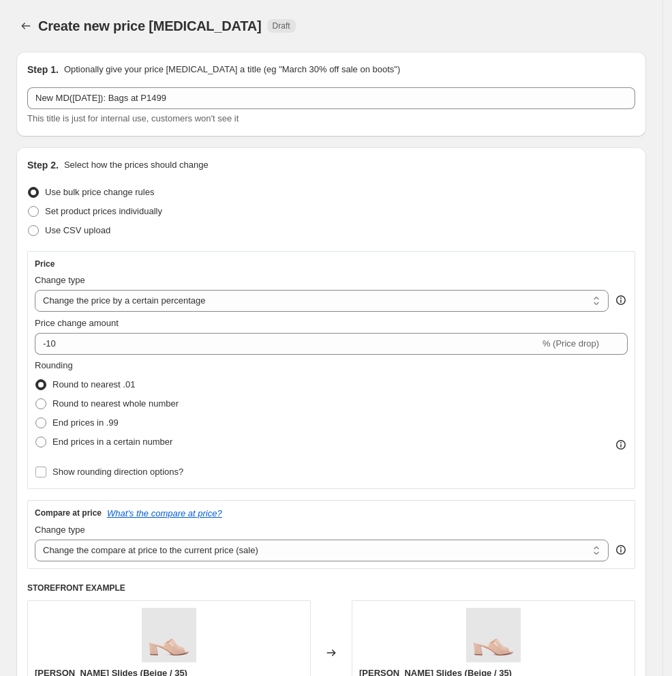
click at [306, 194] on div "Use bulk price change rules" at bounding box center [331, 192] width 608 height 19
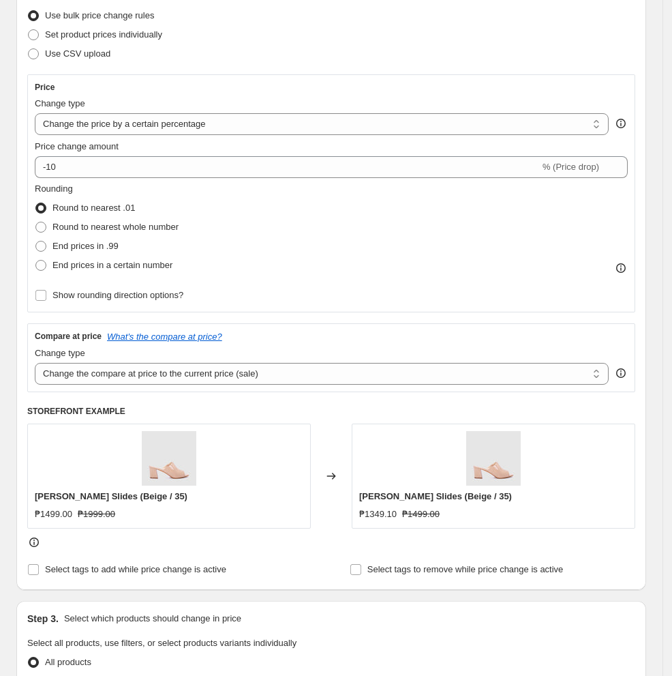
scroll to position [181, 0]
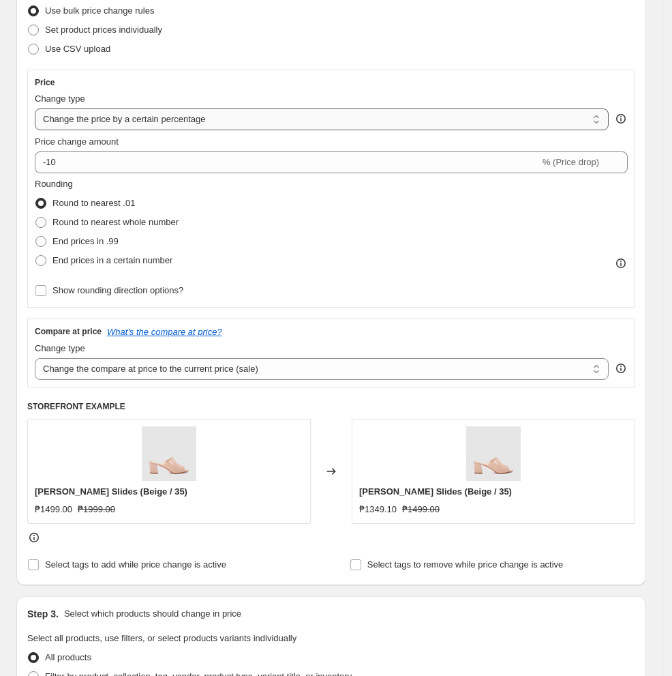
click at [168, 121] on select "Change the price to a certain amount Change the price by a certain amount Chang…" at bounding box center [322, 119] width 574 height 22
select select "to"
click at [35, 108] on select "Change the price to a certain amount Change the price by a certain amount Chang…" at bounding box center [322, 119] width 574 height 22
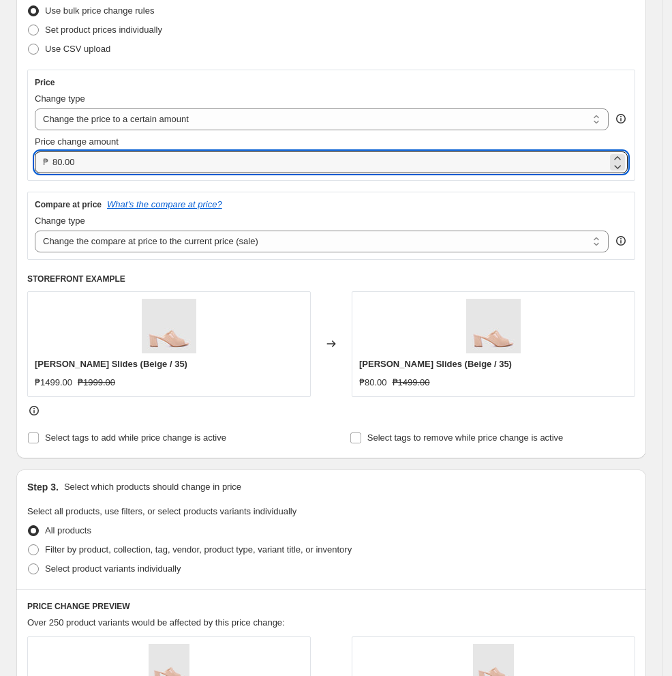
drag, startPoint x: 160, startPoint y: 172, endPoint x: -78, endPoint y: 190, distance: 237.9
click at [0, 190] on html "Home Settings Plans Skip to content Create new price [MEDICAL_DATA]. This page …" at bounding box center [336, 157] width 672 height 676
type input "1499.00"
click at [351, 207] on div "Compare at price What's the compare at price?" at bounding box center [331, 204] width 593 height 11
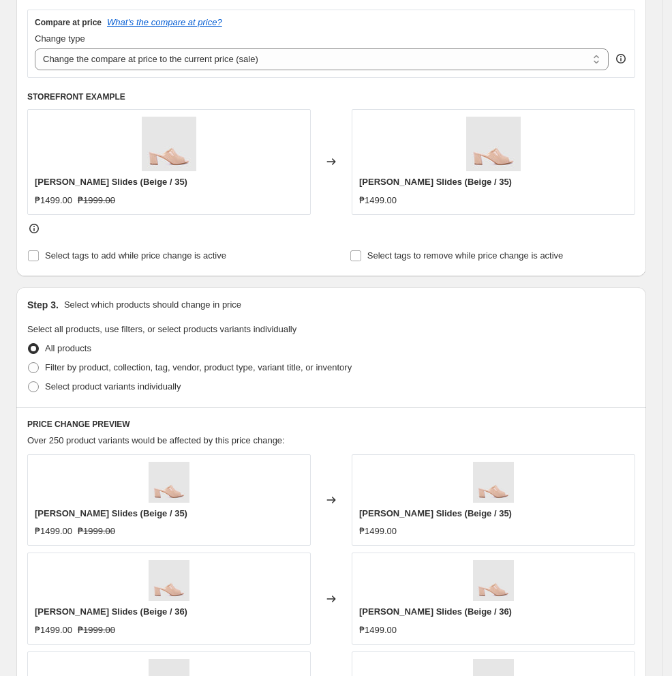
scroll to position [454, 0]
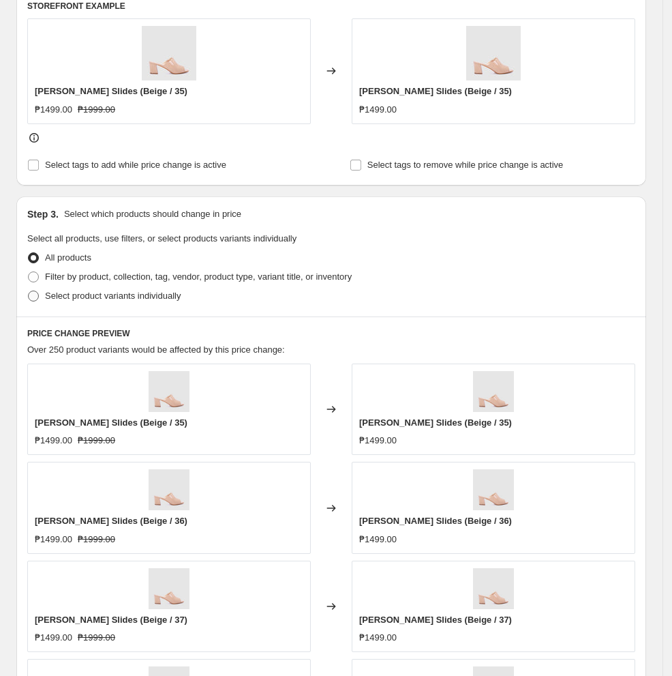
click at [76, 301] on span "Select product variants individually" at bounding box center [113, 295] width 136 height 10
click at [29, 291] on input "Select product variants individually" at bounding box center [28, 290] width 1 height 1
radio input "true"
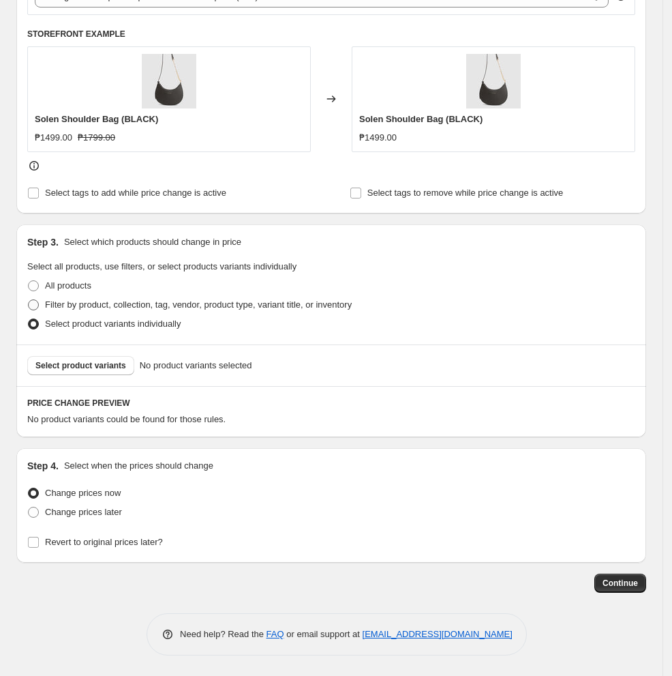
scroll to position [427, 0]
click at [115, 369] on span "Select product variants" at bounding box center [80, 365] width 91 height 11
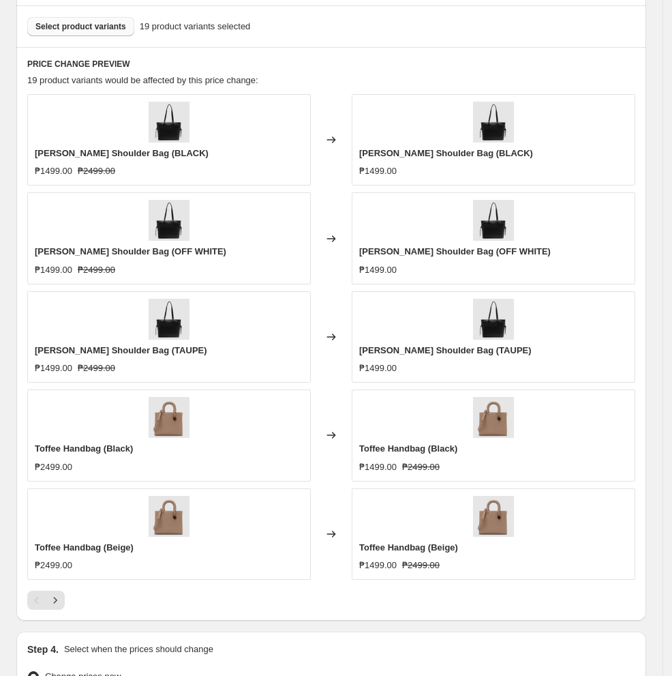
scroll to position [909, 0]
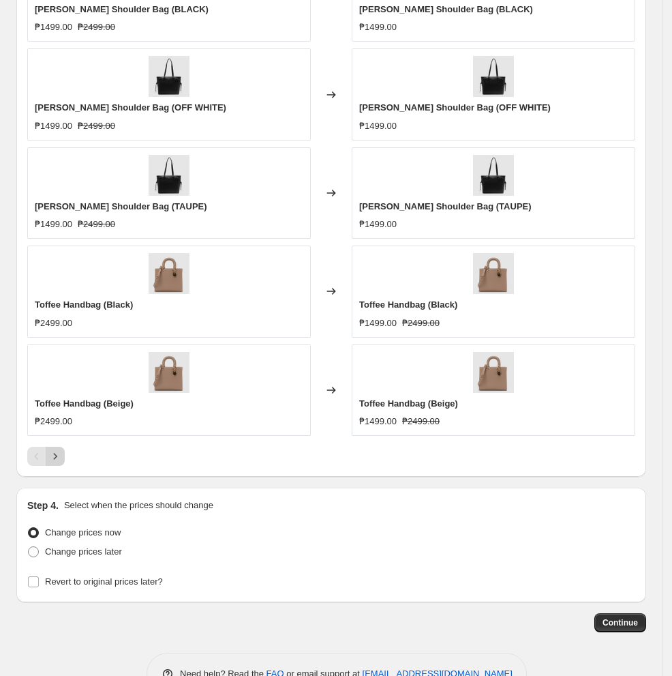
click at [59, 455] on icon "Next" at bounding box center [55, 456] width 14 height 14
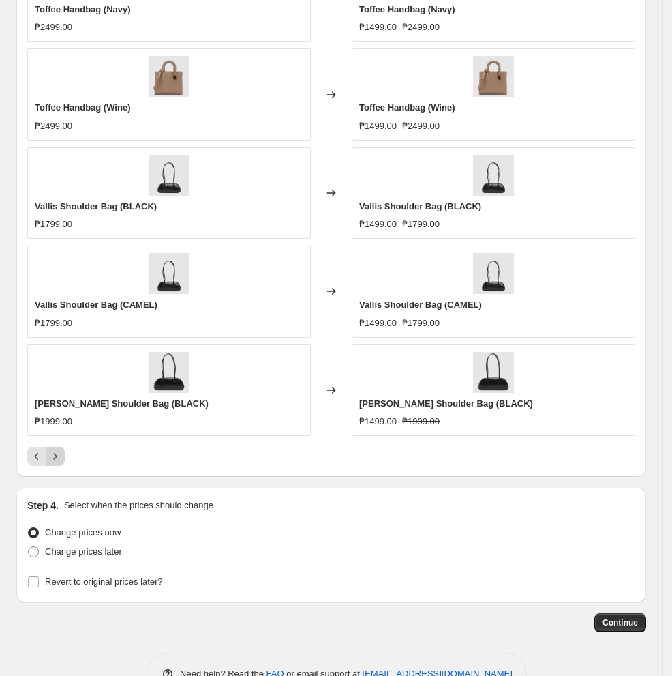
click at [60, 463] on icon "Next" at bounding box center [55, 456] width 14 height 14
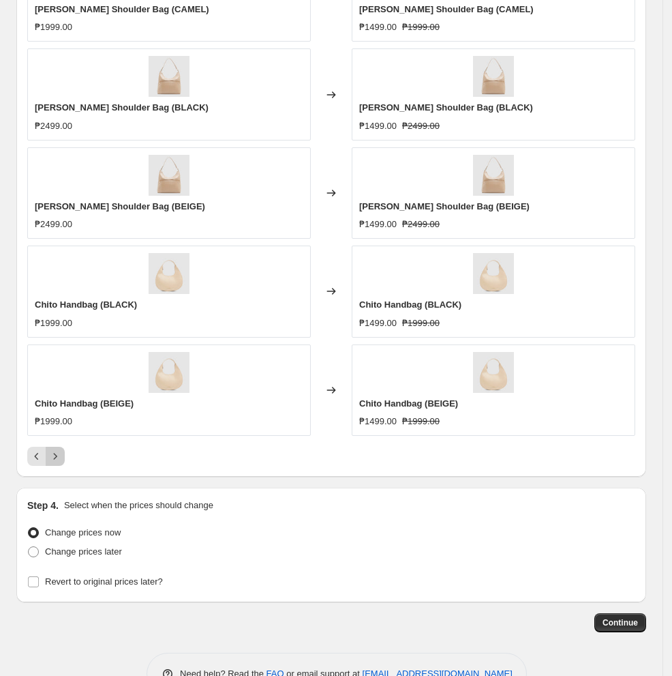
click at [60, 463] on icon "Next" at bounding box center [55, 456] width 14 height 14
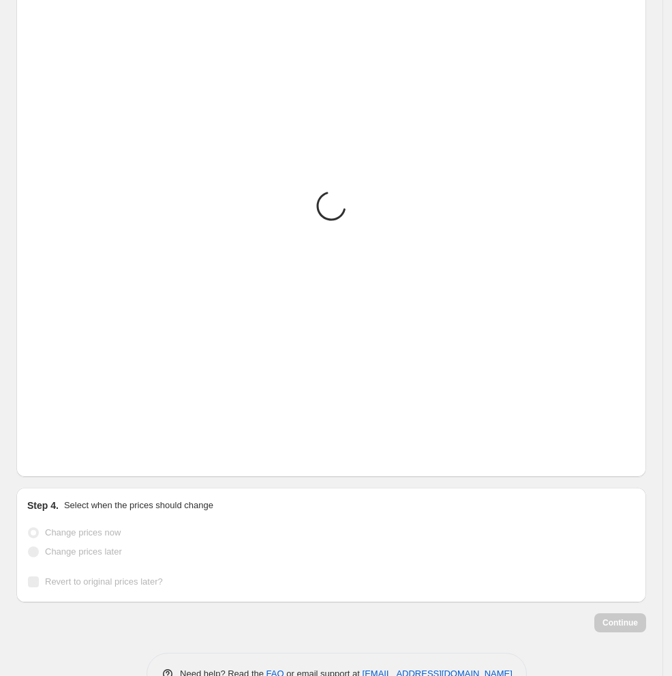
scroll to position [852, 0]
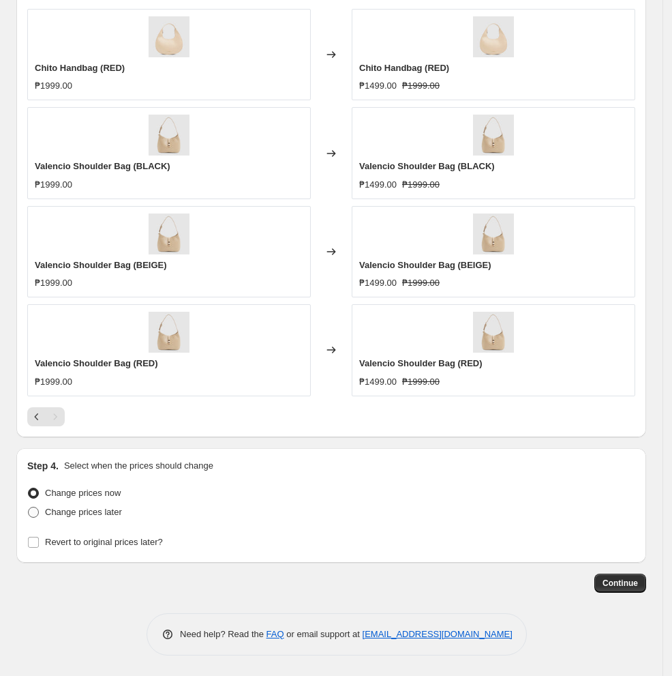
click at [51, 512] on span "Change prices later" at bounding box center [83, 512] width 77 height 10
click at [29, 507] on input "Change prices later" at bounding box center [28, 507] width 1 height 1
radio input "true"
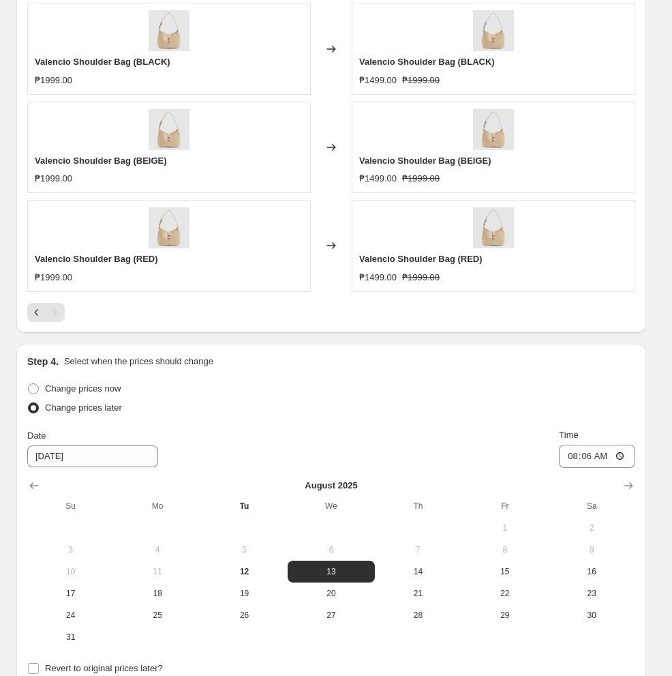
scroll to position [1106, 0]
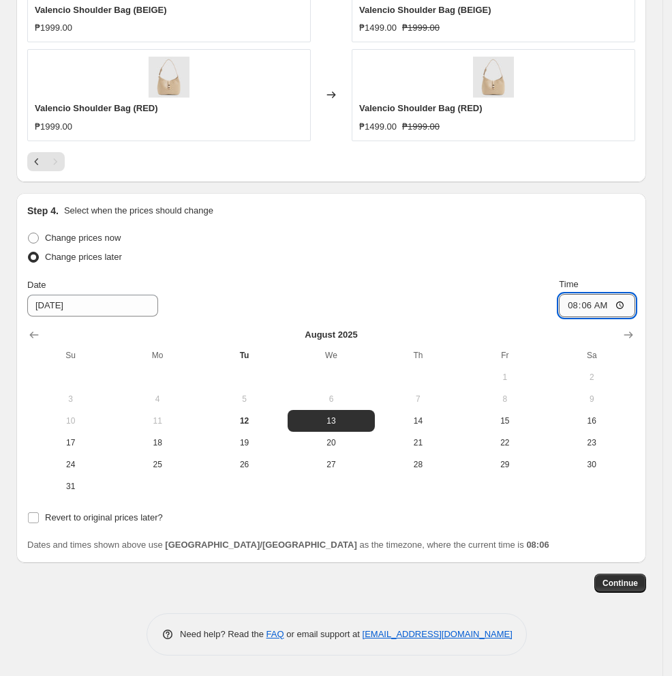
click at [555, 303] on input "08:06" at bounding box center [597, 305] width 76 height 23
type input "11:00"
click at [375, 289] on div "Date [DATE] Time 11:00" at bounding box center [331, 298] width 608 height 40
click at [252, 410] on button "12" at bounding box center [244, 421] width 87 height 22
type input "[DATE]"
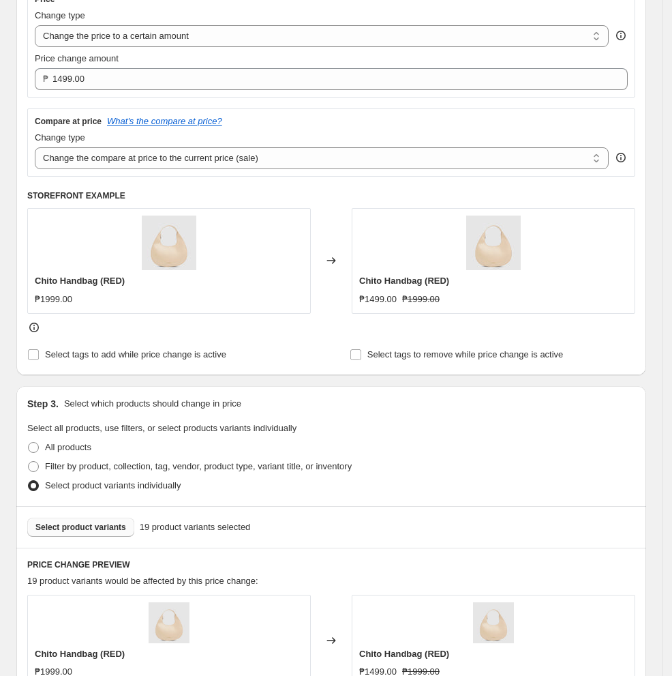
scroll to position [197, 0]
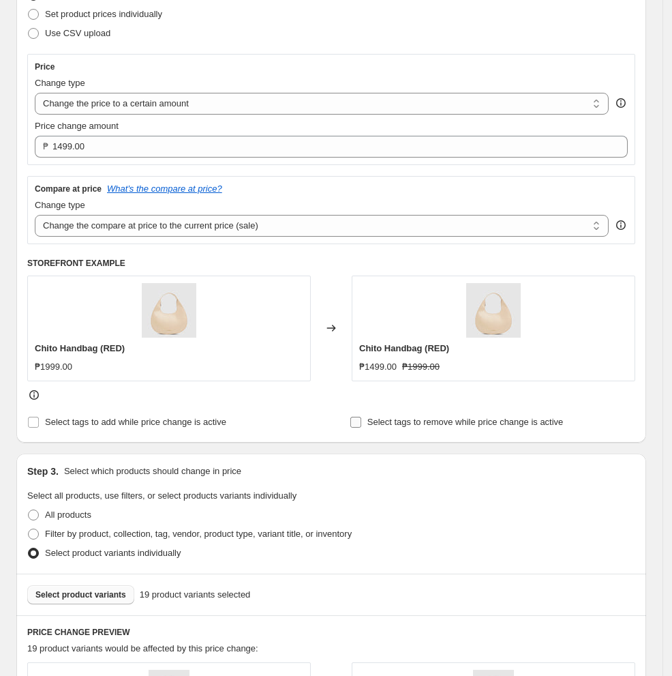
click at [361, 419] on input "Select tags to remove while price change is active" at bounding box center [355, 422] width 11 height 11
checkbox input "true"
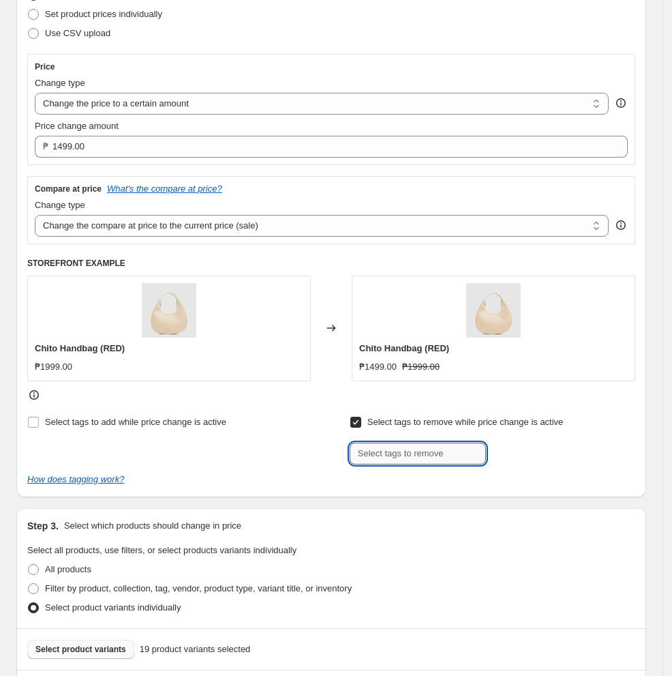
click at [400, 453] on input "text" at bounding box center [418, 454] width 136 height 22
type input "regular"
click at [513, 451] on b "Add" at bounding box center [506, 452] width 16 height 10
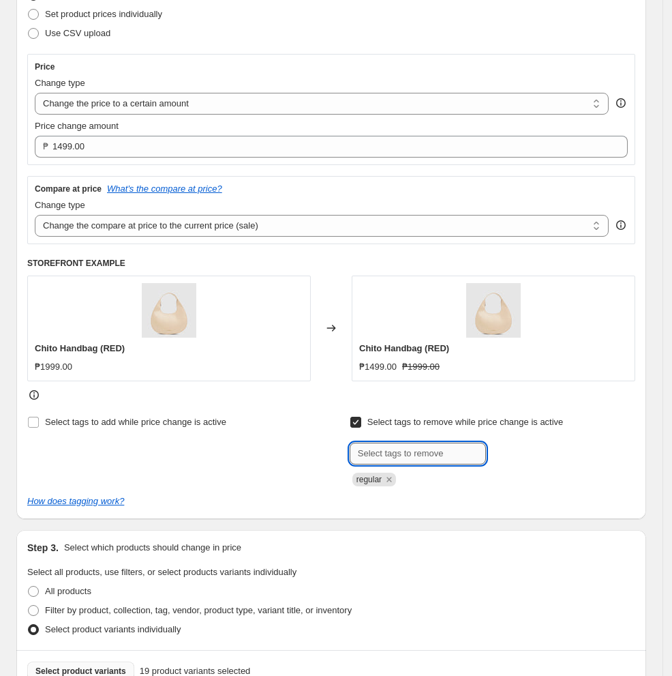
drag, startPoint x: 432, startPoint y: 456, endPoint x: 411, endPoint y: 458, distance: 20.5
click at [412, 458] on input "text" at bounding box center [418, 454] width 136 height 22
type input "Regular"
click at [530, 451] on span "Regular" at bounding box center [530, 452] width 31 height 10
click at [230, 479] on div "Select tags to add while price change is active" at bounding box center [170, 450] width 286 height 74
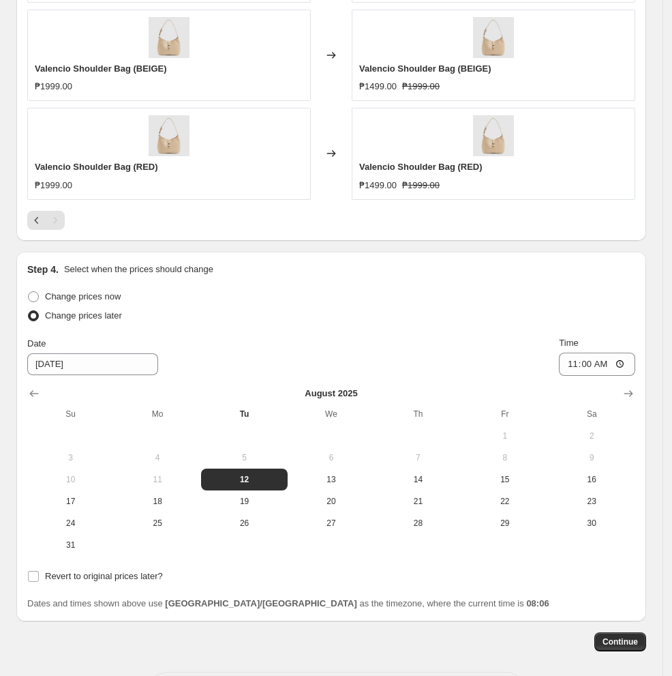
scroll to position [1182, 0]
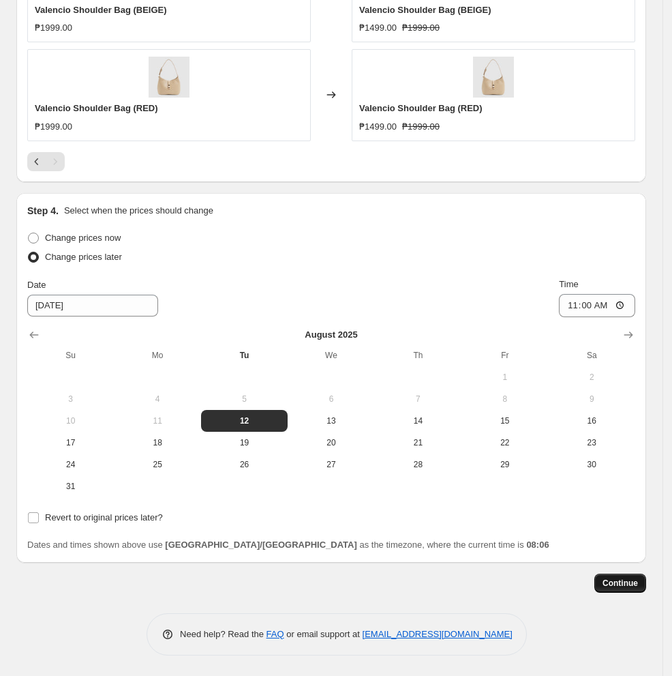
click at [555, 582] on span "Continue" at bounding box center [620, 583] width 35 height 11
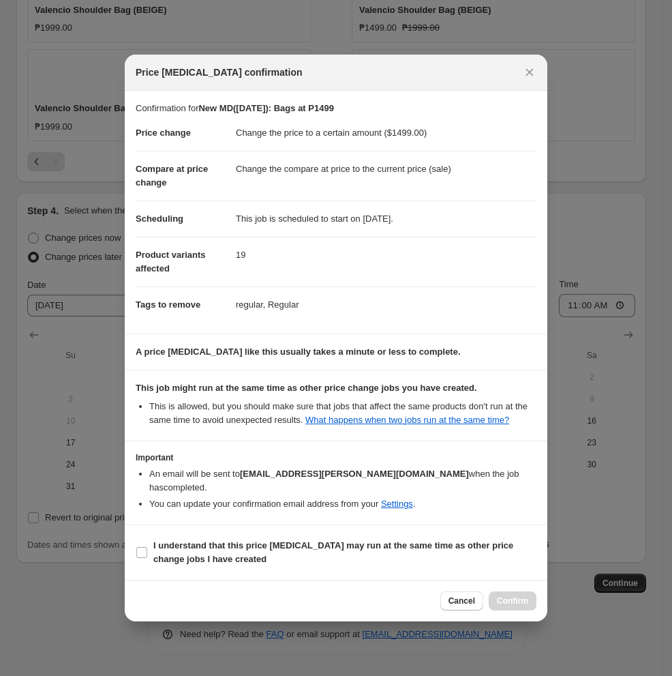
click at [160, 548] on b "I understand that this price [MEDICAL_DATA] may run at the same time as other p…" at bounding box center [333, 552] width 360 height 24
click at [147, 548] on input "I understand that this price [MEDICAL_DATA] may run at the same time as other p…" at bounding box center [141, 552] width 11 height 11
checkbox input "true"
click at [500, 602] on span "Confirm" at bounding box center [512, 600] width 31 height 11
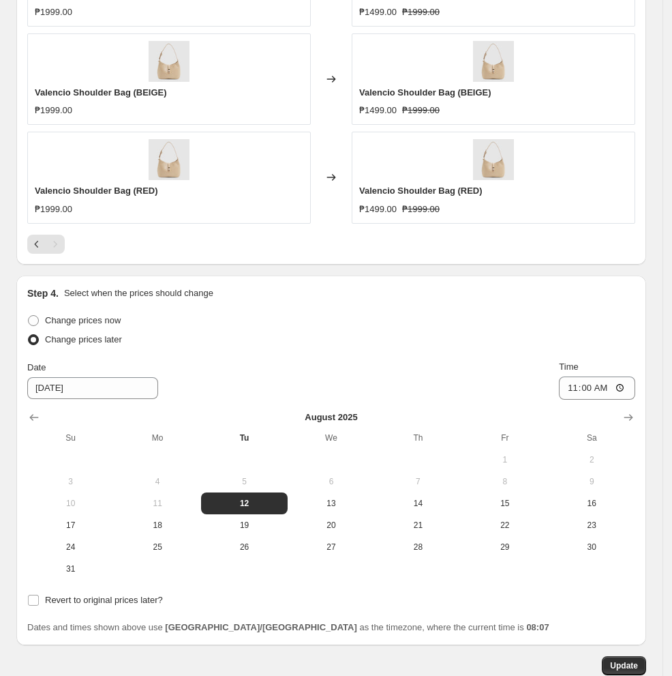
click at [411, 303] on div "Step 4. Select when the prices should change Change prices now Change prices la…" at bounding box center [331, 460] width 608 height 348
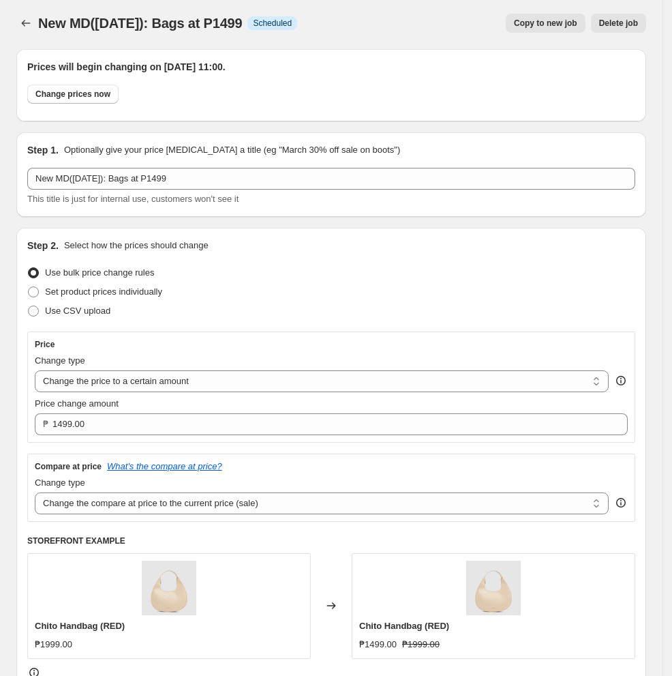
scroll to position [0, 0]
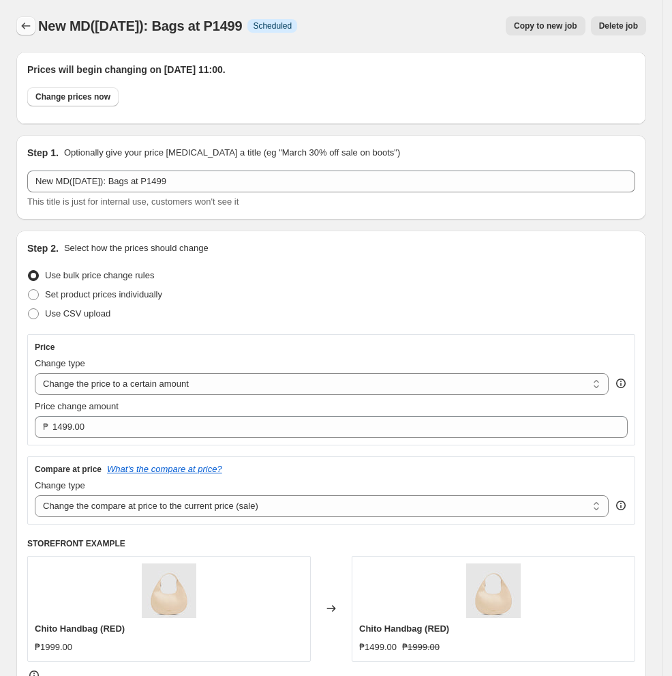
click at [23, 30] on icon "Price change jobs" at bounding box center [26, 26] width 14 height 14
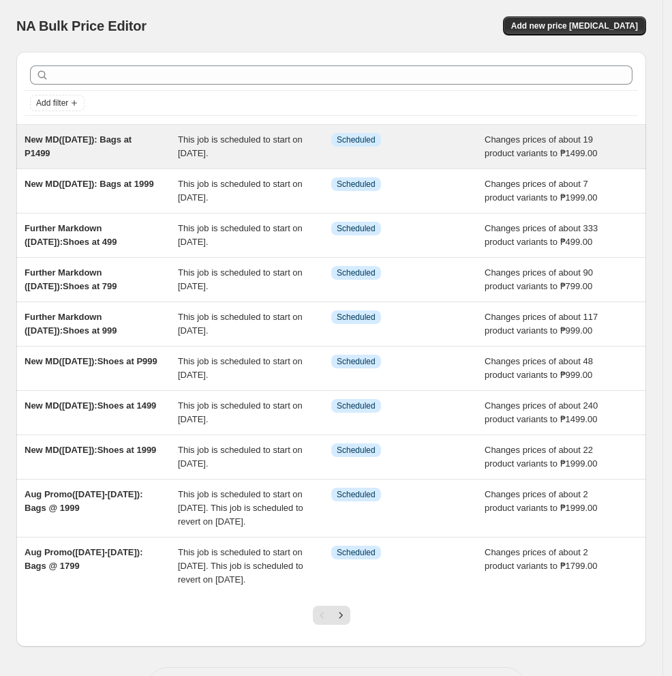
click at [115, 151] on div "New MD([DATE]): Bags at P1499" at bounding box center [101, 146] width 153 height 27
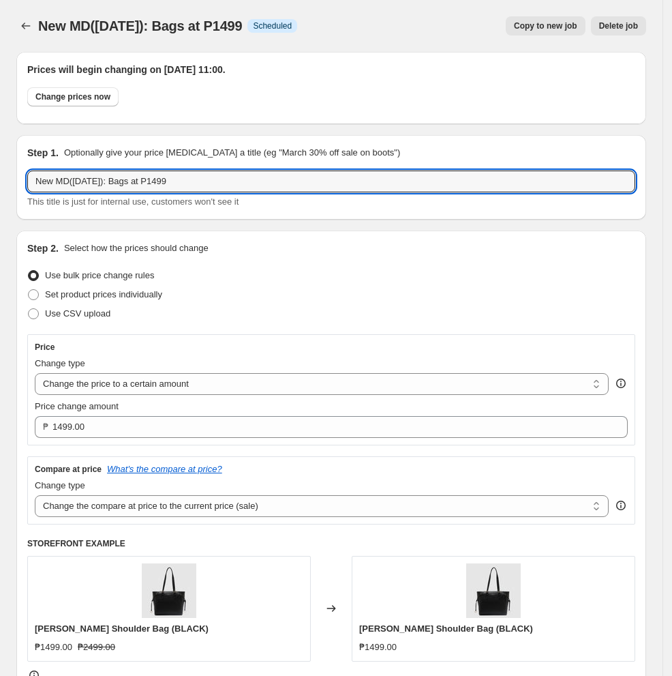
drag, startPoint x: 14, startPoint y: 168, endPoint x: -110, endPoint y: 169, distance: 124.1
click at [0, 169] on html "Home Settings Plans Skip to content New MD([DATE]): Bags at P1499. This page is…" at bounding box center [336, 338] width 672 height 676
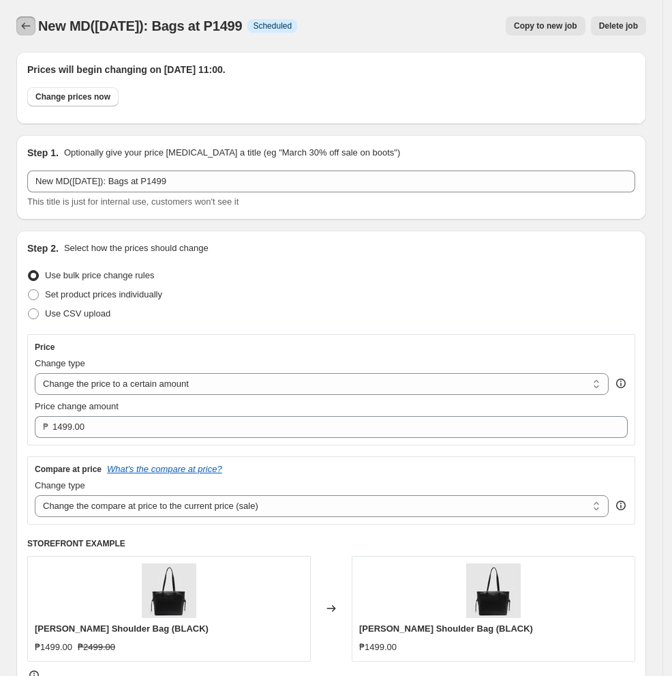
click at [25, 30] on icon "Price change jobs" at bounding box center [26, 26] width 14 height 14
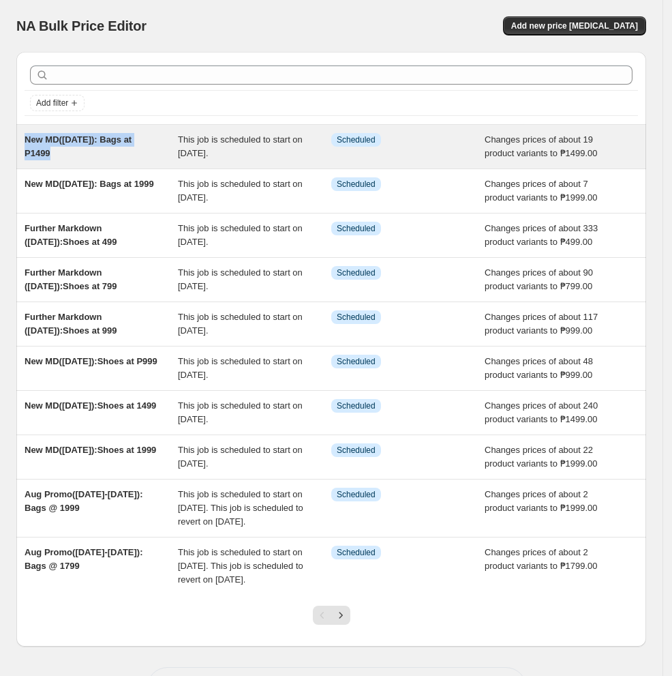
drag, startPoint x: 53, startPoint y: 160, endPoint x: 25, endPoint y: 143, distance: 33.3
click at [25, 143] on div "New MD([DATE]): Bags at P1499" at bounding box center [101, 146] width 153 height 27
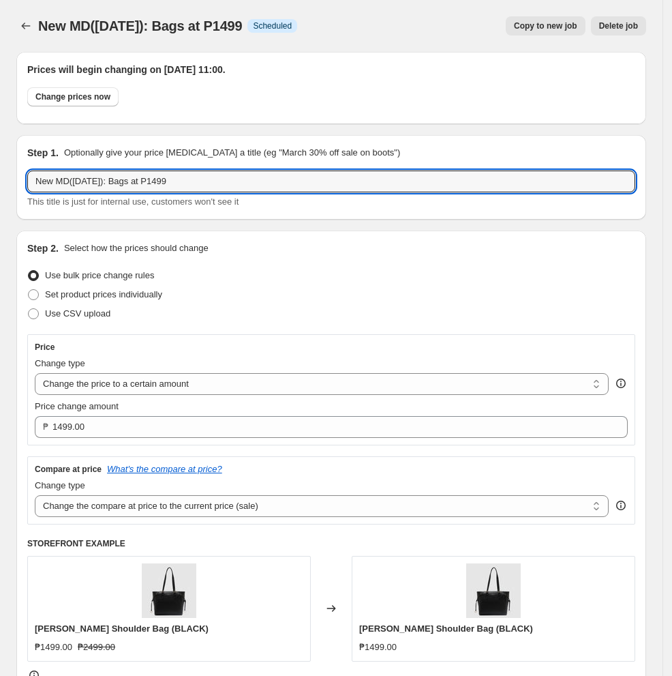
drag, startPoint x: 182, startPoint y: 180, endPoint x: -91, endPoint y: 182, distance: 273.4
click at [0, 182] on html "Home Settings Plans Skip to content New MD([DATE]): Bags at P1499. This page is…" at bounding box center [336, 338] width 672 height 676
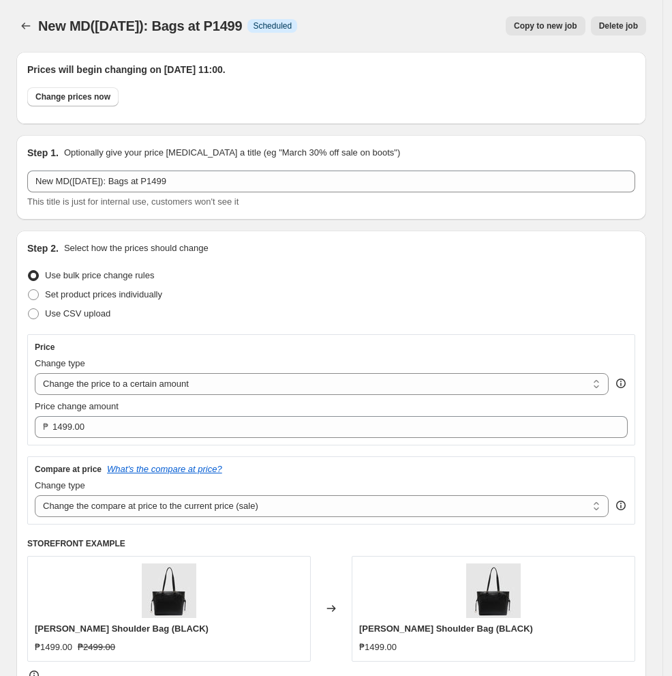
click at [348, 243] on div "Step 2. Select how the prices should change" at bounding box center [331, 248] width 608 height 14
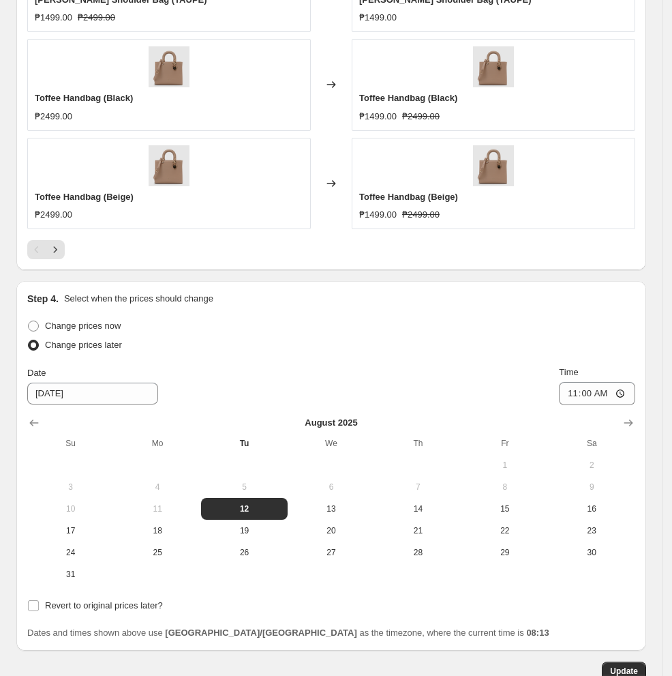
scroll to position [1364, 0]
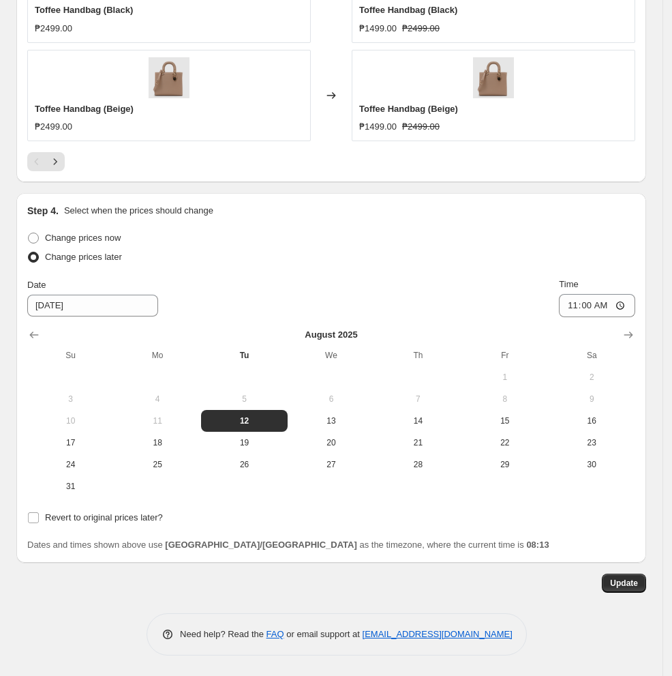
click at [217, 579] on div "Update" at bounding box center [331, 582] width 630 height 19
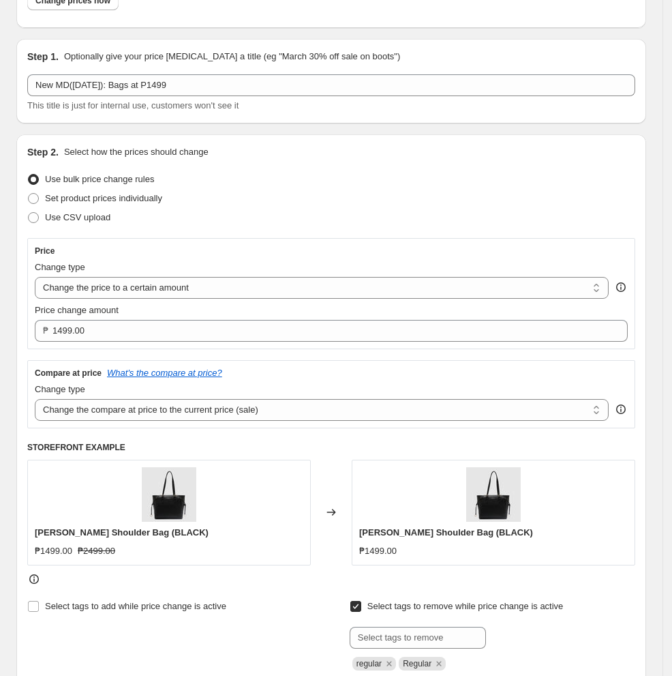
scroll to position [0, 0]
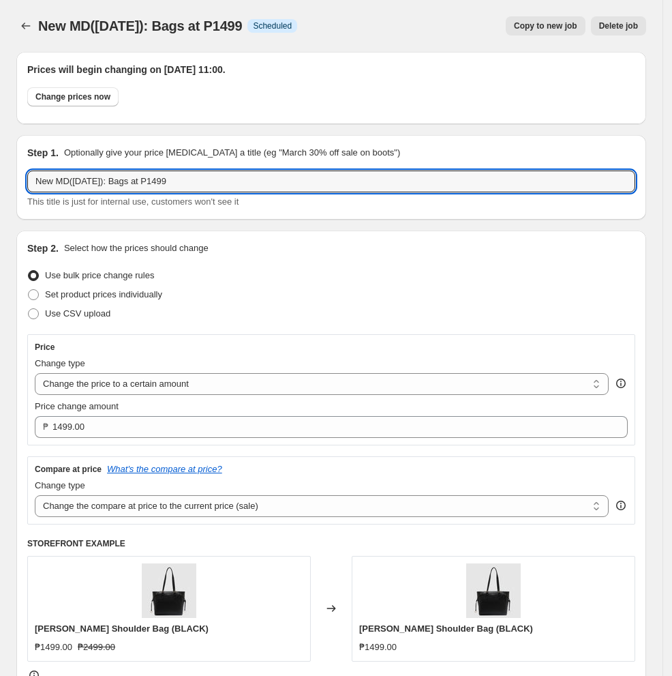
drag, startPoint x: 194, startPoint y: 183, endPoint x: -150, endPoint y: 232, distance: 347.8
click at [0, 232] on html "Home Settings Plans Skip to content New MD([DATE]): Bags at P1499. This page is…" at bounding box center [336, 338] width 672 height 676
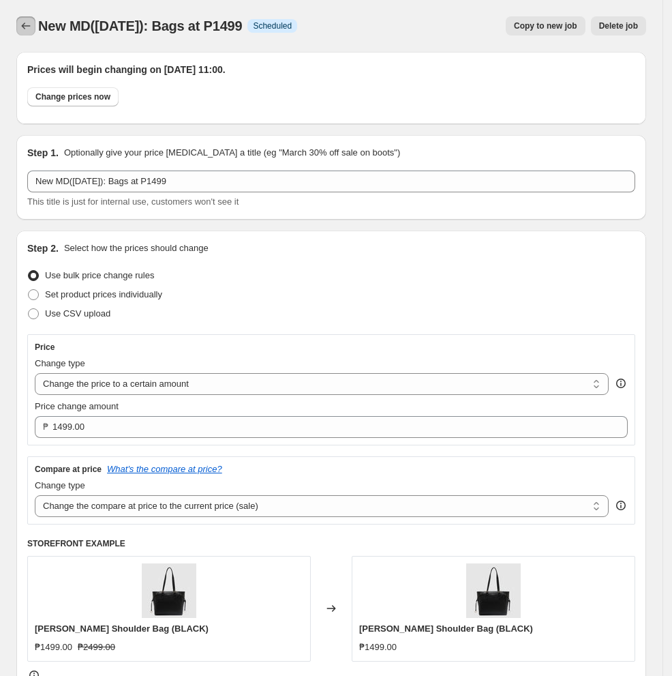
click at [29, 25] on icon "Price change jobs" at bounding box center [26, 26] width 14 height 14
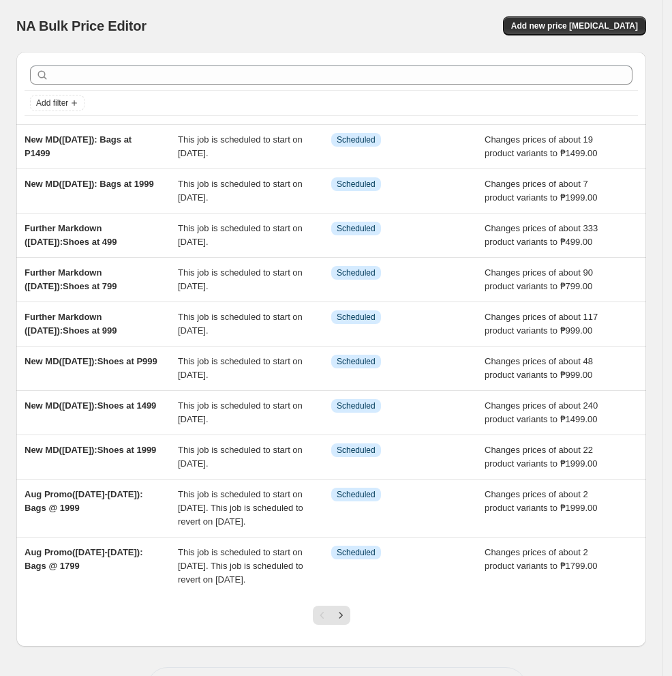
click at [361, 40] on div "NA Bulk Price Editor. This page is ready NA Bulk Price Editor Add new price [ME…" at bounding box center [331, 26] width 630 height 52
click at [179, 35] on div "NA Bulk Price Editor" at bounding box center [167, 25] width 303 height 19
click at [555, 27] on span "Add new price [MEDICAL_DATA]" at bounding box center [574, 25] width 127 height 11
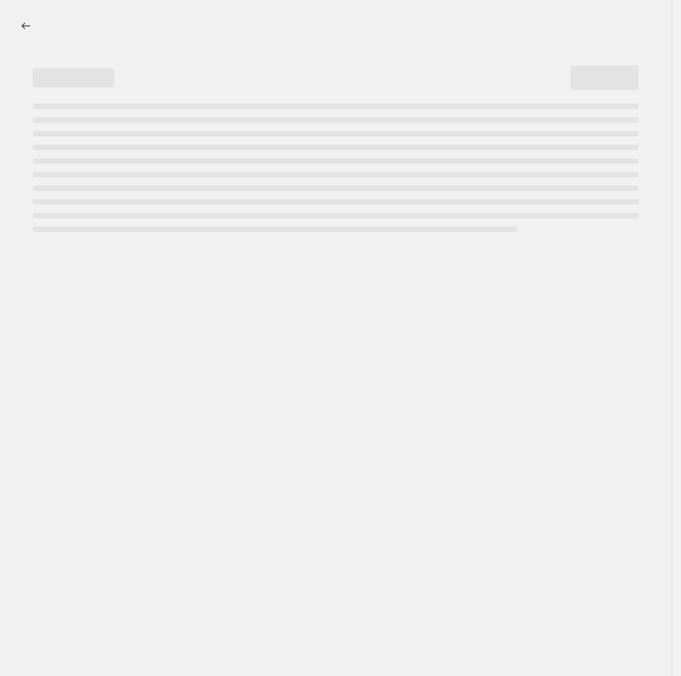
select select "percentage"
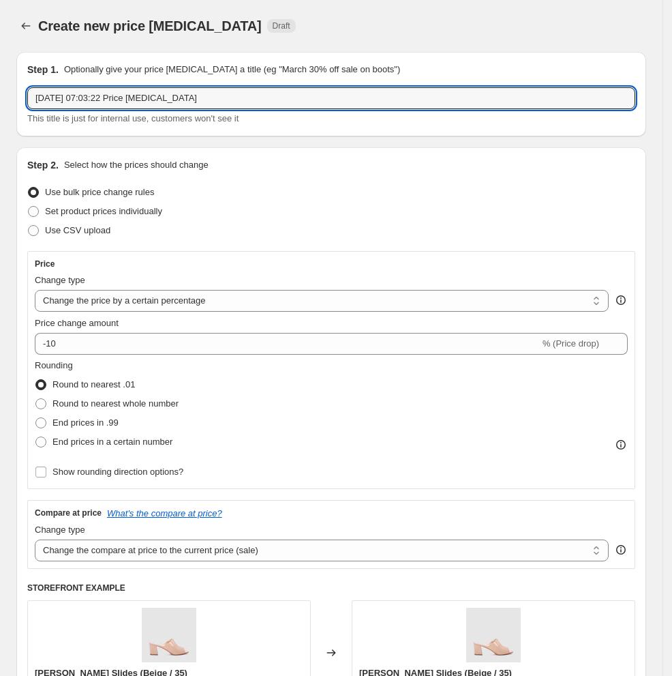
drag, startPoint x: 221, startPoint y: 96, endPoint x: -170, endPoint y: 101, distance: 390.7
click at [0, 101] on html "Home Settings Plans Skip to content Create new price [MEDICAL_DATA]. This page …" at bounding box center [336, 338] width 672 height 676
type input "G"
paste input "New MD([DATE]): Bags at P1499"
drag, startPoint x: 166, startPoint y: 103, endPoint x: 150, endPoint y: 104, distance: 15.7
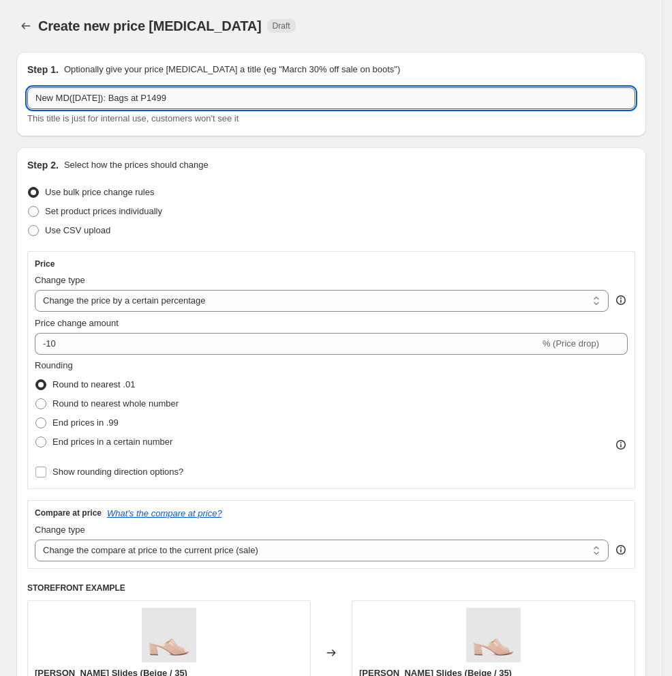
click at [150, 104] on input "New MD([DATE]): Bags at P1499" at bounding box center [331, 98] width 608 height 22
type input "New MD([DATE]): Bags at P999"
click at [322, 243] on div "Step 2. Select how the prices should change Use bulk price change rules Set pro…" at bounding box center [331, 456] width 608 height 597
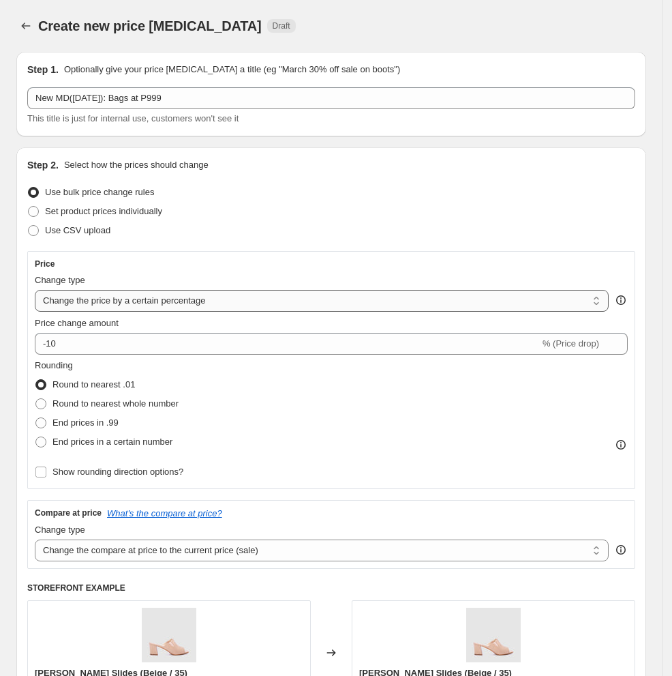
click at [109, 302] on select "Change the price to a certain amount Change the price by a certain amount Chang…" at bounding box center [322, 301] width 574 height 22
select select "to"
click at [35, 290] on select "Change the price to a certain amount Change the price by a certain amount Chang…" at bounding box center [322, 301] width 574 height 22
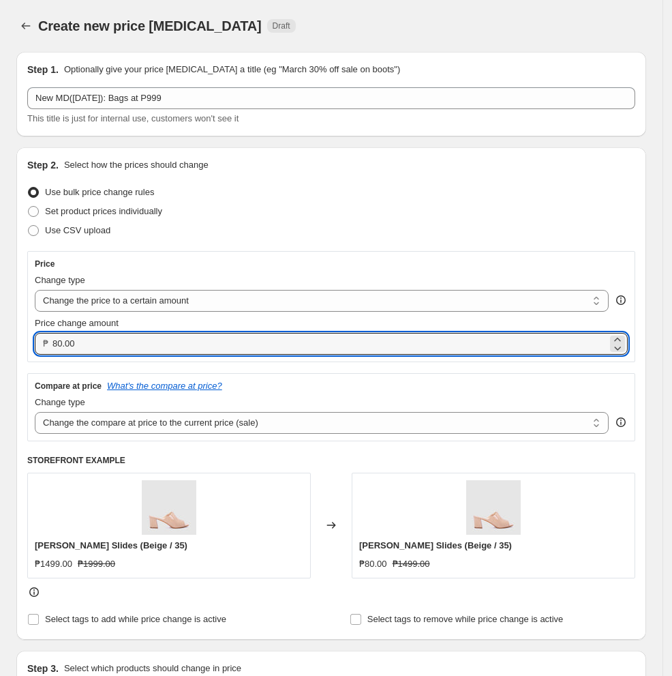
drag, startPoint x: 159, startPoint y: 348, endPoint x: -170, endPoint y: 353, distance: 328.7
click at [0, 353] on html "Home Settings Plans Skip to content Create new price [MEDICAL_DATA]. This page …" at bounding box center [336, 338] width 672 height 676
type input "999.00"
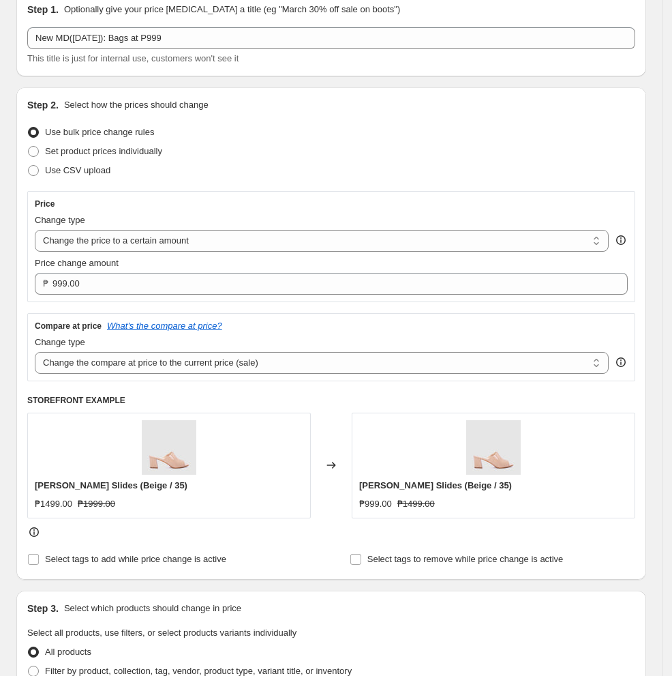
scroll to position [91, 0]
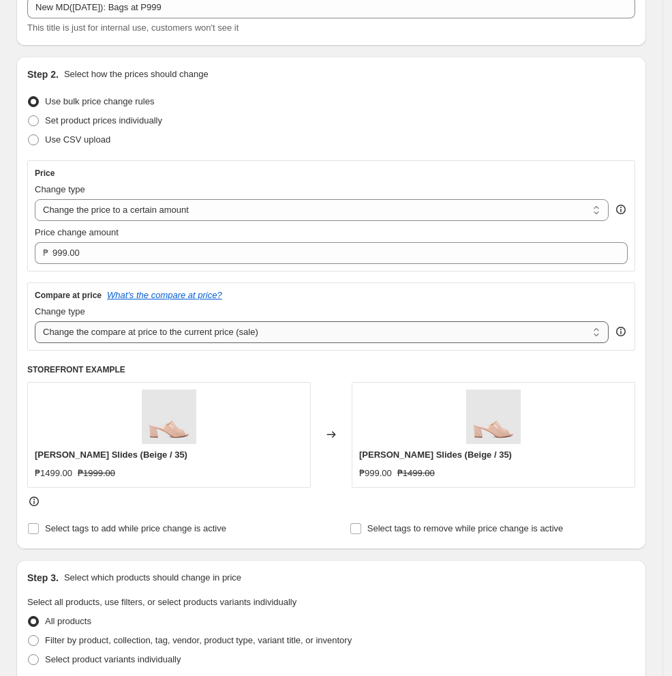
click at [250, 340] on select "Change the compare at price to the current price (sale) Change the compare at p…" at bounding box center [322, 332] width 574 height 22
click at [35, 321] on select "Change the compare at price to the current price (sale) Change the compare at p…" at bounding box center [322, 332] width 574 height 22
click at [238, 331] on select "Change the compare at price to the current price (sale) Change the compare at p…" at bounding box center [322, 332] width 574 height 22
select select "no_change"
click at [35, 321] on select "Change the compare at price to the current price (sale) Change the compare at p…" at bounding box center [322, 332] width 574 height 22
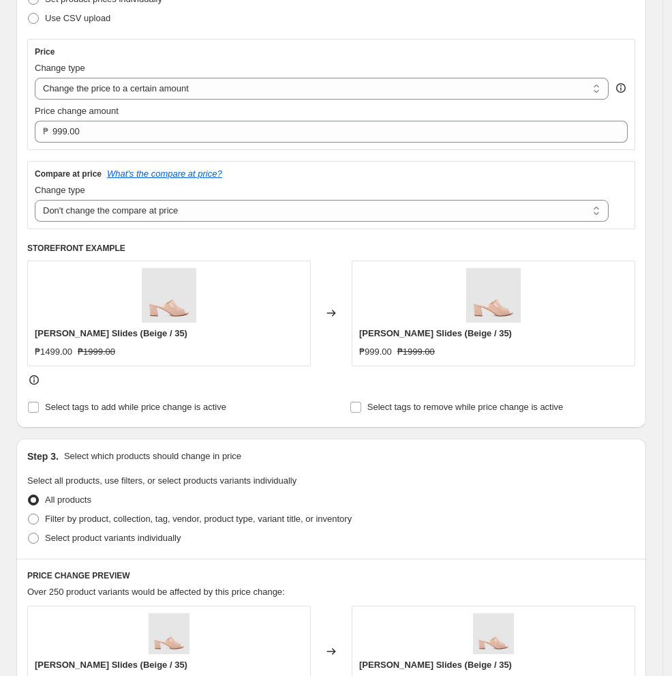
scroll to position [363, 0]
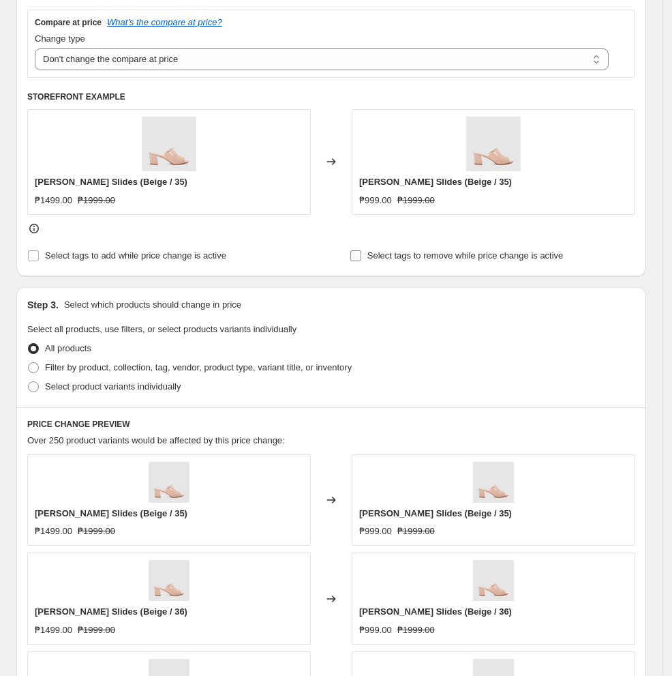
click at [361, 256] on input "Select tags to remove while price change is active" at bounding box center [355, 255] width 11 height 11
checkbox input "true"
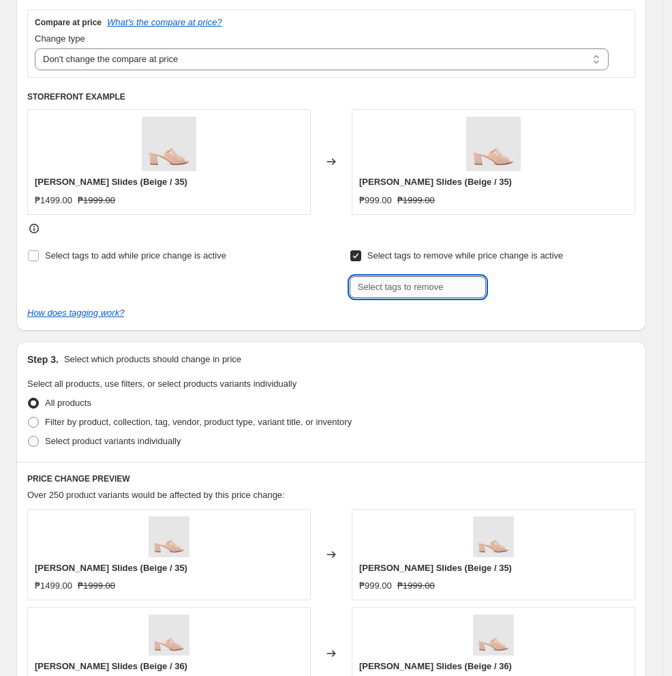
click at [383, 284] on input "text" at bounding box center [418, 287] width 136 height 22
type input "promo"
click at [436, 327] on div "Step 2. Select how the prices should change Use bulk price change rules Set pro…" at bounding box center [331, 57] width 630 height 547
click at [404, 334] on div "Step 1. Optionally give your price [MEDICAL_DATA] a title (eg "March 30% off sa…" at bounding box center [325, 433] width 641 height 1513
drag, startPoint x: 464, startPoint y: 287, endPoint x: 331, endPoint y: 294, distance: 132.4
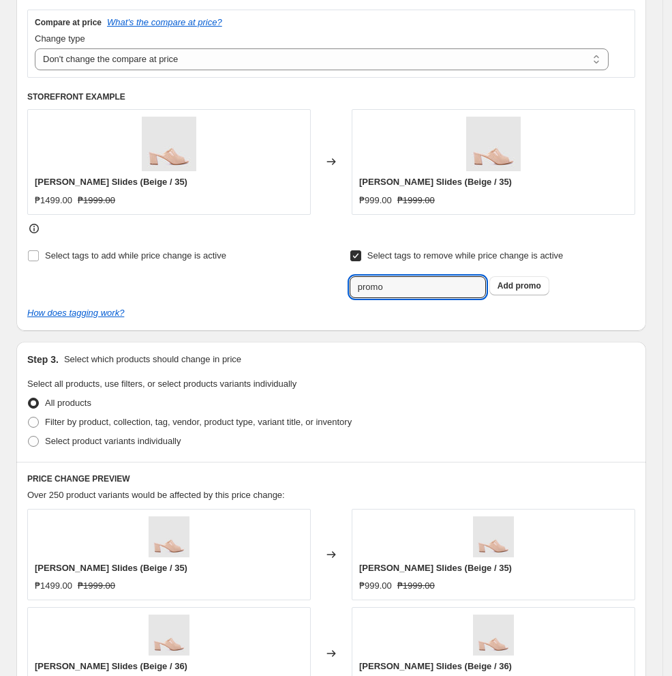
click at [331, 294] on div "Select tags to add while price change is active Select tags to remove while pri…" at bounding box center [331, 272] width 608 height 52
click at [357, 261] on input "Select tags to remove while price change is active" at bounding box center [355, 255] width 11 height 11
checkbox input "false"
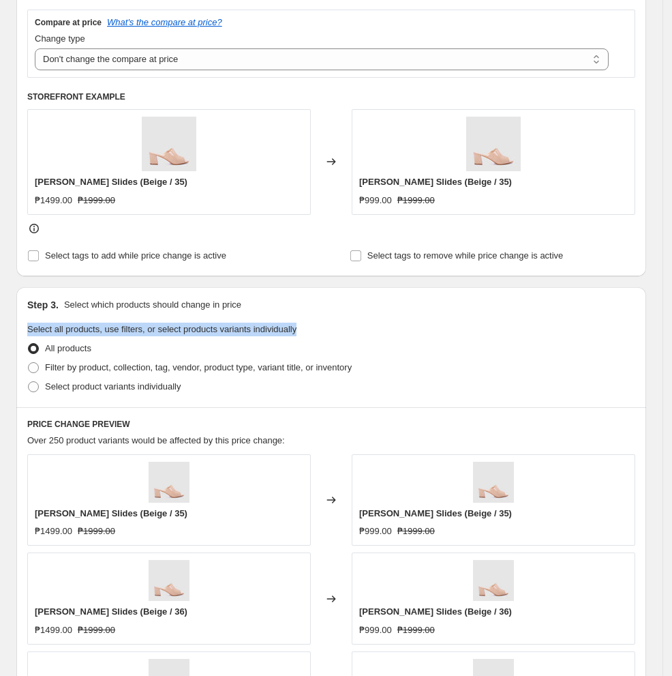
drag, startPoint x: 509, startPoint y: 310, endPoint x: 415, endPoint y: 311, distance: 94.1
click at [508, 313] on div "Step 3. Select which products should change in price Select all products, use f…" at bounding box center [331, 347] width 630 height 120
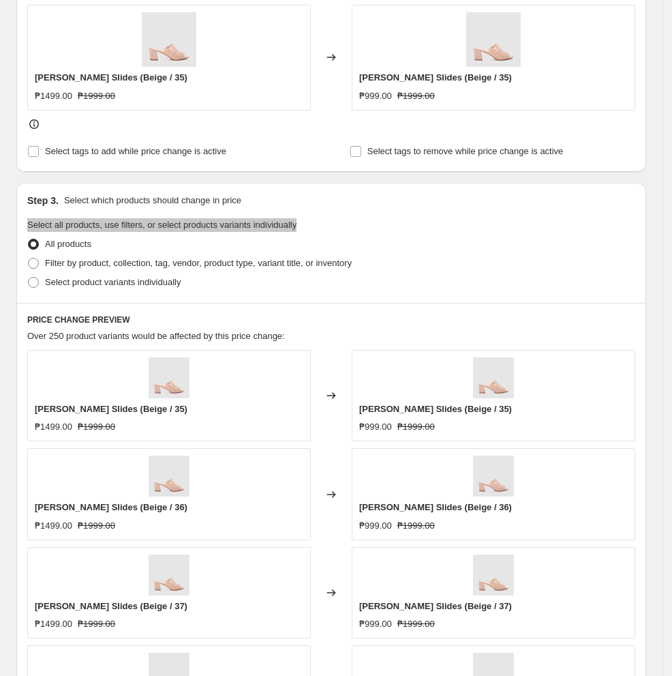
scroll to position [636, 0]
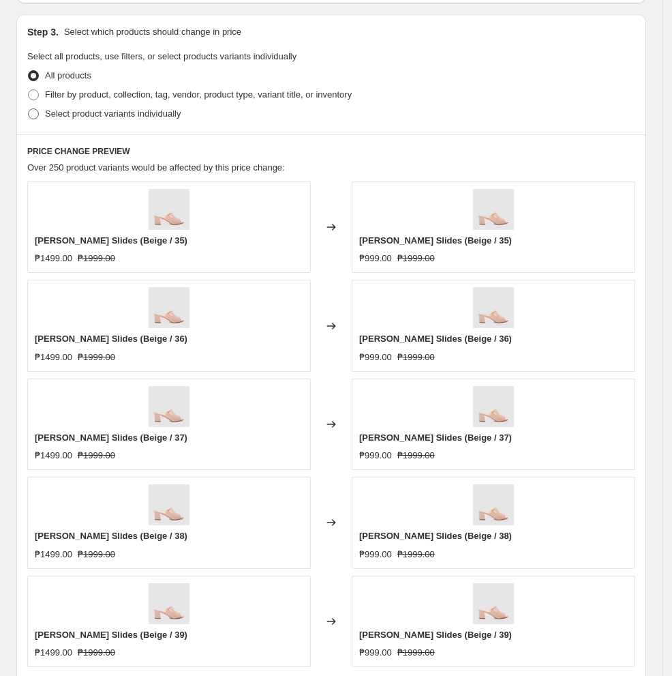
click at [87, 110] on span "Select product variants individually" at bounding box center [113, 113] width 136 height 10
click at [29, 109] on input "Select product variants individually" at bounding box center [28, 108] width 1 height 1
radio input "true"
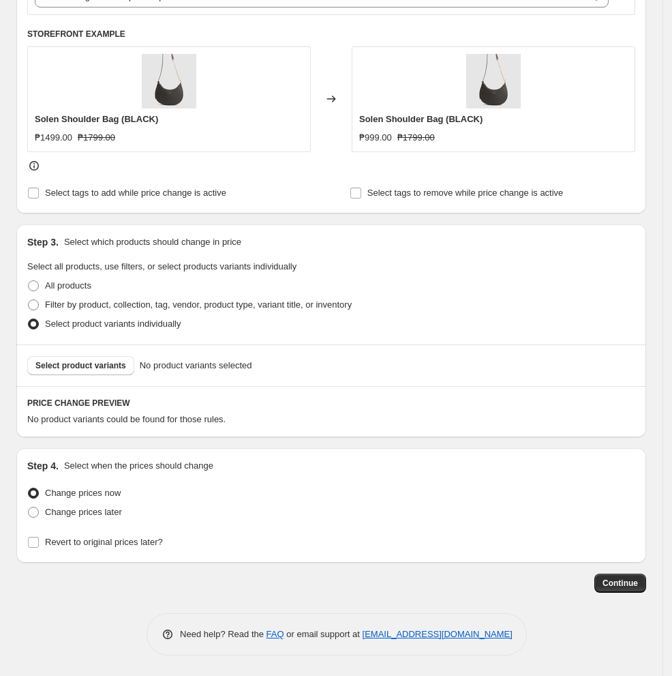
scroll to position [427, 0]
click at [102, 363] on span "Select product variants" at bounding box center [80, 365] width 91 height 11
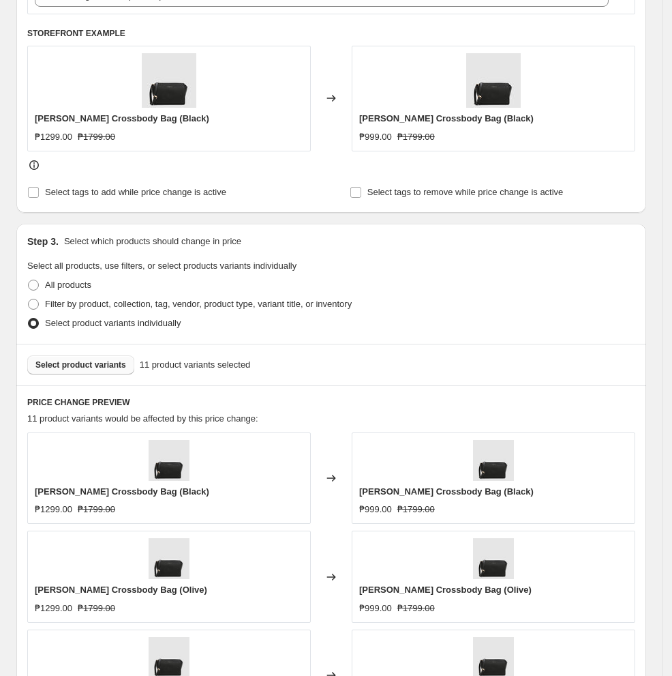
click at [355, 380] on div "Select product variants 11 product variants selected" at bounding box center [331, 365] width 630 height 42
click at [438, 290] on div "All products" at bounding box center [331, 284] width 608 height 19
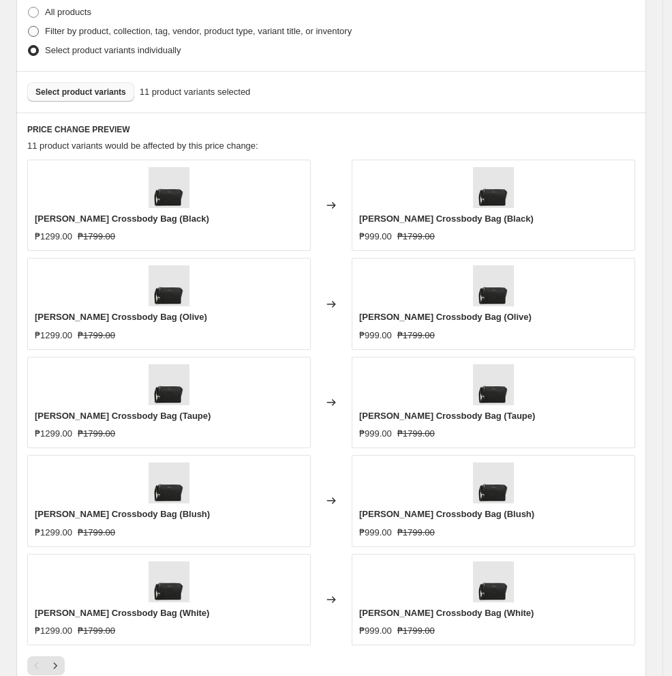
scroll to position [950, 0]
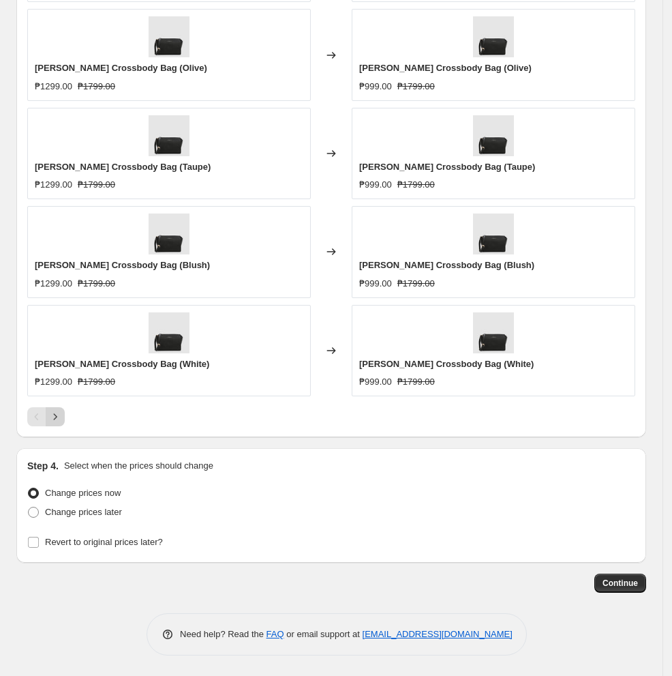
click at [61, 419] on icon "Next" at bounding box center [55, 417] width 14 height 14
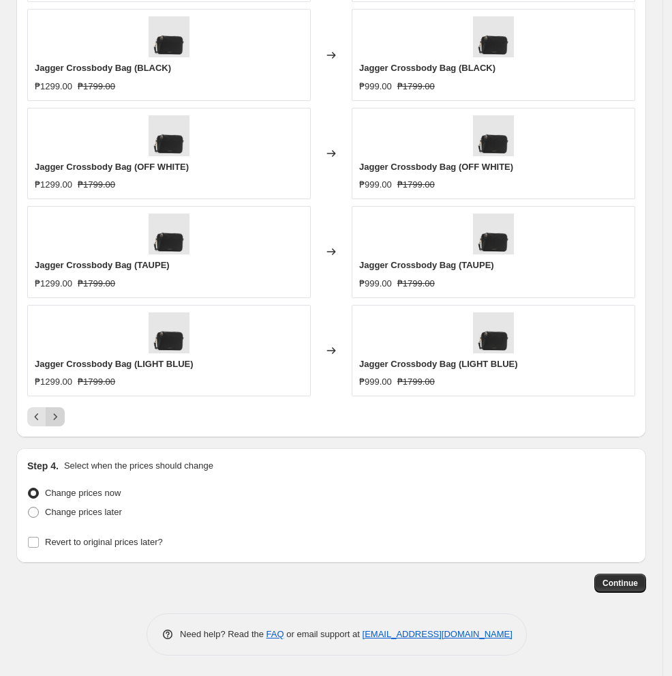
click at [61, 419] on icon "Next" at bounding box center [55, 417] width 14 height 14
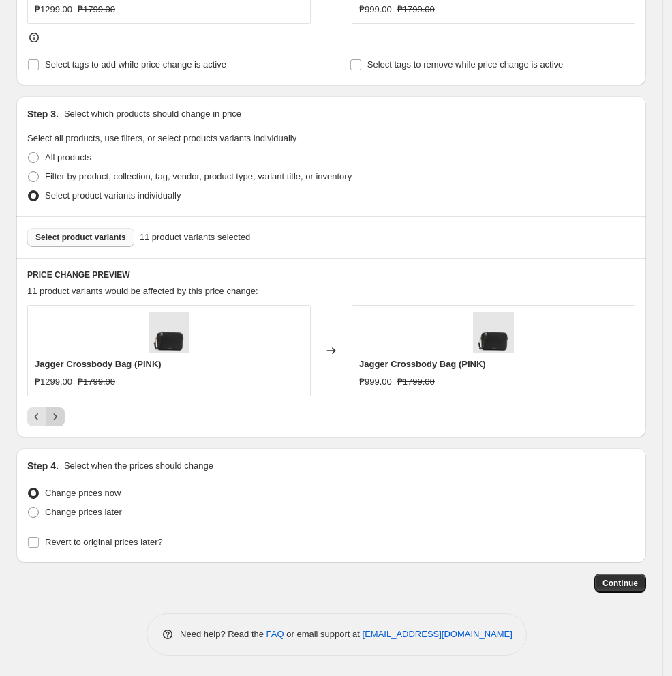
scroll to position [556, 0]
click at [50, 515] on span "Change prices later" at bounding box center [83, 512] width 77 height 10
click at [29, 507] on input "Change prices later" at bounding box center [28, 507] width 1 height 1
radio input "true"
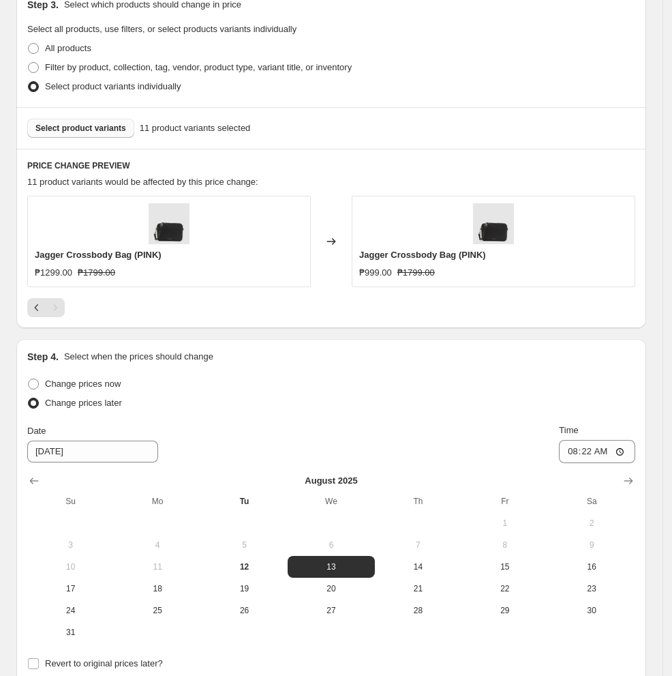
scroll to position [810, 0]
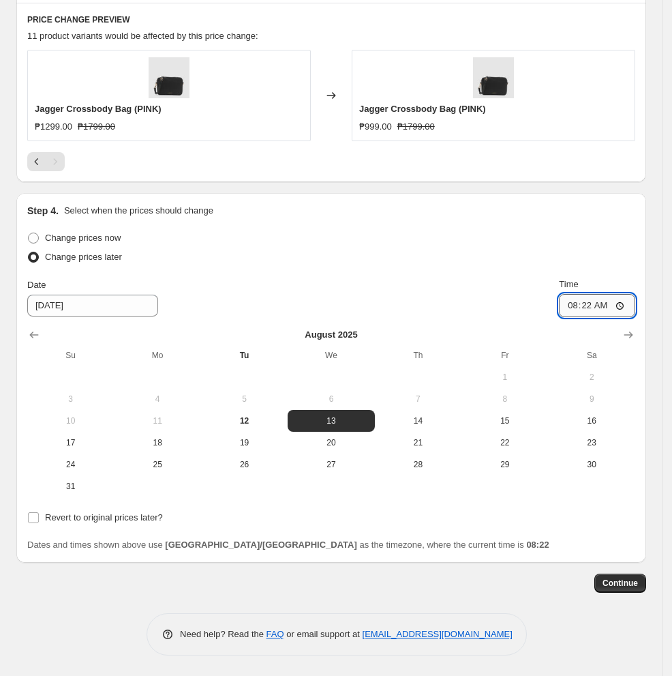
click at [555, 306] on input "08:22" at bounding box center [597, 305] width 76 height 23
type input "11:00"
click at [555, 579] on span "Continue" at bounding box center [620, 583] width 35 height 11
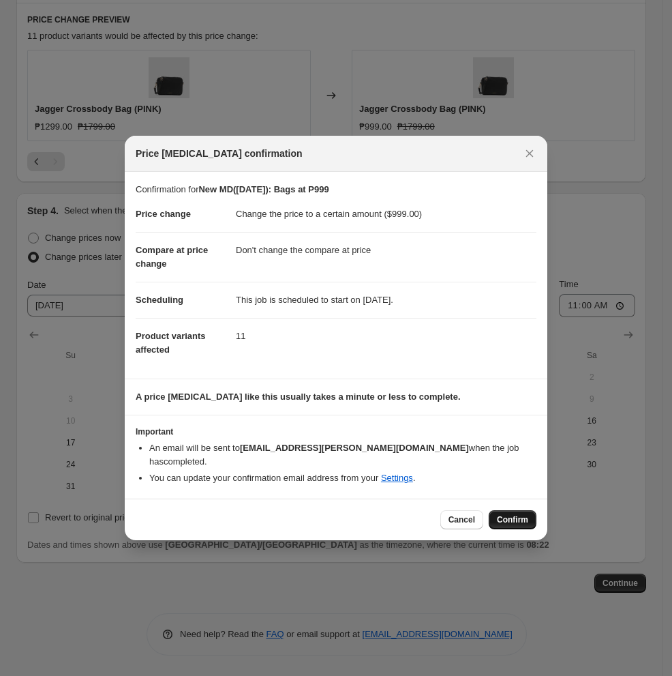
click at [515, 515] on span "Confirm" at bounding box center [512, 519] width 31 height 11
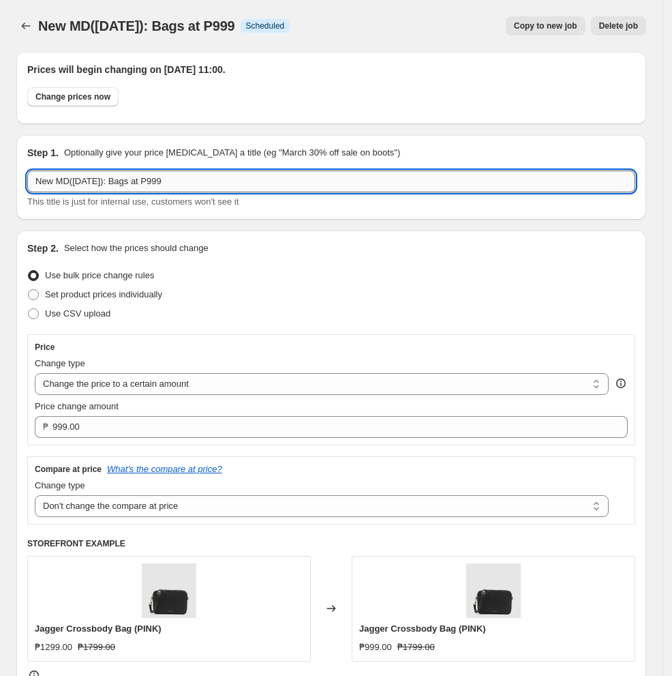
click at [154, 180] on input "New MD([DATE]): Bags at P999" at bounding box center [331, 181] width 608 height 22
click at [157, 180] on input "New MD([DATE]): Bags at P999" at bounding box center [331, 181] width 608 height 22
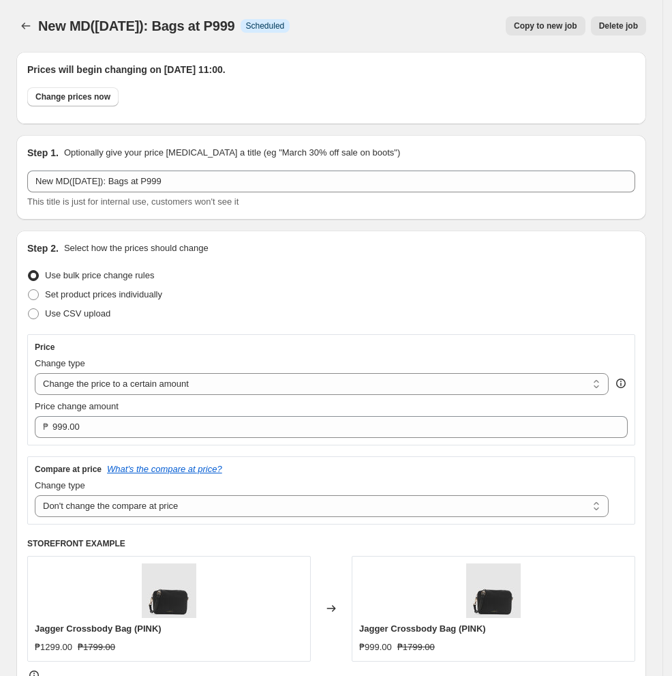
click at [358, 295] on div "Set product prices individually" at bounding box center [331, 294] width 608 height 19
click at [472, 338] on div "Price Change type Change the price to a certain amount Change the price by a ce…" at bounding box center [331, 389] width 608 height 111
click at [204, 325] on div "Step 2. Select how the prices should change Use bulk price change rules Set pro…" at bounding box center [331, 476] width 608 height 470
click at [30, 28] on icon "Price change jobs" at bounding box center [26, 26] width 14 height 14
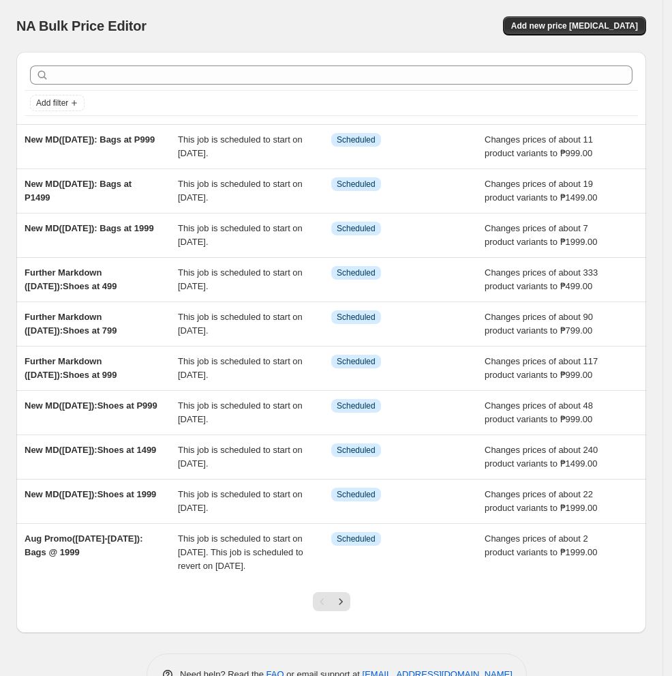
click at [336, 42] on div "NA Bulk Price Editor. This page is ready NA Bulk Price Editor Add new price [ME…" at bounding box center [331, 26] width 630 height 52
click at [306, 48] on div "NA Bulk Price Editor. This page is ready NA Bulk Price Editor Add new price [ME…" at bounding box center [331, 26] width 630 height 52
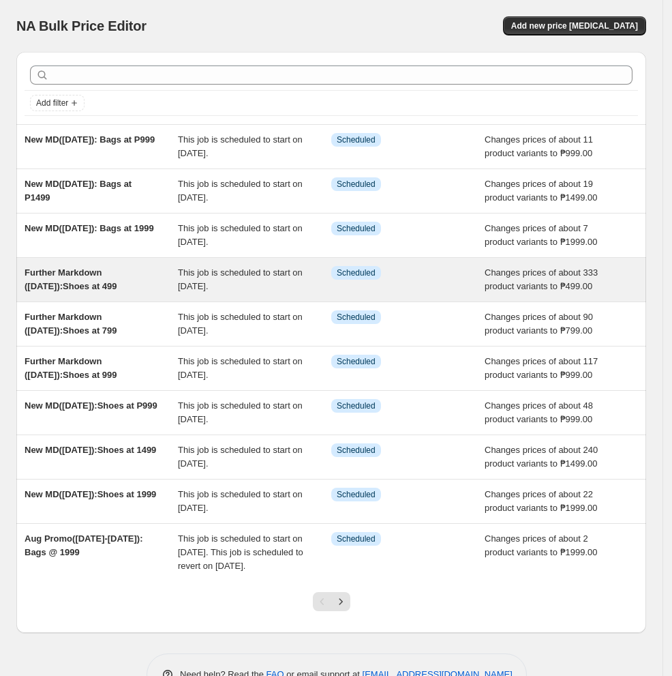
click at [98, 290] on div "Further Markdown ([DATE]):Shoes at 499" at bounding box center [101, 279] width 153 height 27
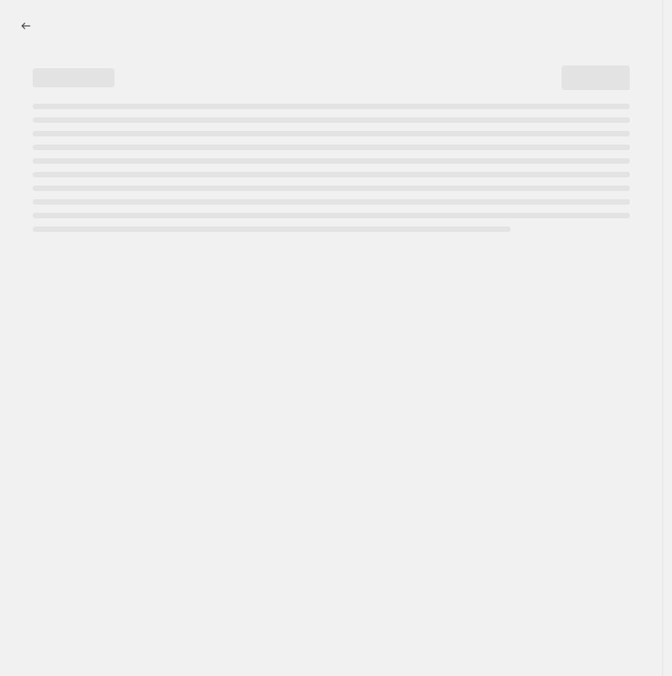
select select "no_change"
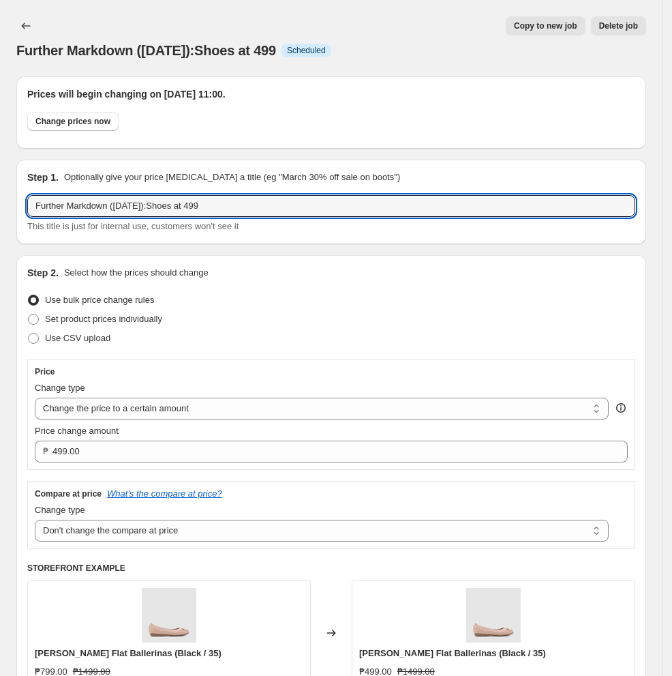
drag, startPoint x: 230, startPoint y: 199, endPoint x: -170, endPoint y: 225, distance: 400.4
click at [0, 225] on html "Home Settings Plans Skip to content Further Markdown ([DATE]):Shoes at 499. Thi…" at bounding box center [336, 338] width 672 height 676
click at [22, 29] on icon "Price change jobs" at bounding box center [26, 26] width 14 height 14
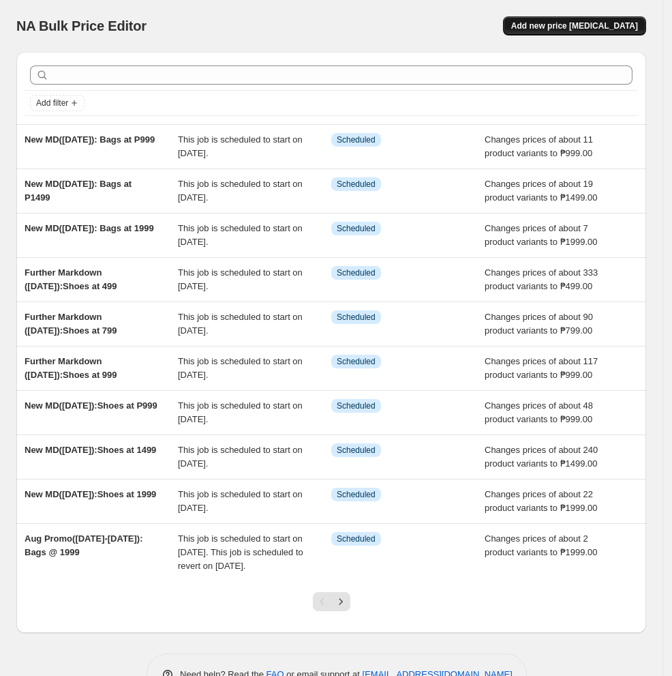
click at [555, 25] on span "Add new price [MEDICAL_DATA]" at bounding box center [574, 25] width 127 height 11
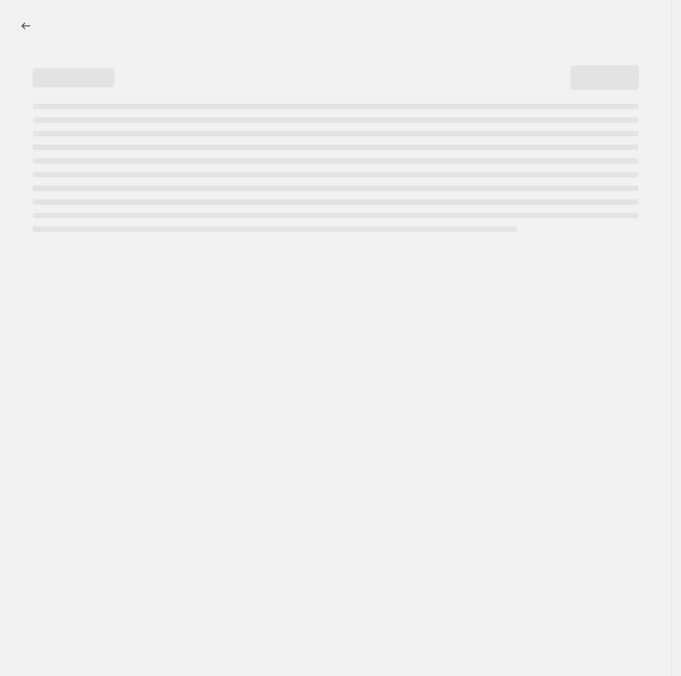
select select "percentage"
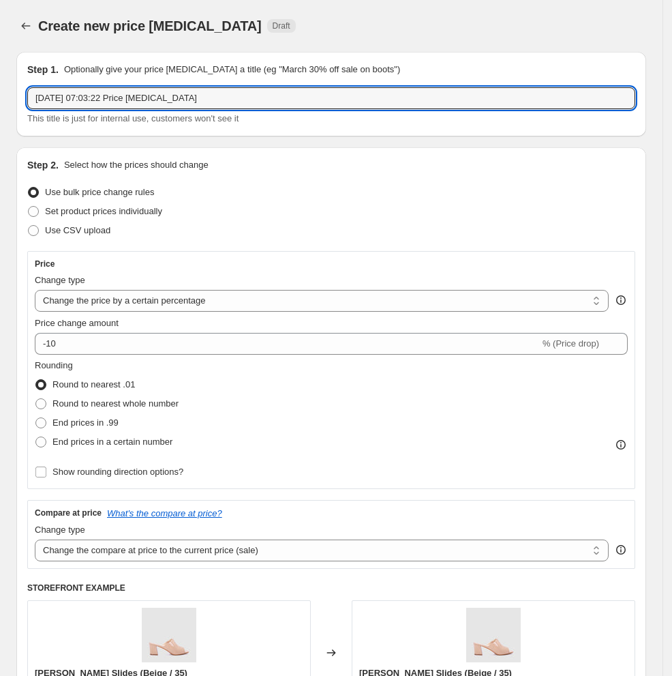
drag, startPoint x: 162, startPoint y: 97, endPoint x: -170, endPoint y: 117, distance: 332.0
click at [0, 117] on html "Home Settings Plans Skip to content Create new price [MEDICAL_DATA]. This page …" at bounding box center [336, 338] width 672 height 676
paste input "Further Markdown ([DATE]):Shoes at 499"
drag, startPoint x: 178, startPoint y: 100, endPoint x: 154, endPoint y: 102, distance: 24.0
click at [154, 102] on input "Further Markdown ([DATE]):Shoes at 499" at bounding box center [331, 98] width 608 height 22
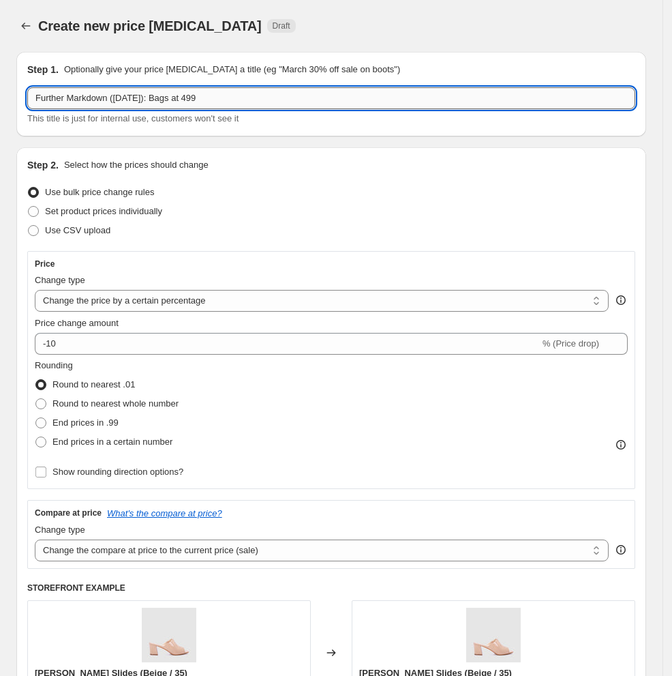
drag, startPoint x: 213, startPoint y: 97, endPoint x: 190, endPoint y: 103, distance: 24.0
click at [190, 103] on input "Further Markdown ([DATE]): Bags at 499" at bounding box center [331, 98] width 608 height 22
type input "Further Markdown ([DATE]): Bags at 999"
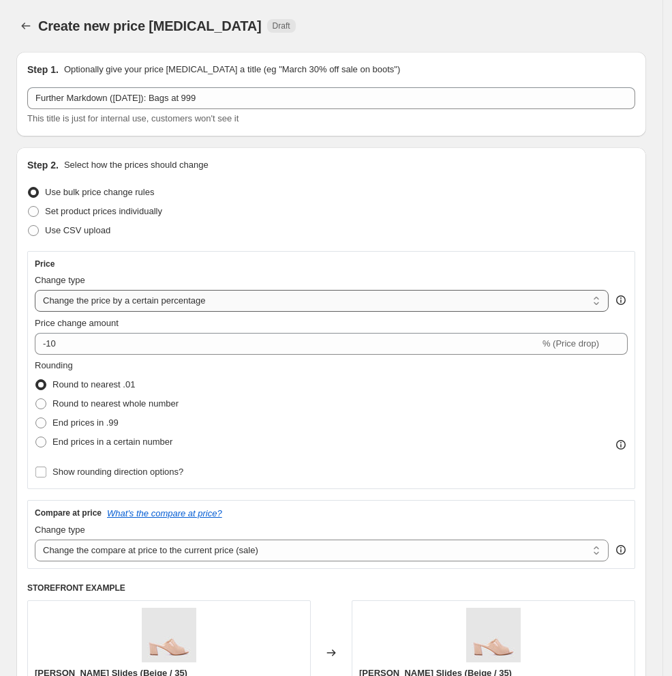
click at [286, 304] on select "Change the price to a certain amount Change the price by a certain amount Chang…" at bounding box center [322, 301] width 574 height 22
select select "to"
click at [35, 290] on select "Change the price to a certain amount Change the price by a certain amount Chang…" at bounding box center [322, 301] width 574 height 22
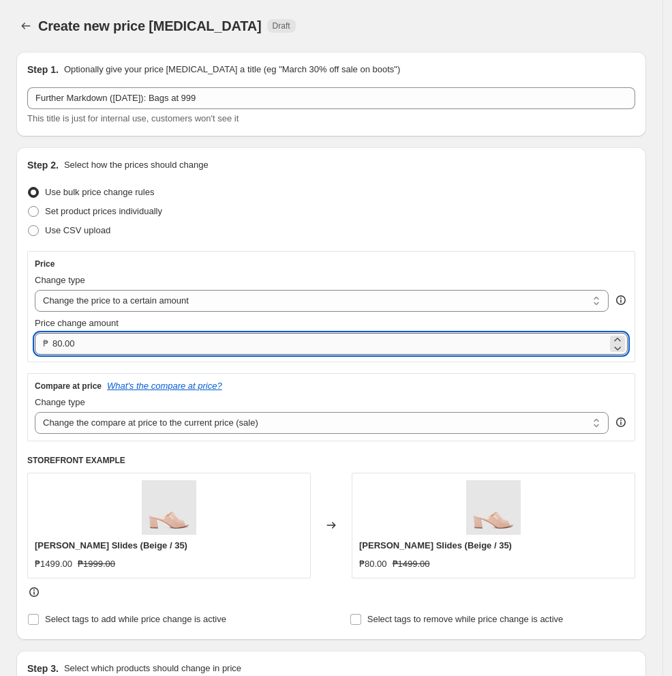
click at [271, 351] on input "80.00" at bounding box center [330, 344] width 555 height 22
drag, startPoint x: 564, startPoint y: 346, endPoint x: -170, endPoint y: 322, distance: 734.0
click at [0, 322] on html "Home Settings Plans Skip to content Create new price [MEDICAL_DATA]. This page …" at bounding box center [336, 338] width 672 height 676
click at [170, 342] on input "80.00" at bounding box center [330, 344] width 555 height 22
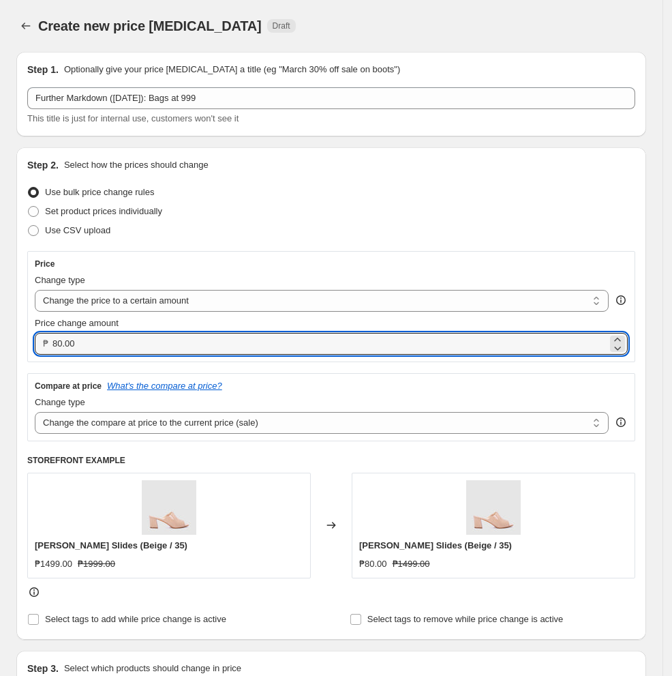
drag, startPoint x: 168, startPoint y: 344, endPoint x: -158, endPoint y: 358, distance: 325.5
click at [0, 358] on html "Home Settings Plans Skip to content Create new price [MEDICAL_DATA]. This page …" at bounding box center [336, 338] width 672 height 676
type input "999.00"
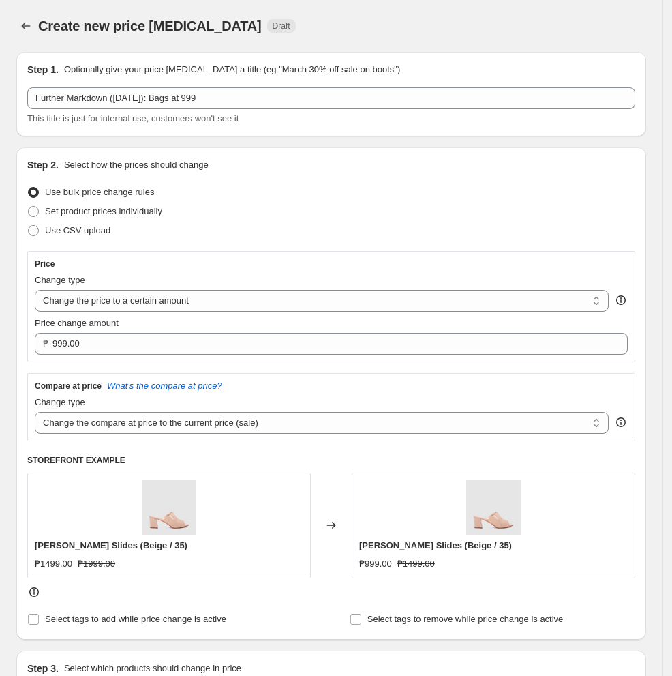
click at [304, 376] on div "Compare at price What's the compare at price? Change type Change the compare at…" at bounding box center [331, 407] width 608 height 68
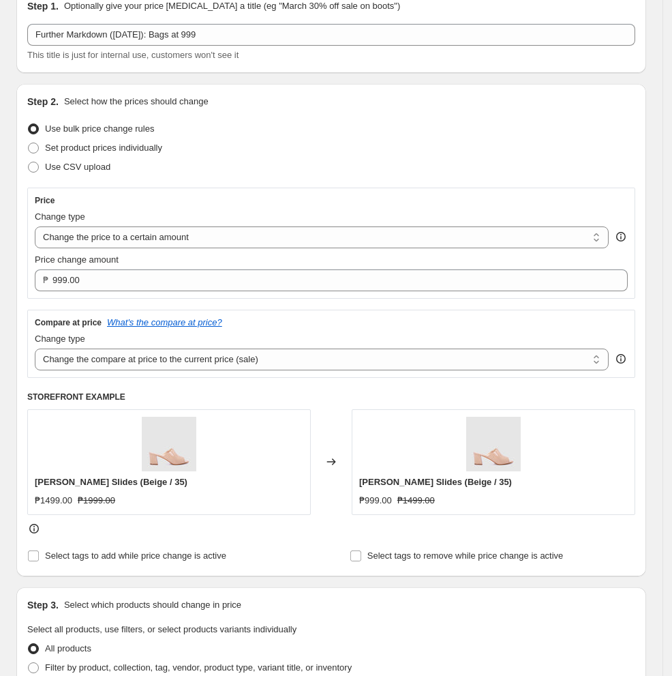
scroll to position [91, 0]
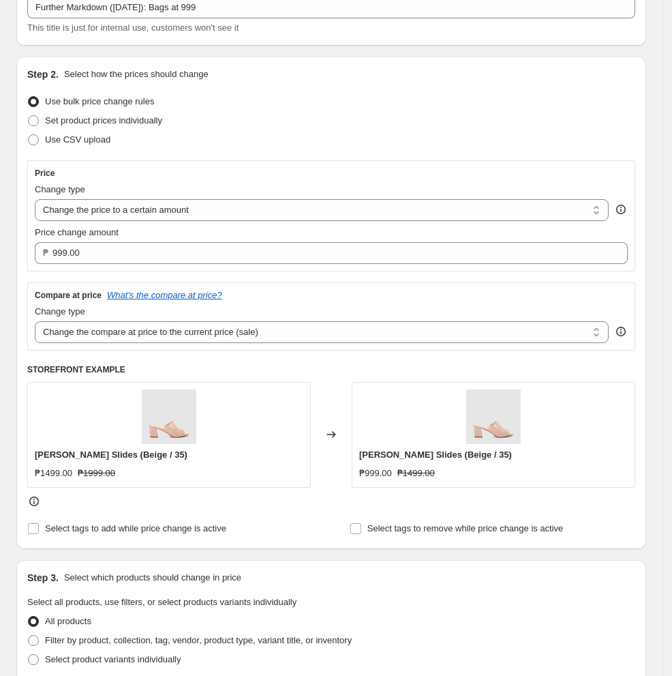
click at [270, 145] on div "Use CSV upload" at bounding box center [331, 139] width 608 height 19
drag, startPoint x: 295, startPoint y: 329, endPoint x: 282, endPoint y: 341, distance: 18.3
click at [295, 329] on select "Change the compare at price to the current price (sale) Change the compare at p…" at bounding box center [322, 332] width 574 height 22
select select "no_change"
click at [35, 321] on select "Change the compare at price to the current price (sale) Change the compare at p…" at bounding box center [322, 332] width 574 height 22
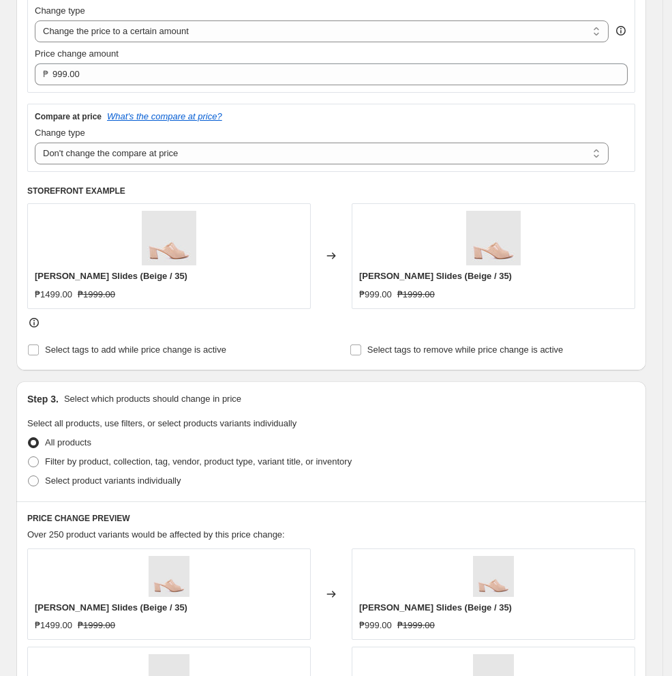
scroll to position [545, 0]
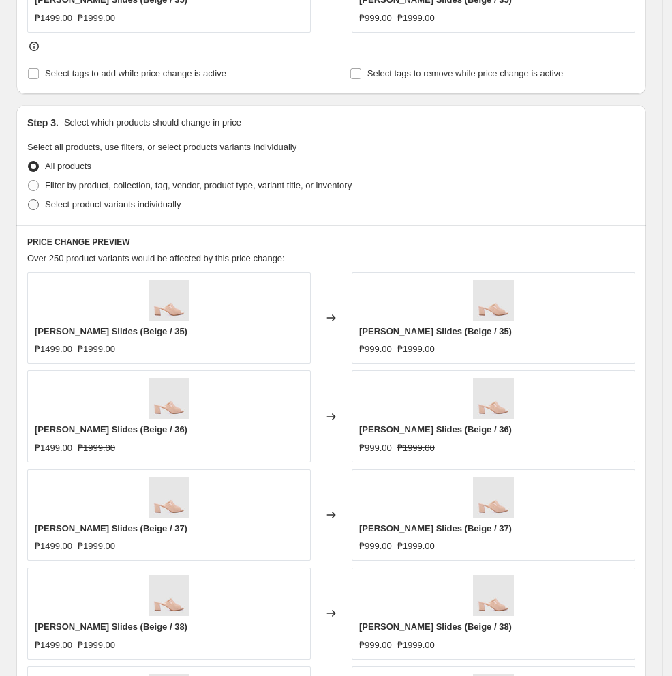
click at [74, 203] on span "Select product variants individually" at bounding box center [113, 204] width 136 height 10
click at [29, 200] on input "Select product variants individually" at bounding box center [28, 199] width 1 height 1
radio input "true"
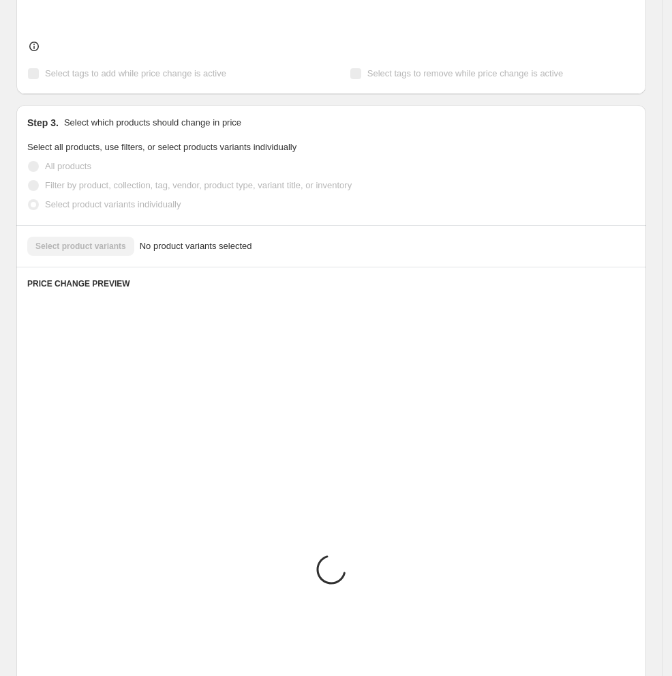
scroll to position [427, 0]
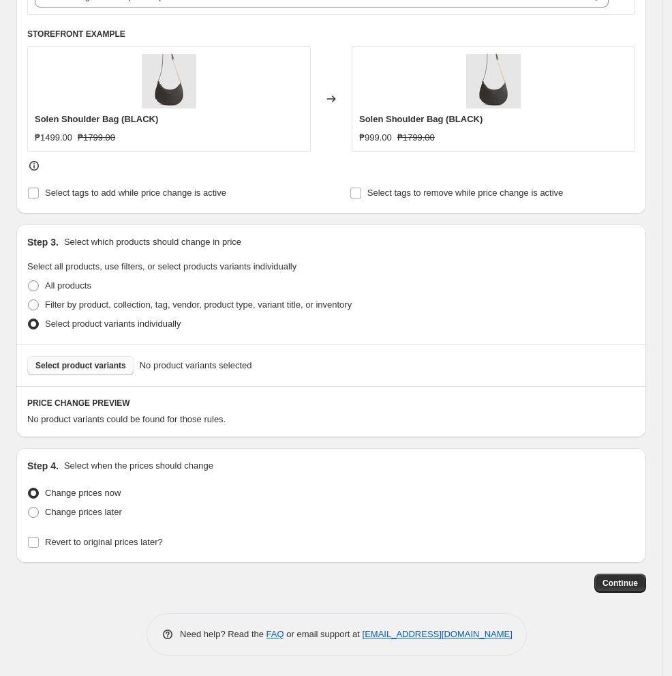
click at [76, 372] on button "Select product variants" at bounding box center [80, 365] width 107 height 19
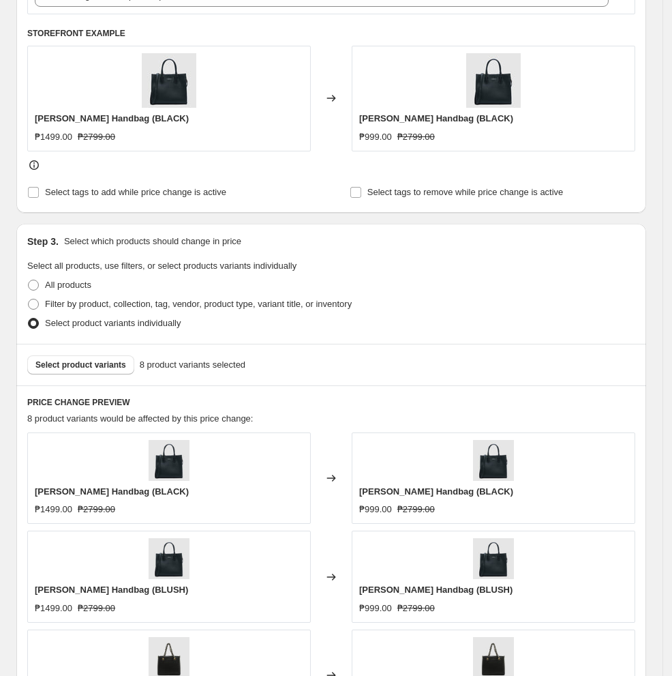
click at [388, 267] on fieldset "Select all products, use filters, or select products variants individually All …" at bounding box center [331, 296] width 608 height 74
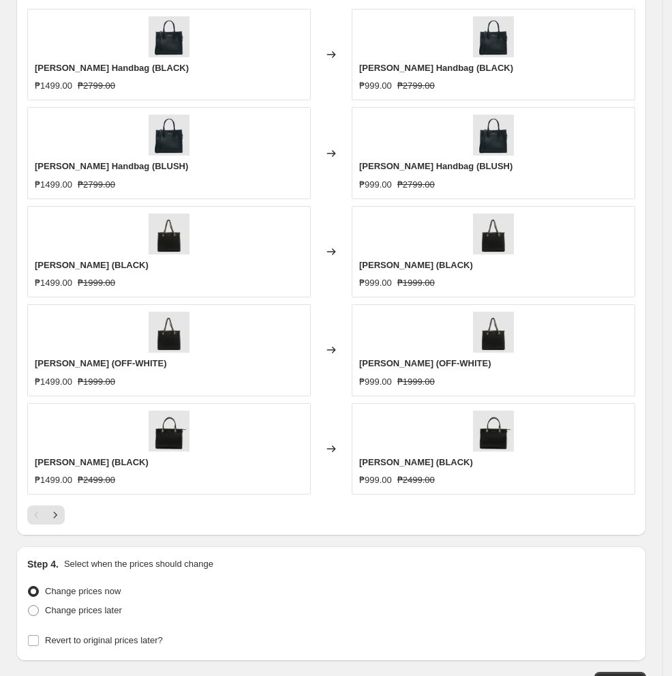
scroll to position [882, 0]
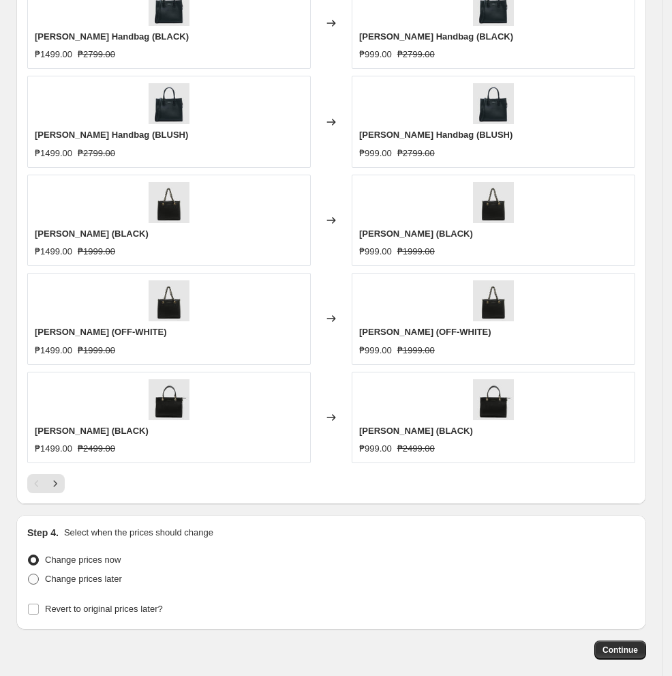
click at [57, 576] on span "Change prices later" at bounding box center [83, 578] width 77 height 10
click at [29, 574] on input "Change prices later" at bounding box center [28, 573] width 1 height 1
radio input "true"
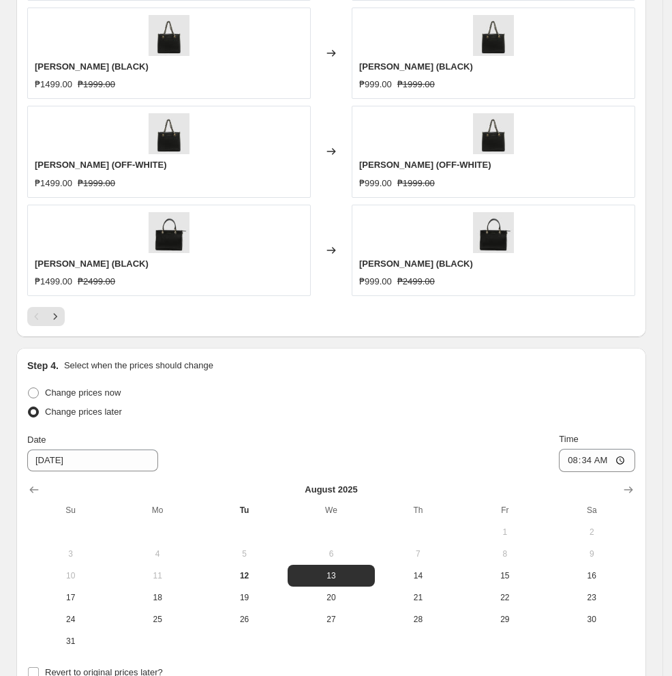
scroll to position [1063, 0]
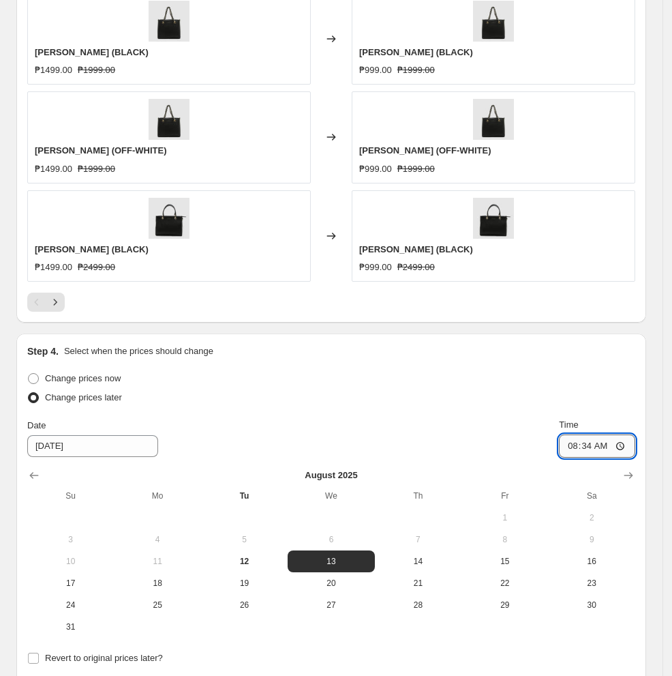
click at [555, 447] on input "08:34" at bounding box center [597, 445] width 76 height 23
type input "11:00"
click at [245, 566] on span "12" at bounding box center [245, 561] width 76 height 11
type input "[DATE]"
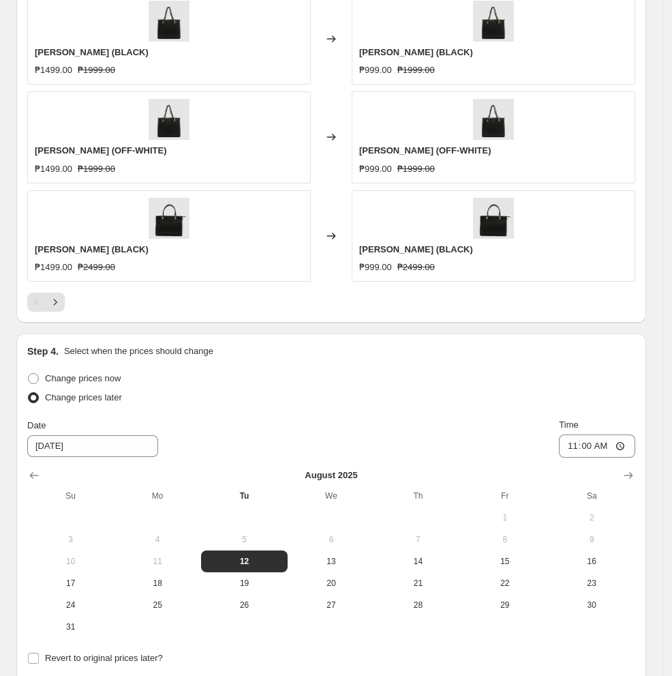
click at [378, 411] on div "Change prices now Change prices later Date [DATE] Time 11:00 [DATE] Su Mo Tu We…" at bounding box center [331, 503] width 608 height 269
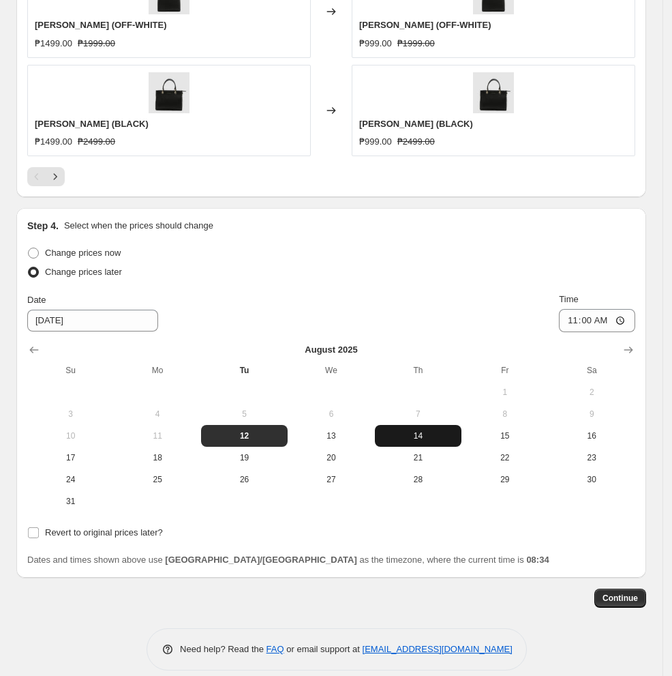
scroll to position [1205, 0]
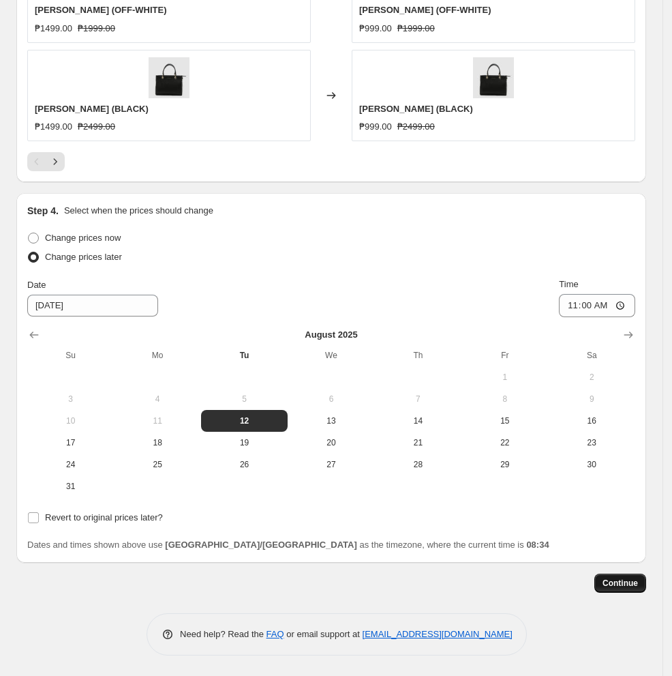
click at [555, 584] on span "Continue" at bounding box center [620, 583] width 35 height 11
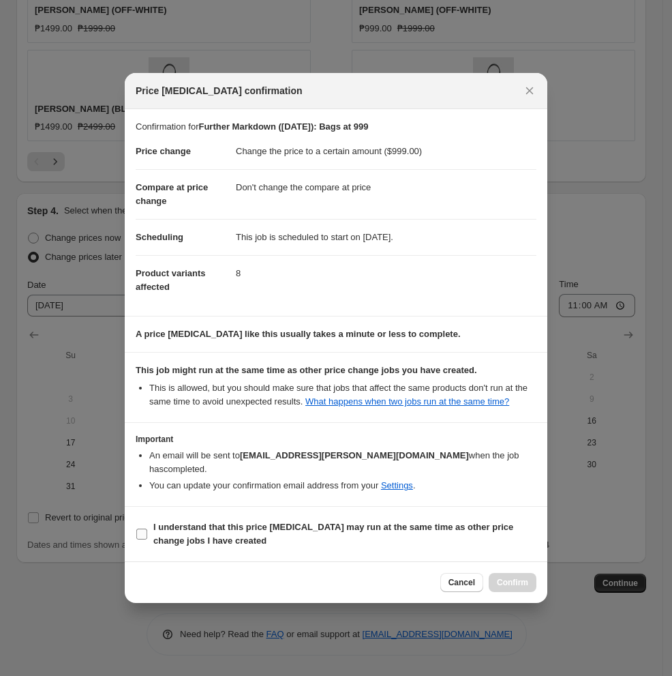
click at [253, 533] on span "I understand that this price [MEDICAL_DATA] may run at the same time as other p…" at bounding box center [344, 533] width 383 height 27
click at [147, 533] on input "I understand that this price [MEDICAL_DATA] may run at the same time as other p…" at bounding box center [141, 533] width 11 height 11
checkbox input "true"
click at [511, 586] on span "Confirm" at bounding box center [512, 582] width 31 height 11
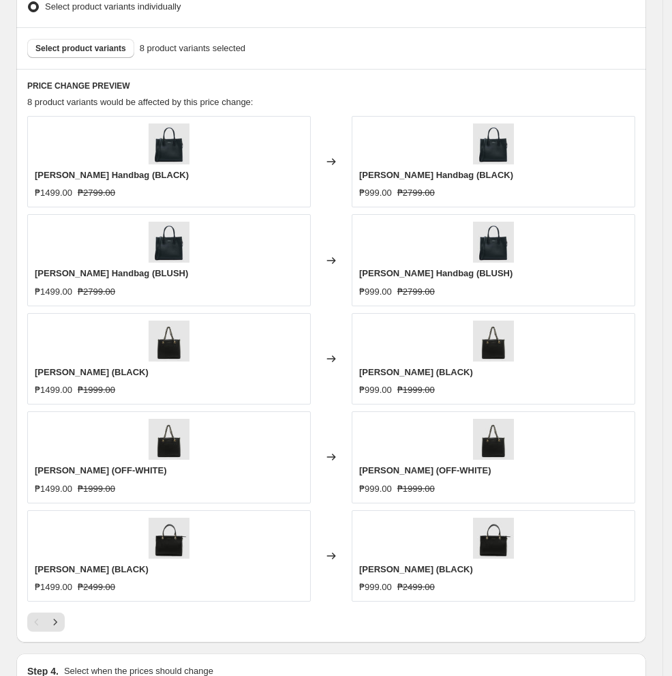
scroll to position [750, 0]
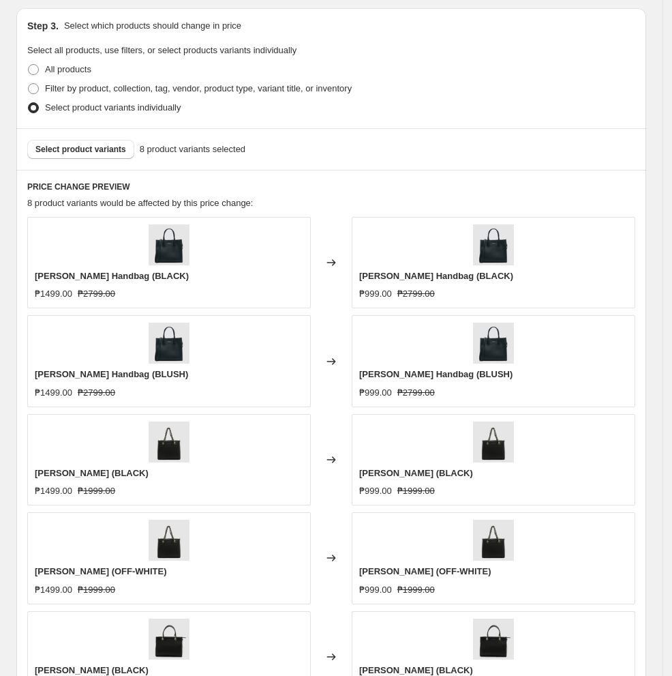
click at [478, 181] on h6 "PRICE CHANGE PREVIEW" at bounding box center [331, 186] width 608 height 11
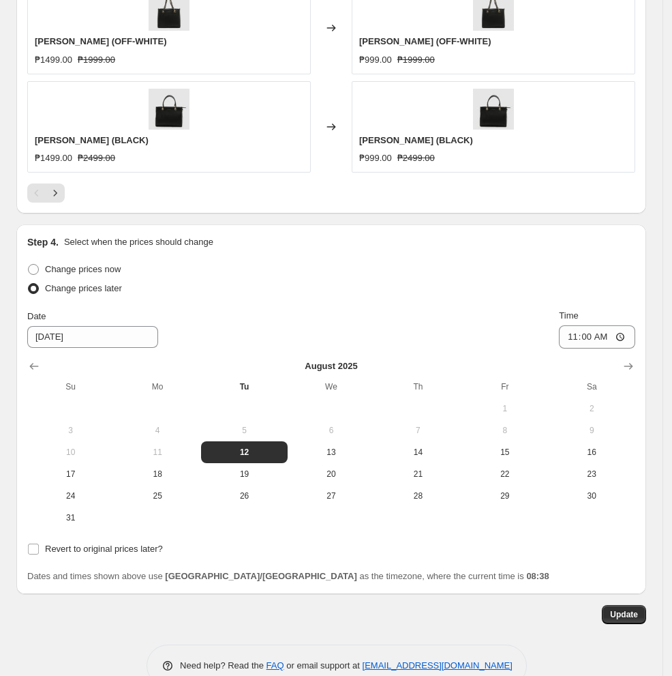
scroll to position [1313, 0]
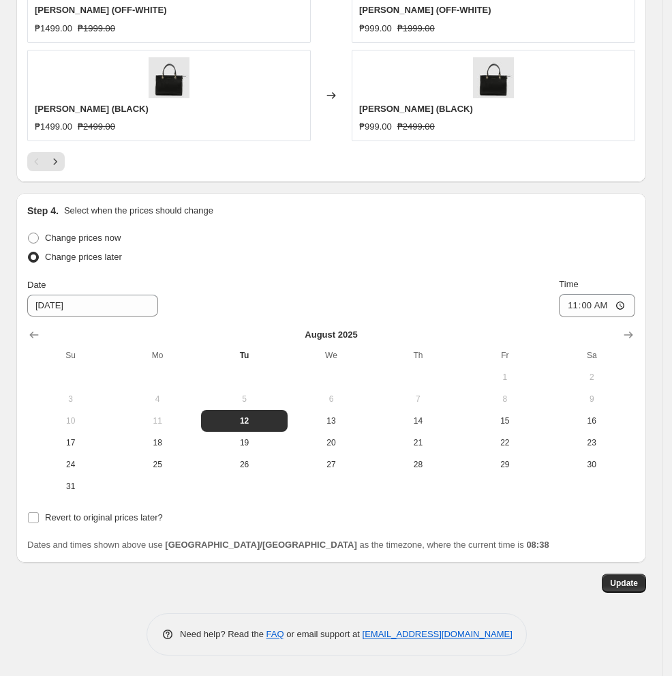
click at [425, 620] on div "Need help? Read the FAQ or email support at [EMAIL_ADDRESS][DOMAIN_NAME]" at bounding box center [337, 634] width 380 height 42
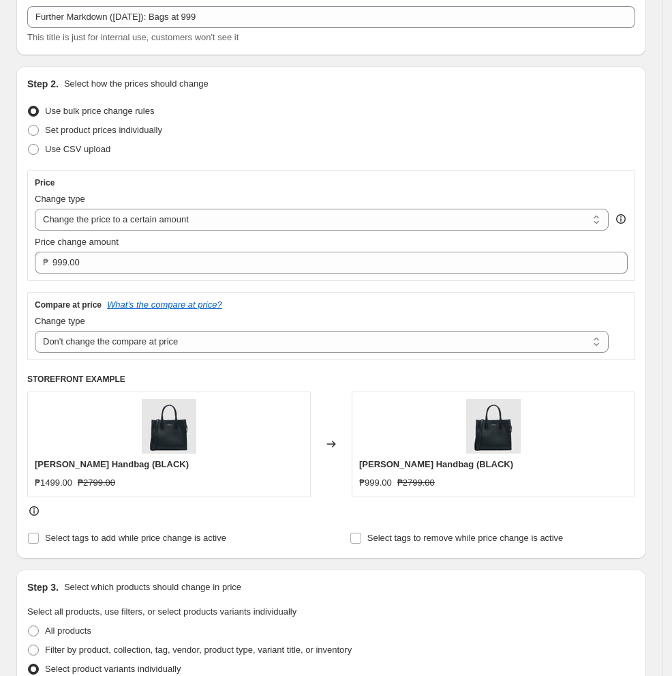
scroll to position [0, 0]
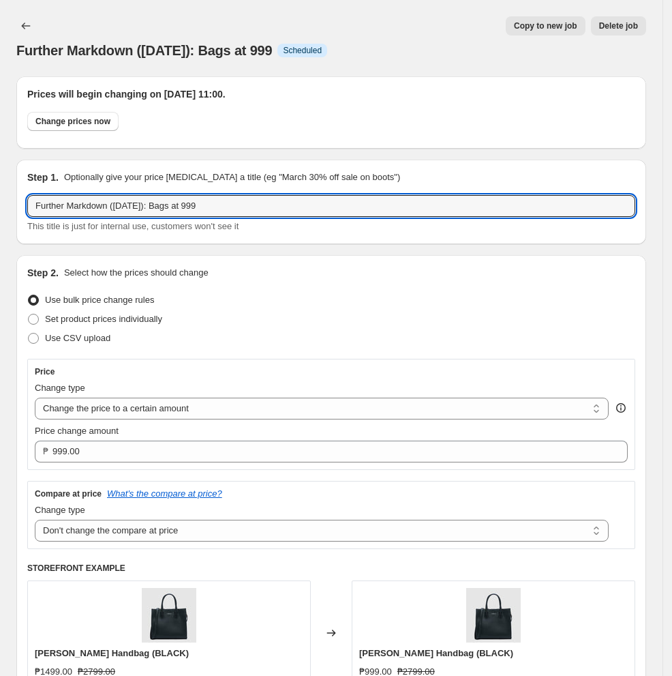
drag, startPoint x: 89, startPoint y: 209, endPoint x: -158, endPoint y: 213, distance: 246.9
click at [0, 213] on html "Home Settings Plans Skip to content Further Markdown ([DATE]): Bags at 999. Thi…" at bounding box center [336, 338] width 672 height 676
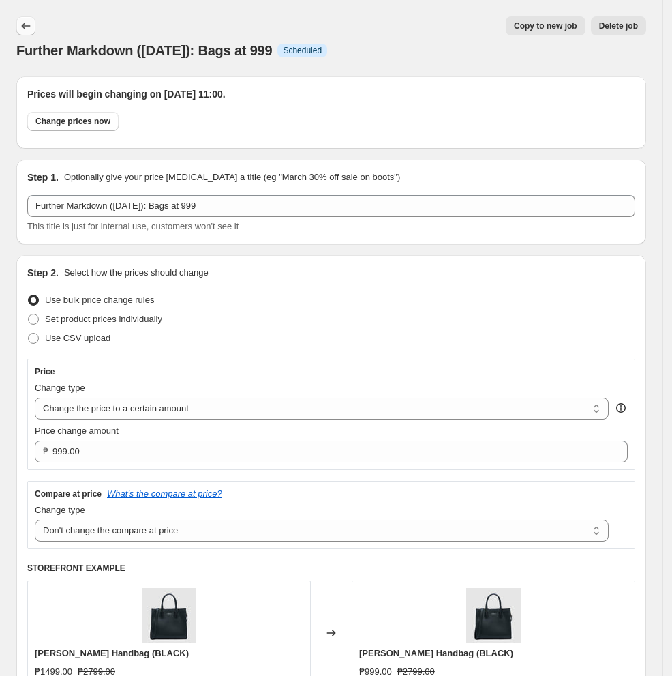
click at [30, 23] on icon "Price change jobs" at bounding box center [26, 26] width 14 height 14
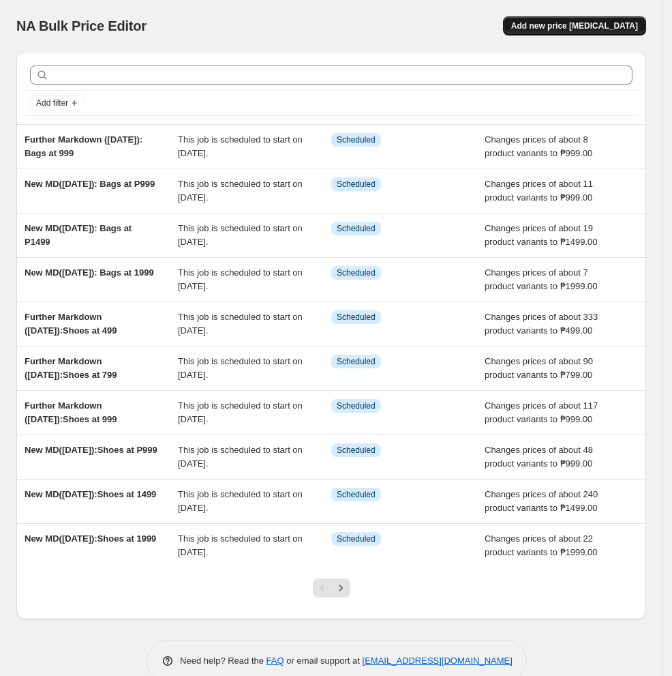
click at [555, 25] on span "Add new price [MEDICAL_DATA]" at bounding box center [574, 25] width 127 height 11
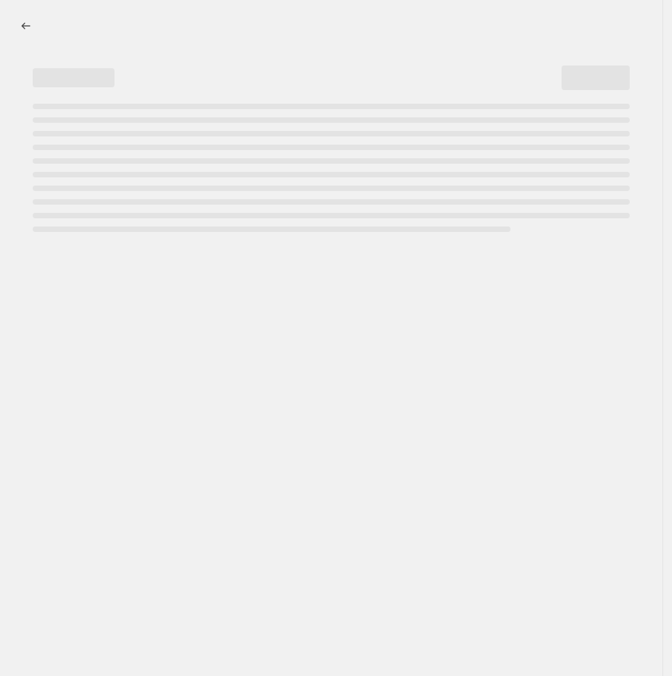
select select "percentage"
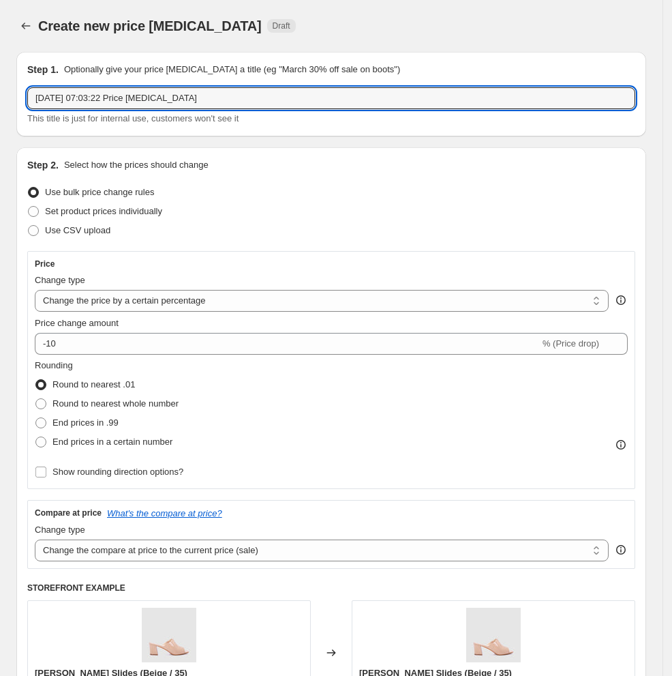
drag, startPoint x: 240, startPoint y: 95, endPoint x: -102, endPoint y: 102, distance: 341.7
click at [0, 102] on html "Home Settings Plans Skip to content Create new price [MEDICAL_DATA]. This page …" at bounding box center [336, 338] width 672 height 676
paste input "Further Markdown ([DATE]): Bags at 999"
type input "Further Markdown ([DATE]): Bags at 799"
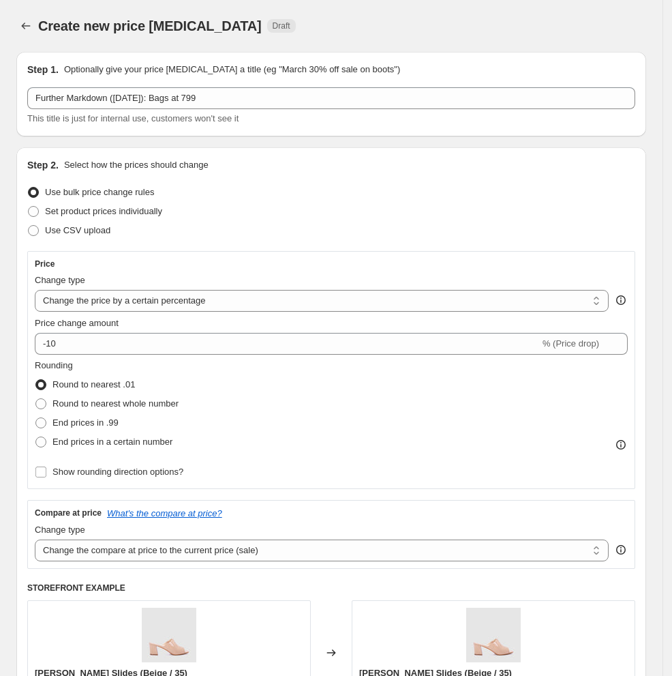
click at [333, 284] on div "Change type" at bounding box center [322, 280] width 574 height 14
click at [333, 294] on select "Change the price to a certain amount Change the price by a certain amount Chang…" at bounding box center [322, 301] width 574 height 22
select select "to"
click at [35, 290] on select "Change the price to a certain amount Change the price by a certain amount Chang…" at bounding box center [322, 301] width 574 height 22
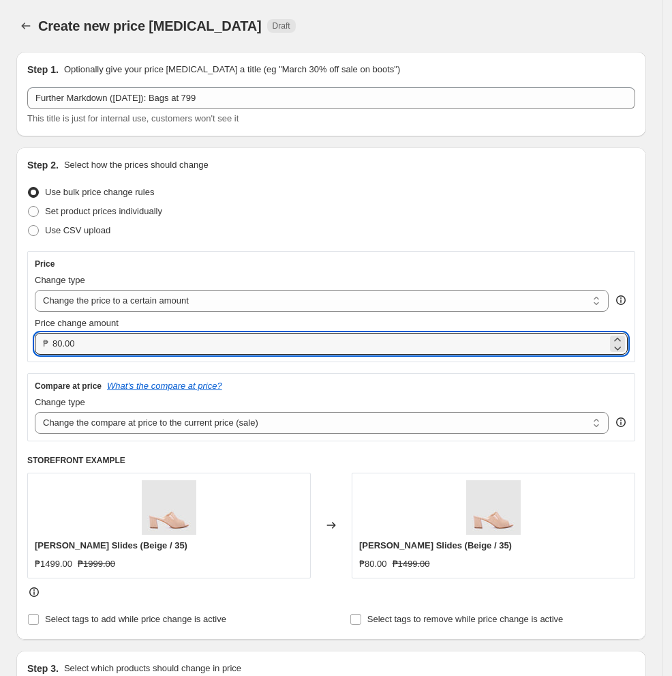
drag, startPoint x: 254, startPoint y: 348, endPoint x: -170, endPoint y: 316, distance: 425.3
click at [0, 316] on html "Home Settings Plans Skip to content Create new price [MEDICAL_DATA]. This page …" at bounding box center [336, 338] width 672 height 676
click at [109, 426] on select "Change the compare at price to the current price (sale) Change the compare at p…" at bounding box center [322, 423] width 574 height 22
type input "799.00"
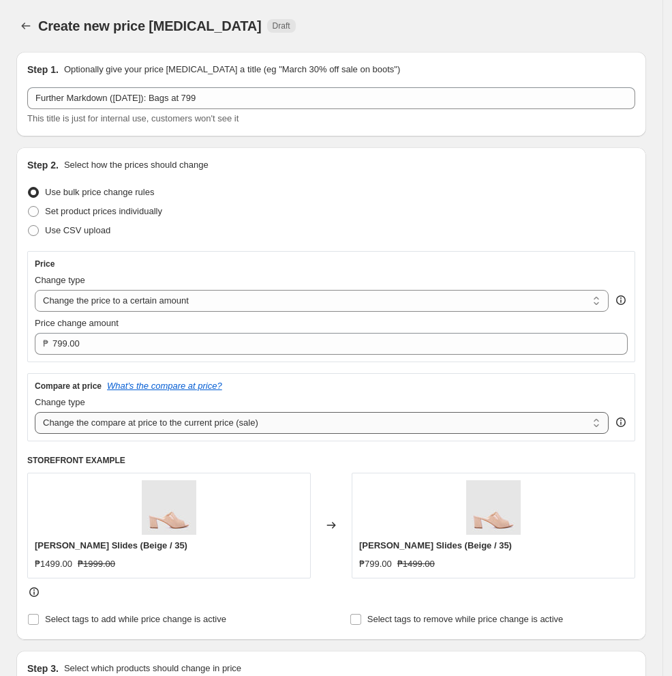
select select "no_change"
click at [35, 412] on select "Change the compare at price to the current price (sale) Change the compare at p…" at bounding box center [322, 423] width 574 height 22
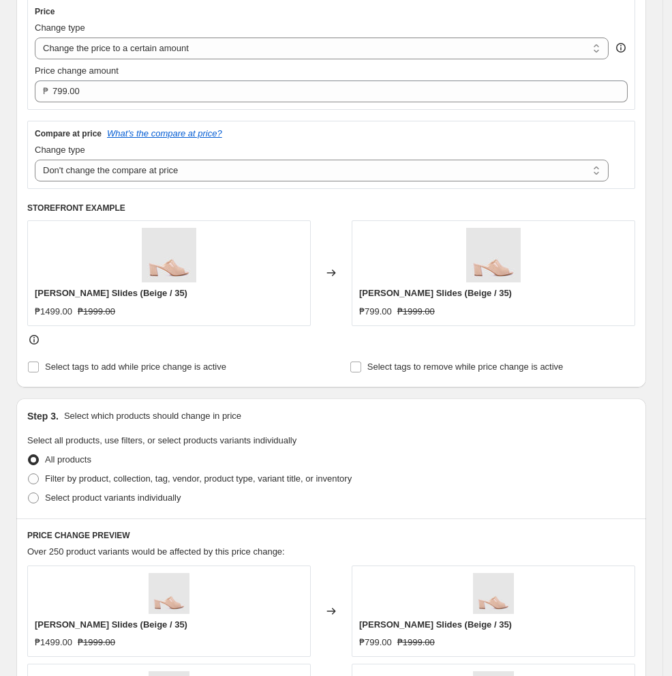
scroll to position [363, 0]
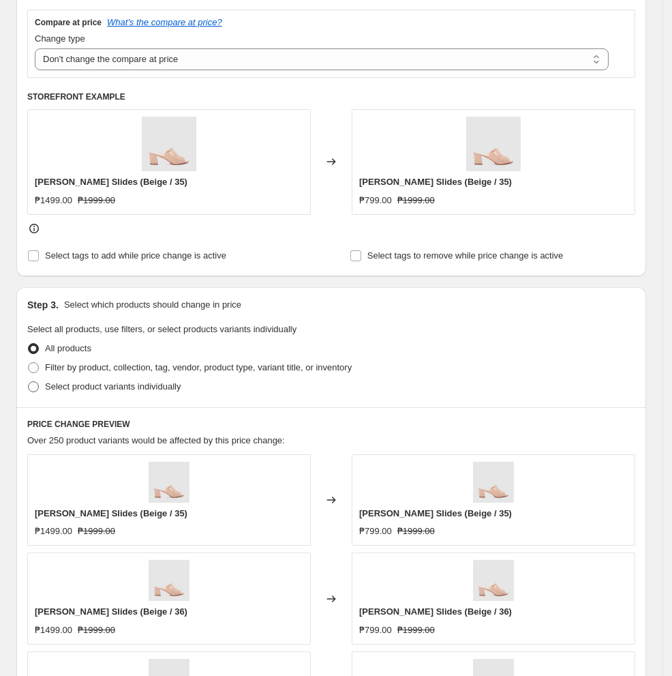
click at [32, 390] on span at bounding box center [33, 386] width 11 height 11
click at [29, 382] on input "Select product variants individually" at bounding box center [28, 381] width 1 height 1
radio input "true"
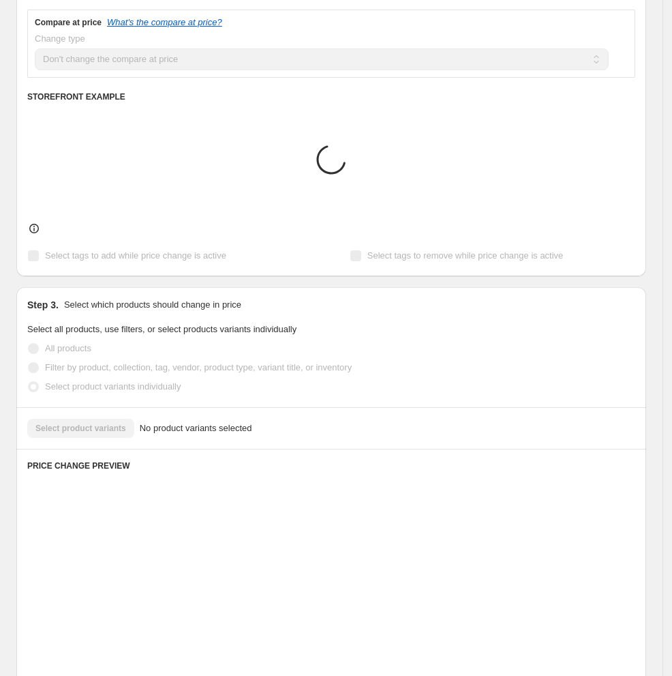
scroll to position [427, 0]
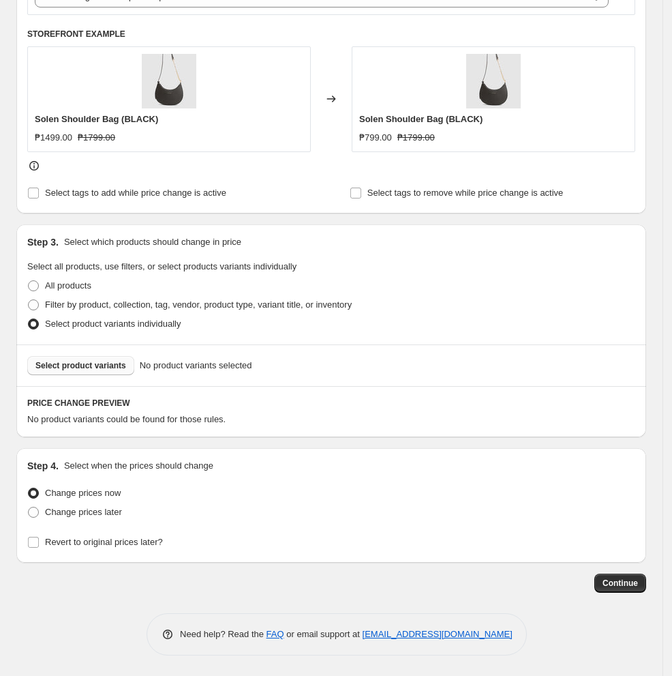
click at [57, 364] on span "Select product variants" at bounding box center [80, 365] width 91 height 11
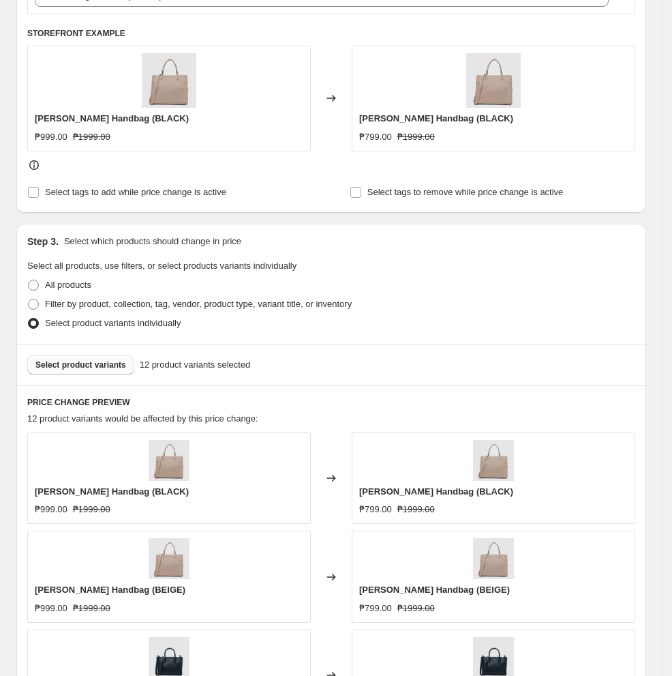
click at [406, 304] on div "Filter by product, collection, tag, vendor, product type, variant title, or inv…" at bounding box center [331, 304] width 608 height 19
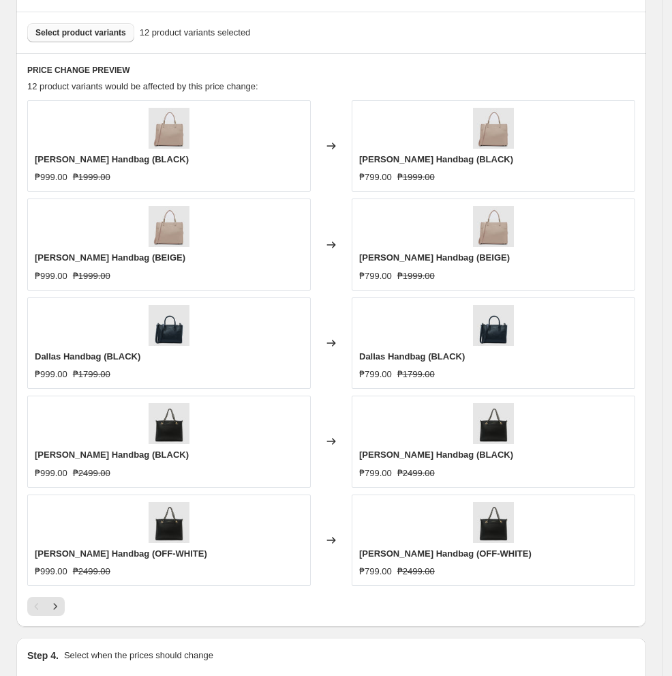
scroll to position [882, 0]
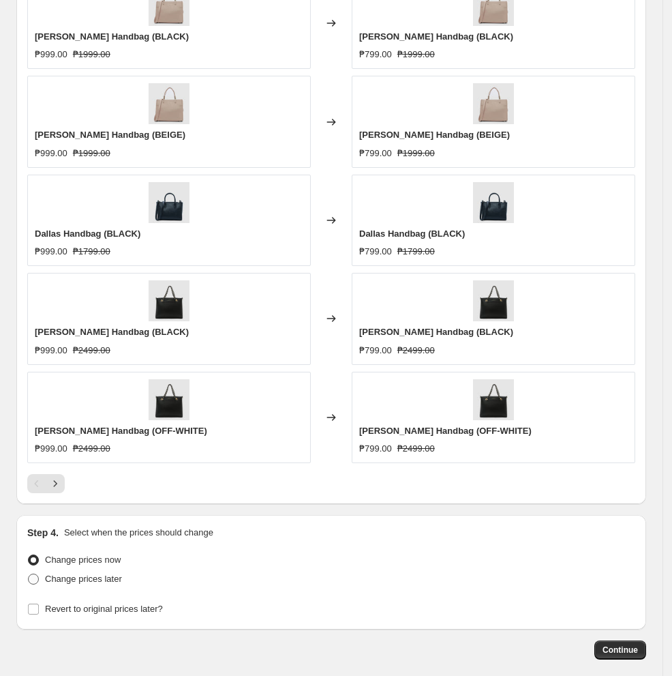
click at [77, 584] on span "Change prices later" at bounding box center [83, 578] width 77 height 10
click at [29, 574] on input "Change prices later" at bounding box center [28, 573] width 1 height 1
radio input "true"
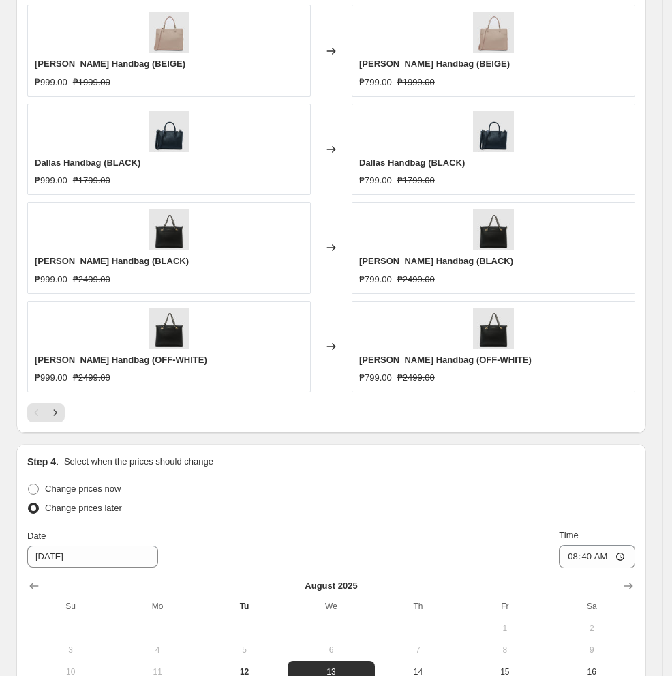
scroll to position [1205, 0]
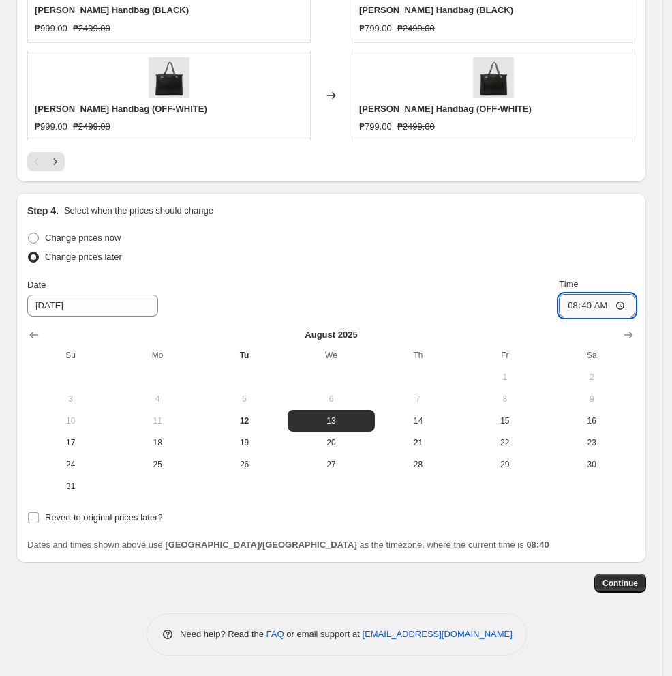
click at [555, 303] on input "08:40" at bounding box center [597, 305] width 76 height 23
type input "11:00"
click at [429, 248] on div "Change prices later" at bounding box center [331, 257] width 608 height 19
click at [252, 422] on span "12" at bounding box center [245, 420] width 76 height 11
type input "[DATE]"
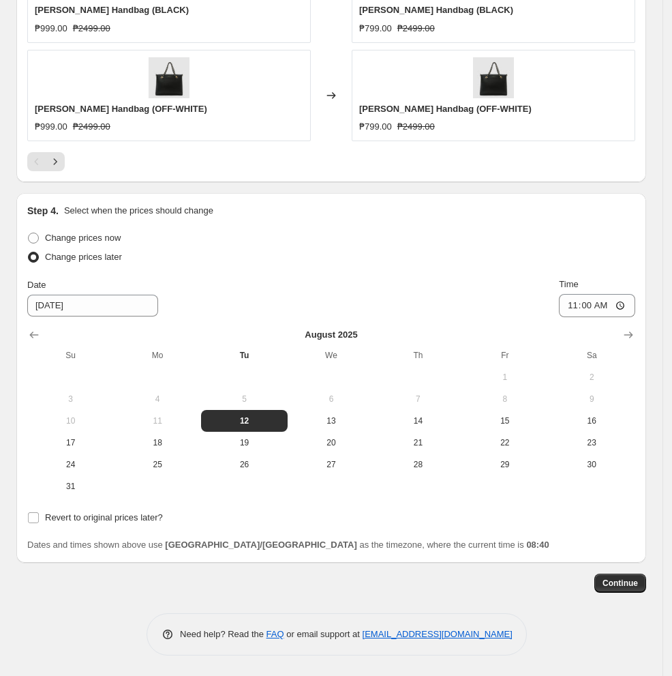
click at [457, 228] on div "Change prices now" at bounding box center [331, 237] width 608 height 19
click at [555, 580] on span "Continue" at bounding box center [620, 583] width 35 height 11
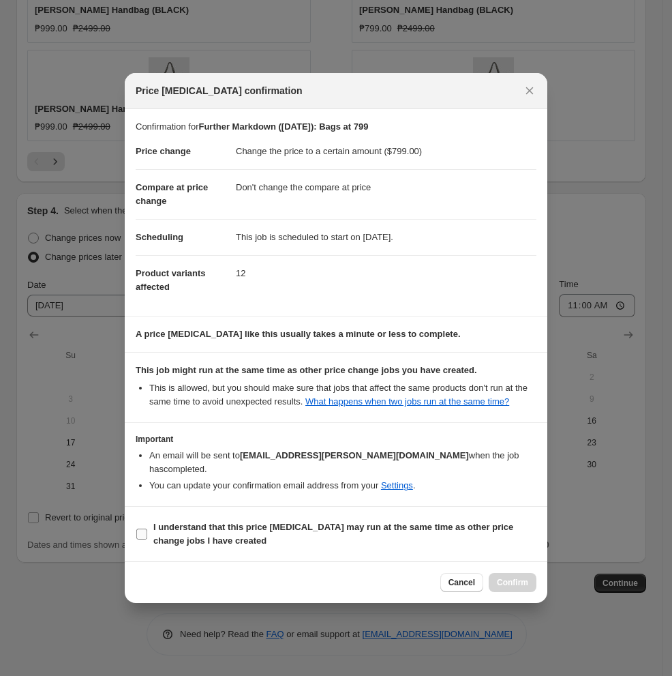
click at [205, 535] on b "I understand that this price [MEDICAL_DATA] may run at the same time as other p…" at bounding box center [333, 534] width 360 height 24
click at [147, 535] on input "I understand that this price [MEDICAL_DATA] may run at the same time as other p…" at bounding box center [141, 533] width 11 height 11
checkbox input "true"
click at [513, 583] on span "Confirm" at bounding box center [512, 582] width 31 height 11
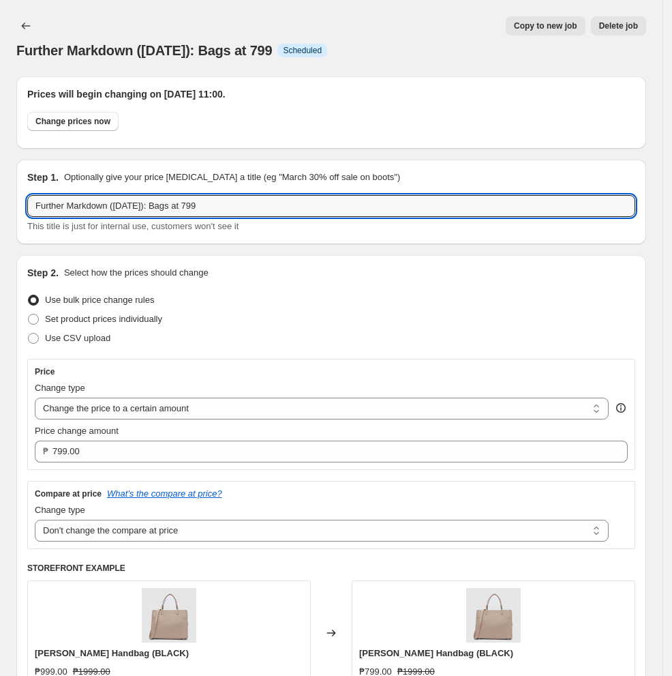
drag, startPoint x: 233, startPoint y: 205, endPoint x: -170, endPoint y: 244, distance: 404.8
click at [0, 244] on html "Home Settings Plans Skip to content Further Markdown ([DATE]): Bags at 799. Thi…" at bounding box center [336, 338] width 672 height 676
click at [18, 26] on button "Price change jobs" at bounding box center [25, 25] width 19 height 19
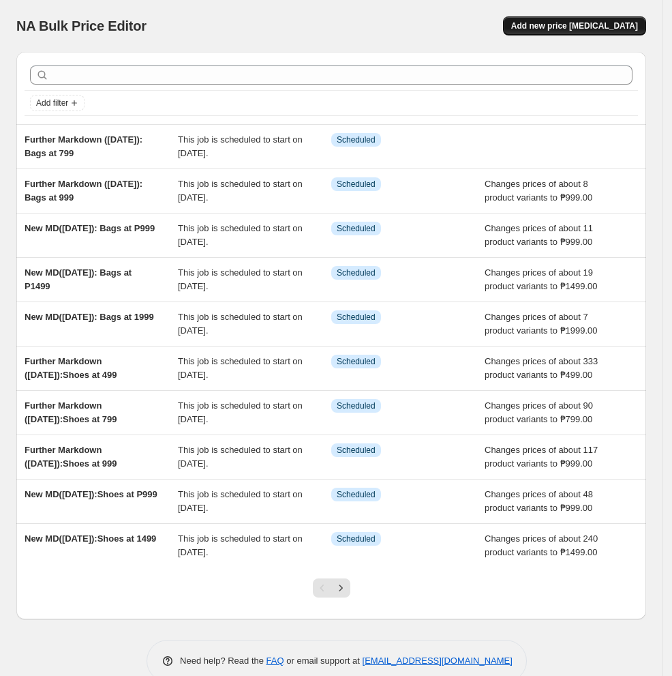
click at [555, 21] on span "Add new price [MEDICAL_DATA]" at bounding box center [574, 25] width 127 height 11
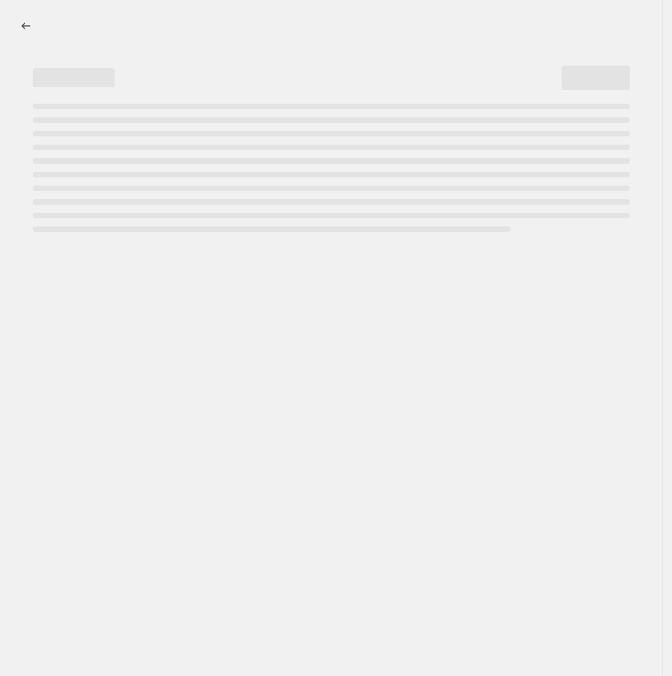
select select "percentage"
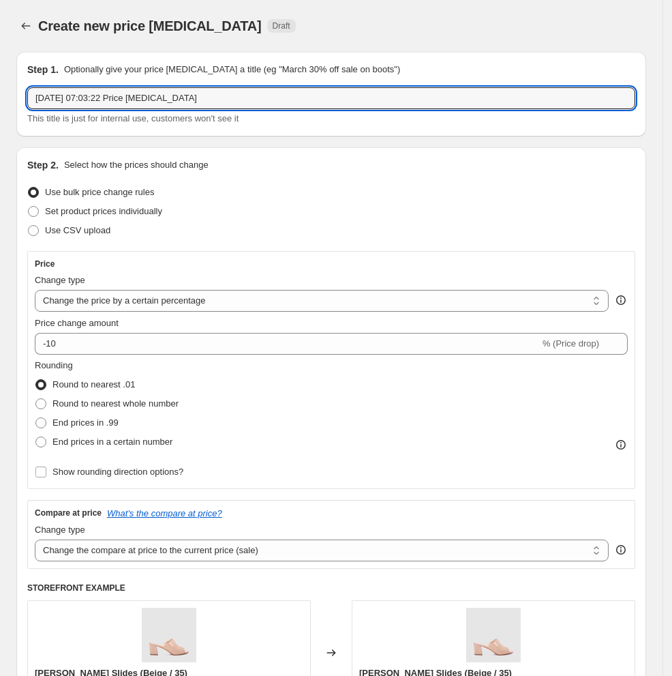
drag, startPoint x: 266, startPoint y: 87, endPoint x: -170, endPoint y: 94, distance: 435.7
click at [0, 94] on html "Home Settings Plans Skip to content Create new price [MEDICAL_DATA]. This page …" at bounding box center [336, 338] width 672 height 676
paste input "Further Markdown ([DATE]): Bags at 799"
click at [196, 100] on input "Further Markdown ([DATE]): Bags at 799" at bounding box center [331, 98] width 608 height 22
type input "Further Markdown ([DATE]): Bags at 499"
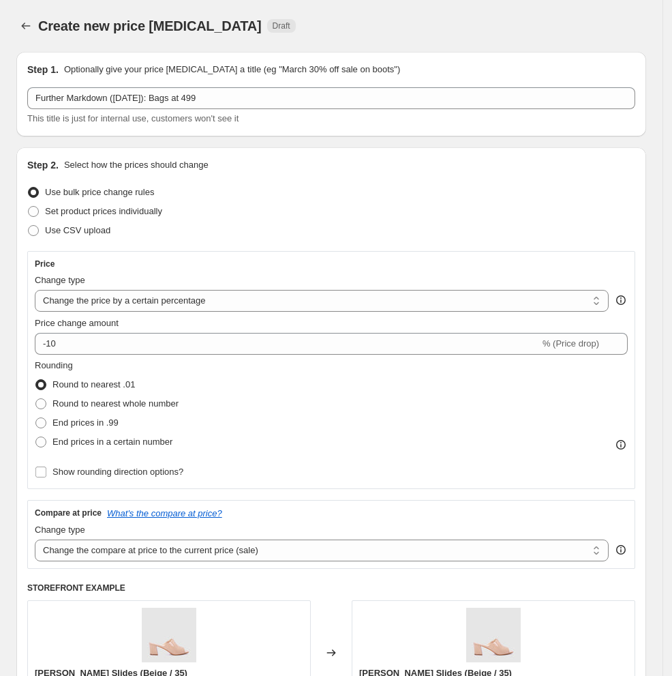
click at [262, 226] on div "Use CSV upload" at bounding box center [331, 230] width 608 height 19
click at [165, 310] on select "Change the price to a certain amount Change the price by a certain amount Chang…" at bounding box center [322, 301] width 574 height 22
select select "to"
click at [35, 290] on select "Change the price to a certain amount Change the price by a certain amount Chang…" at bounding box center [322, 301] width 574 height 22
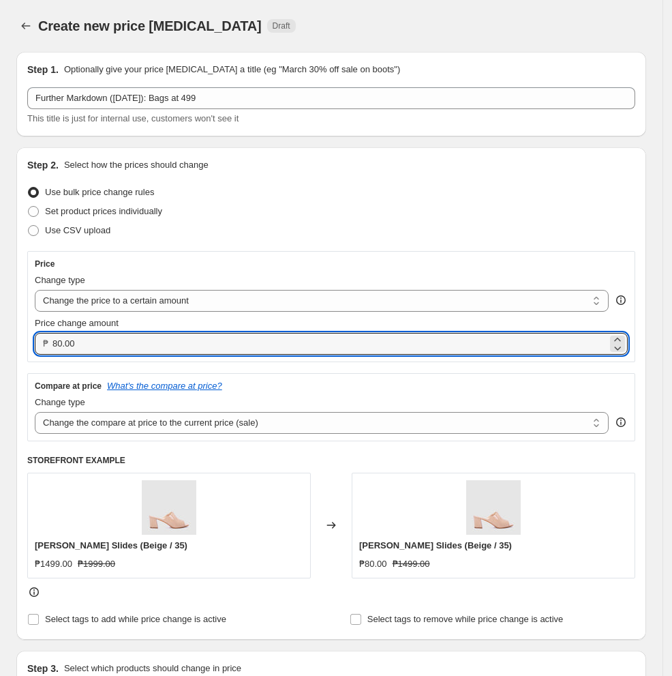
drag, startPoint x: 106, startPoint y: 344, endPoint x: -79, endPoint y: 359, distance: 185.4
click at [0, 359] on html "Home Settings Plans Skip to content Create new price [MEDICAL_DATA]. This page …" at bounding box center [336, 338] width 672 height 676
type input "499.00"
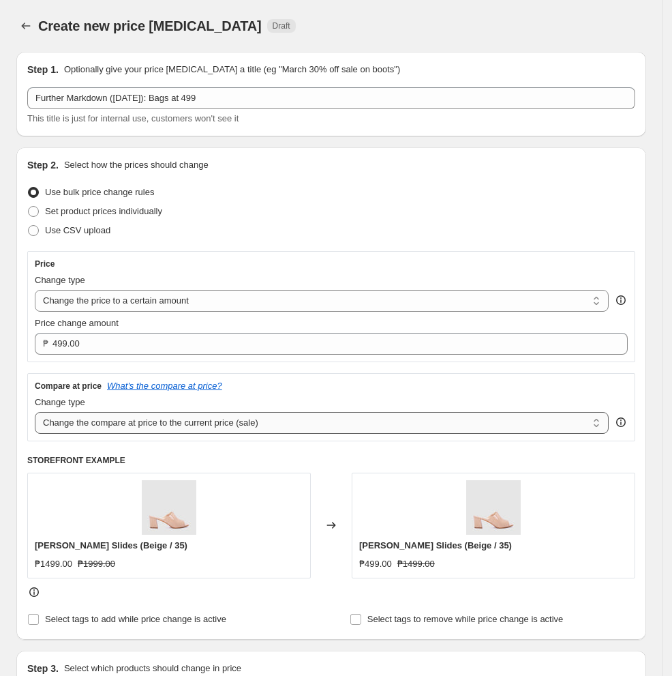
click at [194, 424] on select "Change the compare at price to the current price (sale) Change the compare at p…" at bounding box center [322, 423] width 574 height 22
select select "no_change"
click at [35, 412] on select "Change the compare at price to the current price (sale) Change the compare at p…" at bounding box center [322, 423] width 574 height 22
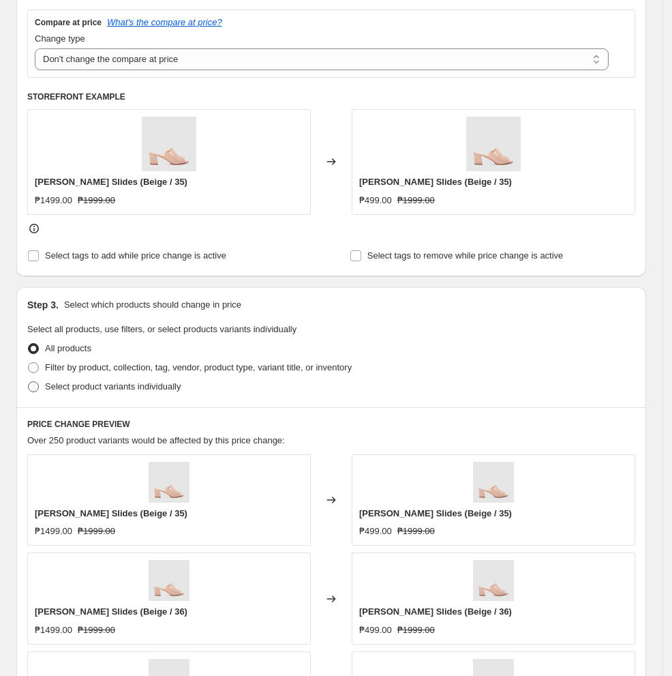
click at [35, 385] on span at bounding box center [33, 386] width 11 height 11
click at [29, 382] on input "Select product variants individually" at bounding box center [28, 381] width 1 height 1
radio input "true"
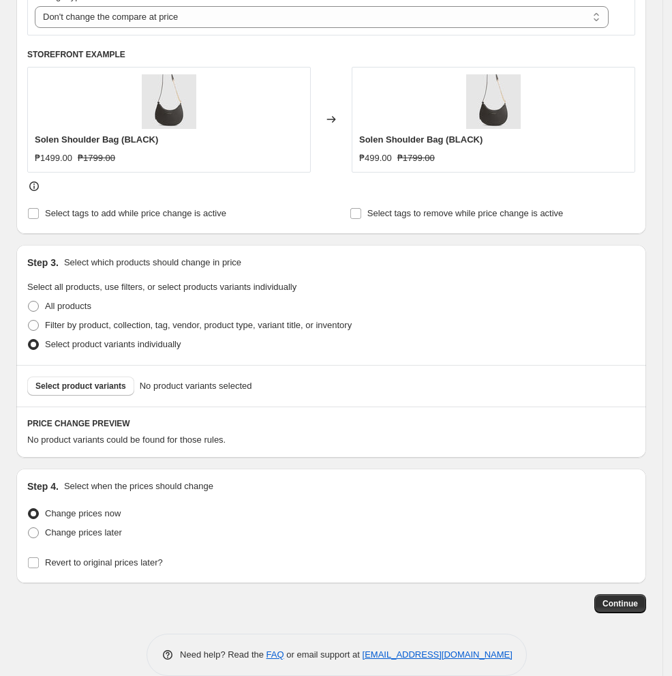
scroll to position [427, 0]
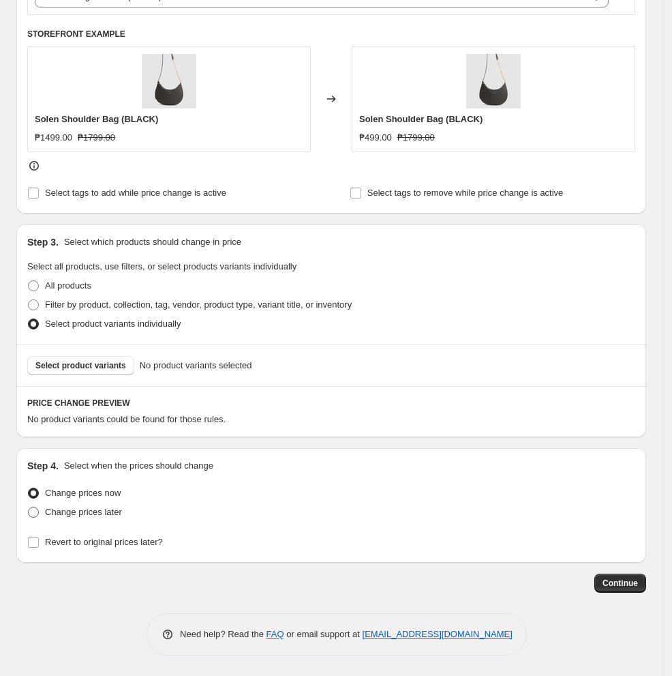
click at [84, 512] on span "Change prices later" at bounding box center [83, 512] width 77 height 10
click at [29, 507] on input "Change prices later" at bounding box center [28, 507] width 1 height 1
radio input "true"
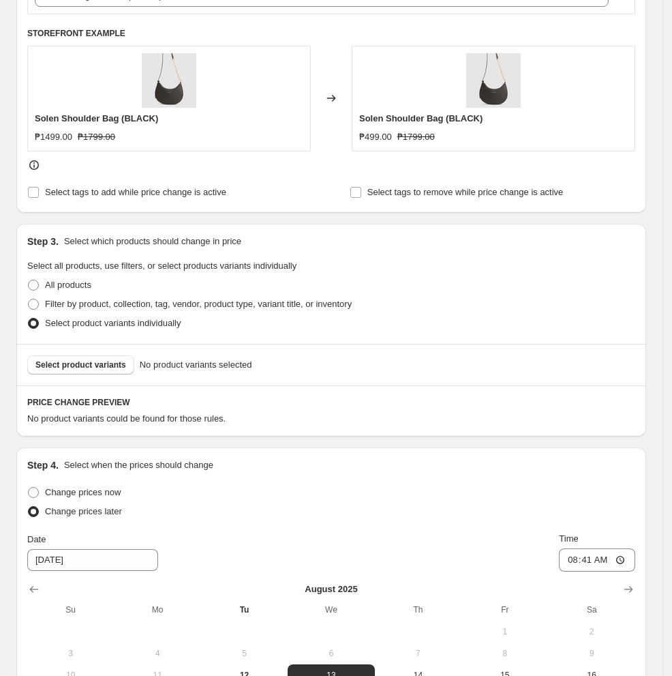
click at [193, 505] on div "Change prices later" at bounding box center [331, 511] width 608 height 19
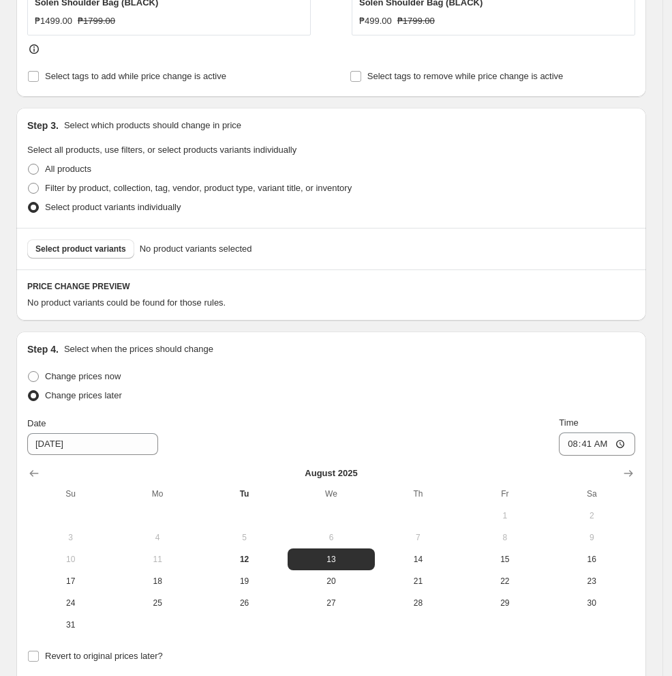
scroll to position [681, 0]
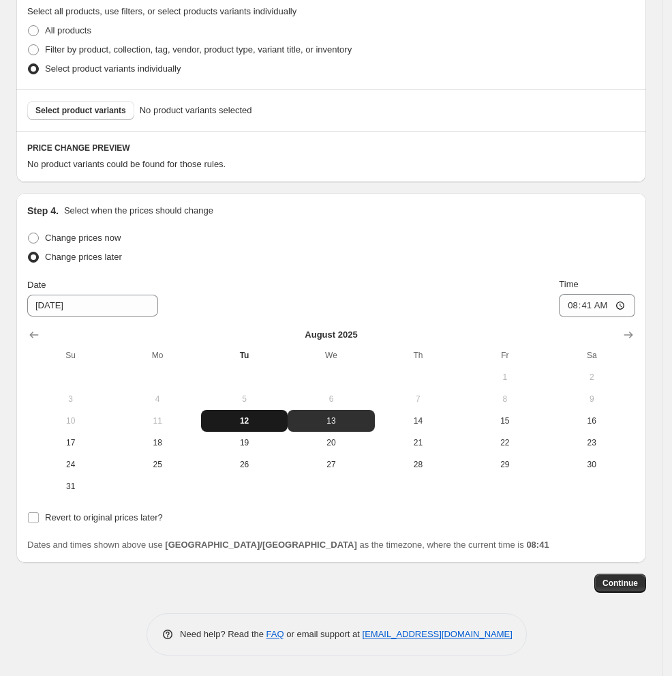
click at [243, 420] on span "12" at bounding box center [245, 420] width 76 height 11
type input "[DATE]"
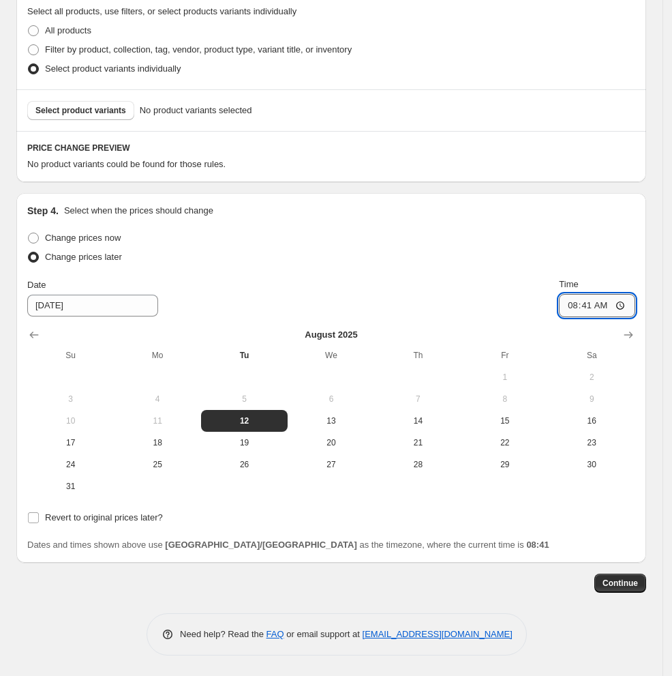
click at [555, 308] on input "08:41" at bounding box center [597, 305] width 76 height 23
type input "11:00"
click at [378, 212] on div "Step 4. Select when the prices should change" at bounding box center [331, 211] width 608 height 14
click at [119, 104] on button "Select product variants" at bounding box center [80, 110] width 107 height 19
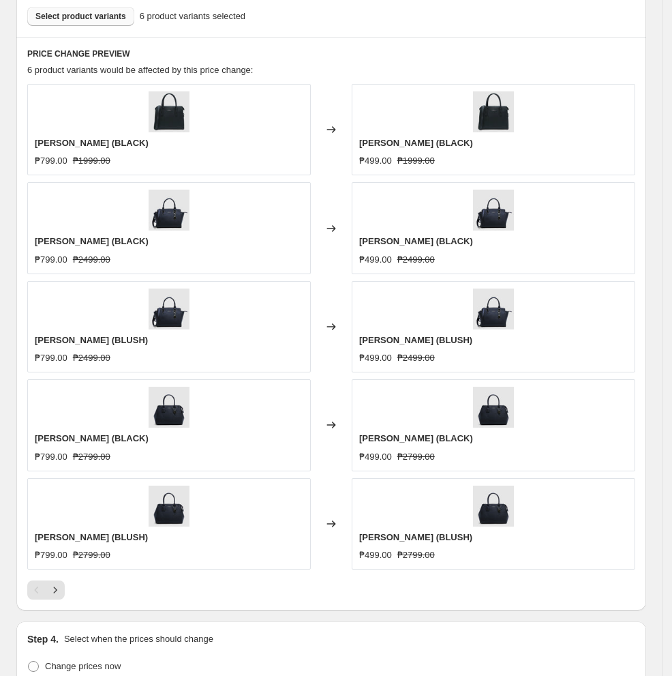
scroll to position [863, 0]
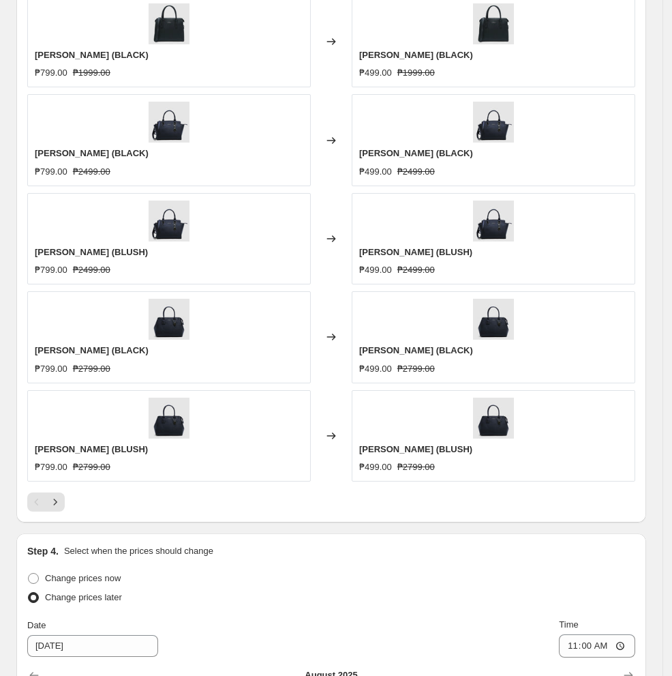
click at [326, 426] on div "Changed to" at bounding box center [331, 435] width 41 height 91
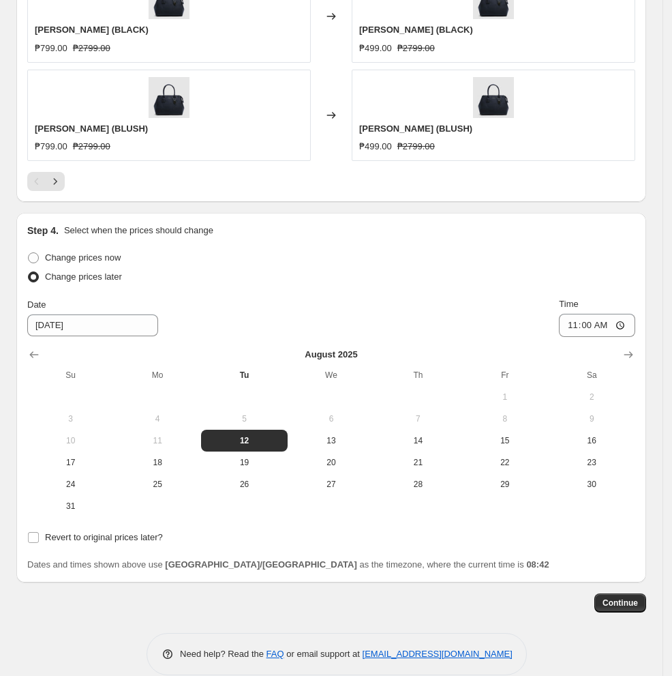
scroll to position [1205, 0]
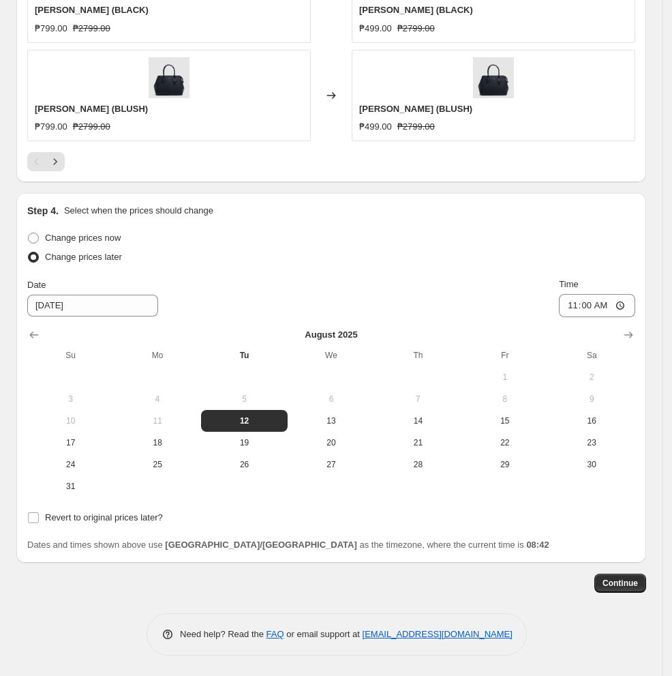
click at [516, 503] on div "Change prices now Change prices later Date [DATE] Time 11:00 [DATE] Su Mo Tu We…" at bounding box center [331, 377] width 608 height 299
click at [555, 549] on div "Dates and times shown above use [GEOGRAPHIC_DATA]/[GEOGRAPHIC_DATA] as the time…" at bounding box center [331, 545] width 608 height 14
click at [555, 586] on span "Continue" at bounding box center [620, 583] width 35 height 11
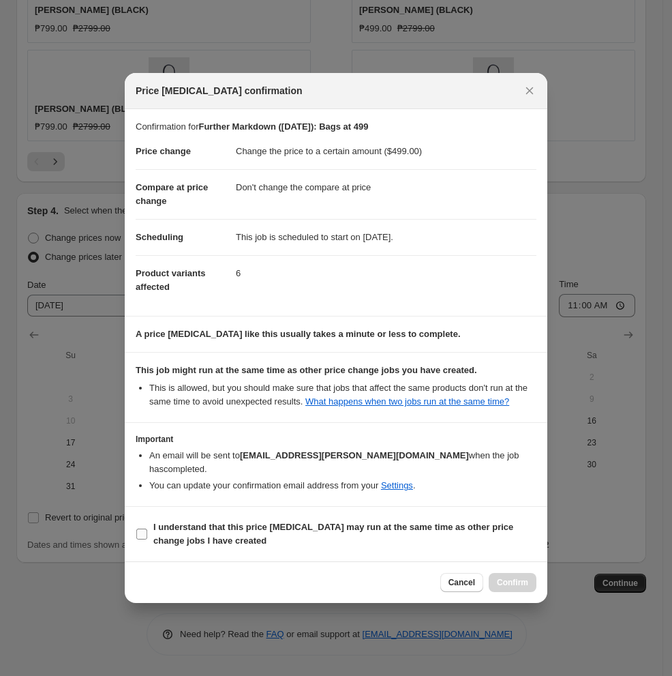
drag, startPoint x: 248, startPoint y: 524, endPoint x: 285, endPoint y: 530, distance: 37.2
click at [248, 525] on b "I understand that this price [MEDICAL_DATA] may run at the same time as other p…" at bounding box center [333, 534] width 360 height 24
click at [147, 528] on input "I understand that this price [MEDICAL_DATA] may run at the same time as other p…" at bounding box center [141, 533] width 11 height 11
checkbox input "true"
click at [513, 584] on span "Confirm" at bounding box center [512, 582] width 31 height 11
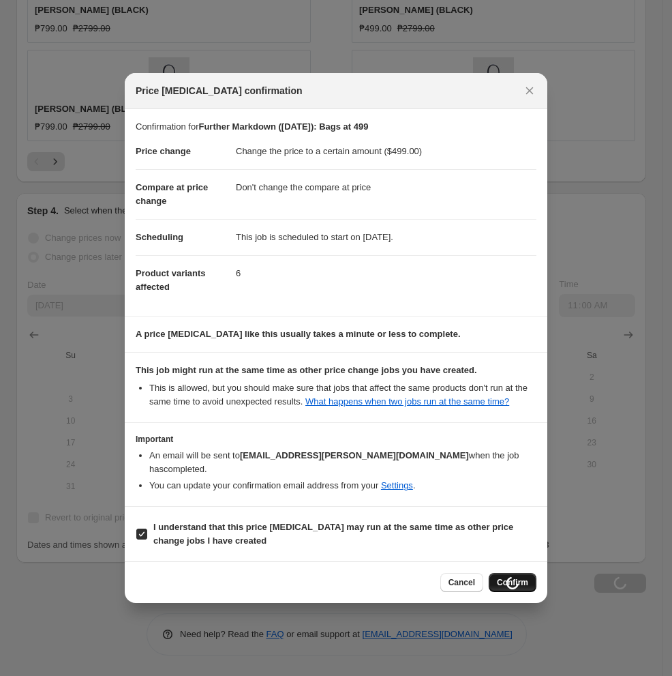
scroll to position [1205, 0]
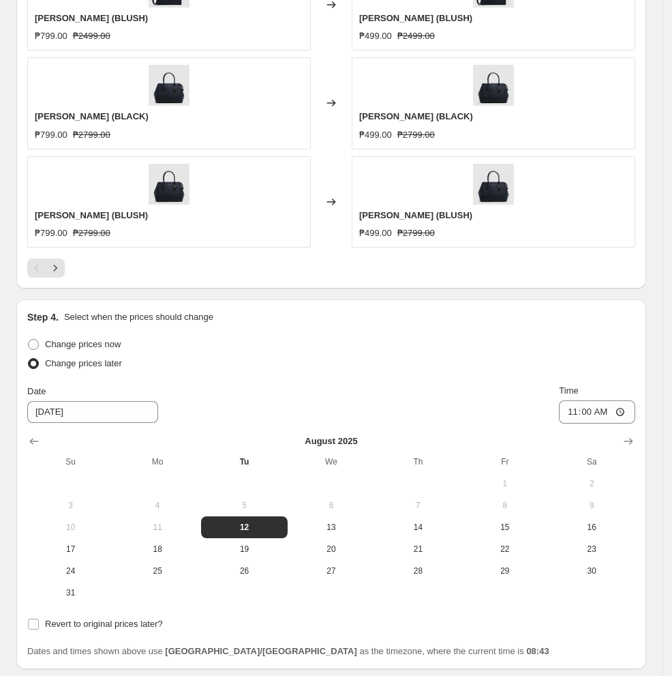
click at [406, 371] on div "Change prices later" at bounding box center [331, 363] width 608 height 19
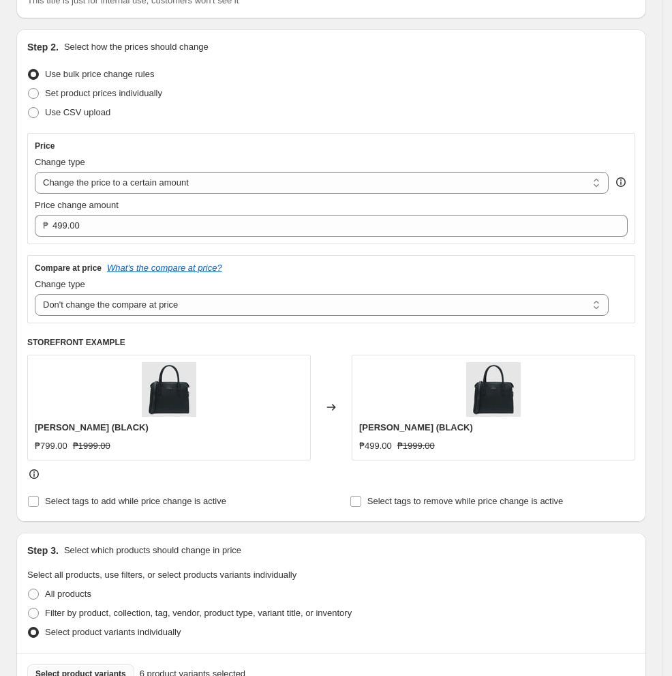
scroll to position [222, 0]
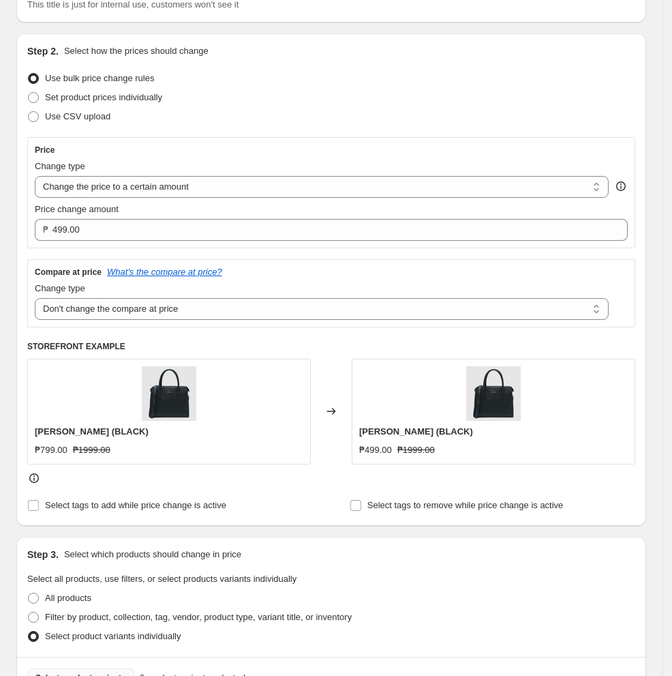
click at [309, 340] on div "Price Change type Change the price to a certain amount Change the price by a ce…" at bounding box center [331, 311] width 608 height 348
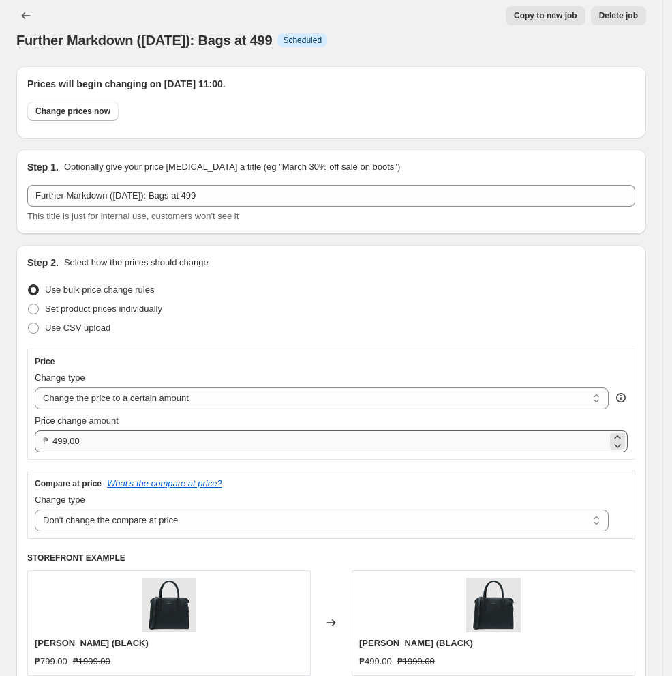
scroll to position [0, 0]
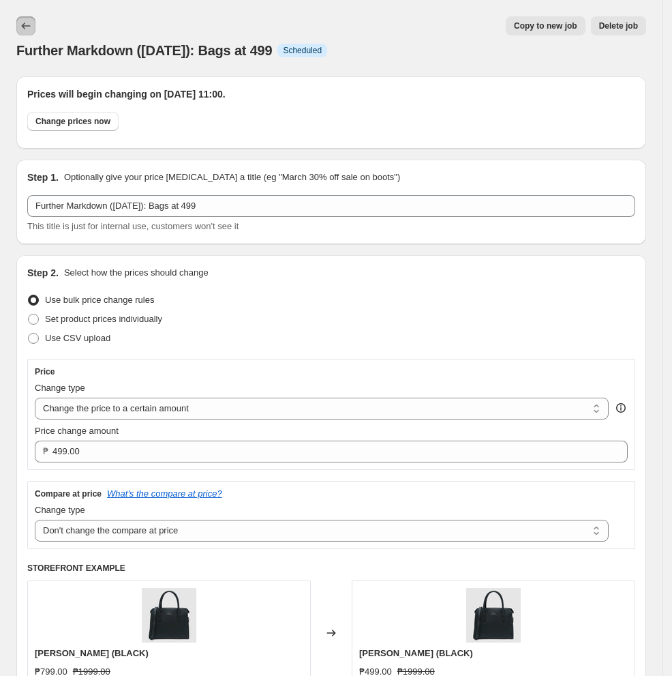
click at [25, 20] on icon "Price change jobs" at bounding box center [26, 26] width 14 height 14
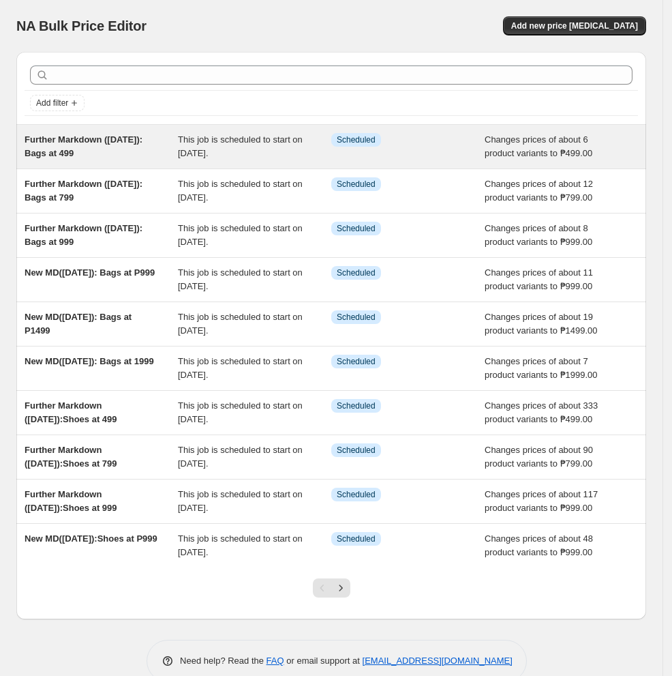
click at [143, 159] on div "Further Markdown ([DATE]): Bags at 499" at bounding box center [101, 146] width 153 height 27
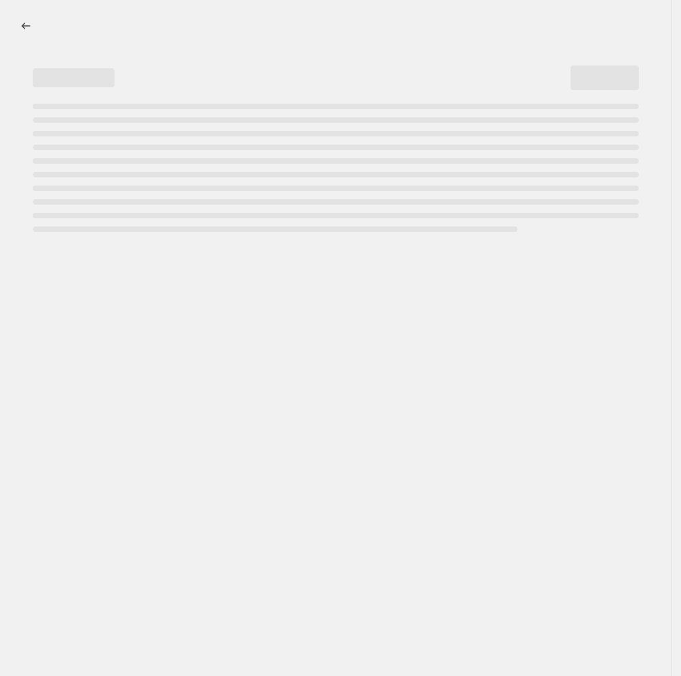
select select "no_change"
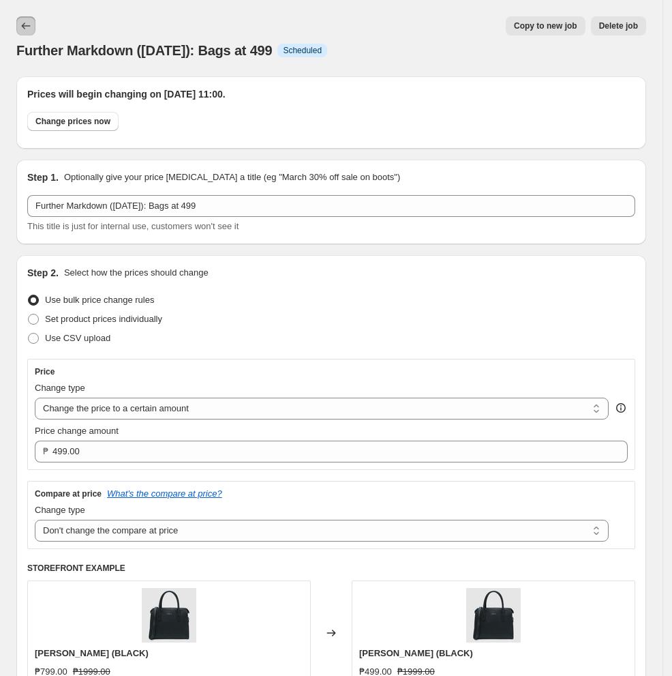
click at [27, 31] on icon "Price change jobs" at bounding box center [26, 26] width 14 height 14
